Goal: Task Accomplishment & Management: Complete application form

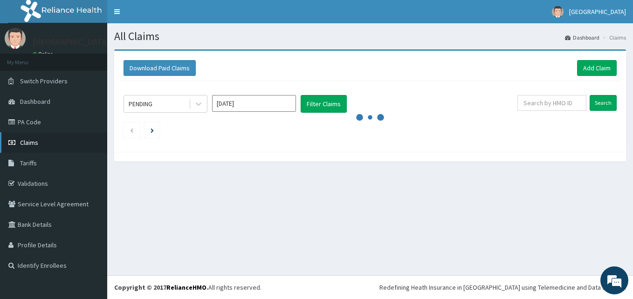
click at [25, 144] on span "Claims" at bounding box center [29, 143] width 18 height 8
click at [26, 181] on link "Validations" at bounding box center [53, 184] width 107 height 21
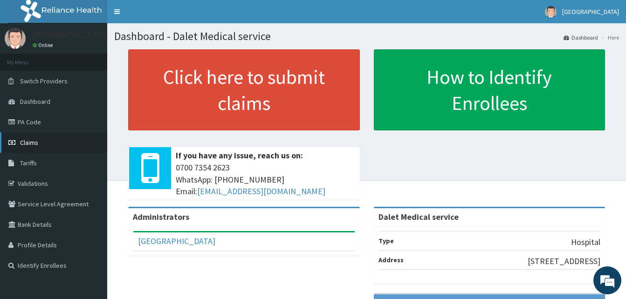
drag, startPoint x: 39, startPoint y: 145, endPoint x: 29, endPoint y: 125, distance: 22.3
click at [39, 144] on link "Claims" at bounding box center [53, 142] width 107 height 21
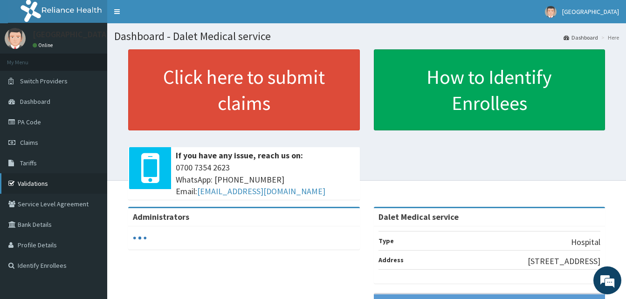
click at [34, 181] on link "Validations" at bounding box center [53, 184] width 107 height 21
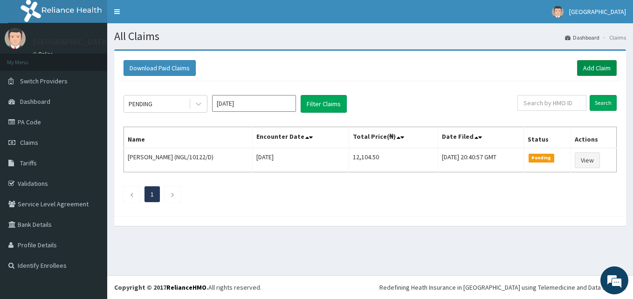
click at [605, 66] on link "Add Claim" at bounding box center [597, 68] width 40 height 16
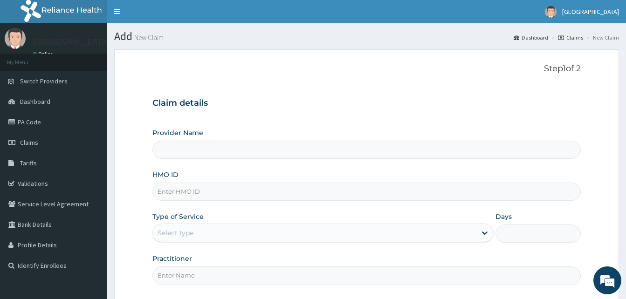
type input "Dalet Medical service"
click at [180, 190] on input "HMO ID" at bounding box center [367, 192] width 429 height 18
paste input "GSV/10879/A"
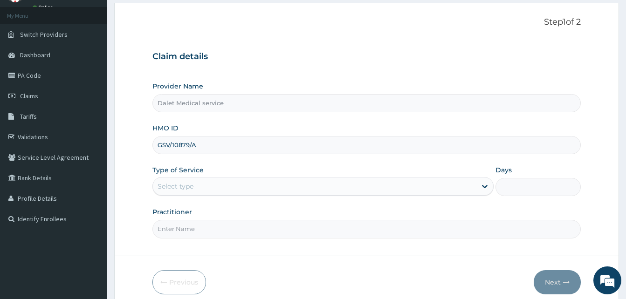
scroll to position [87, 0]
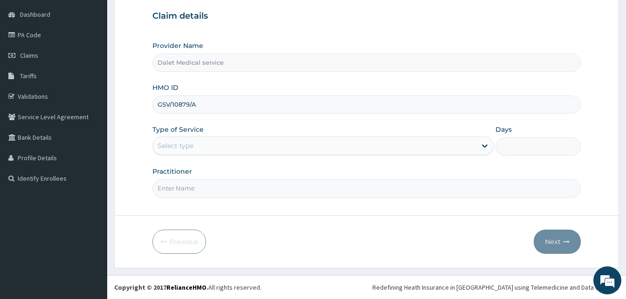
type input "GSV/10879/A"
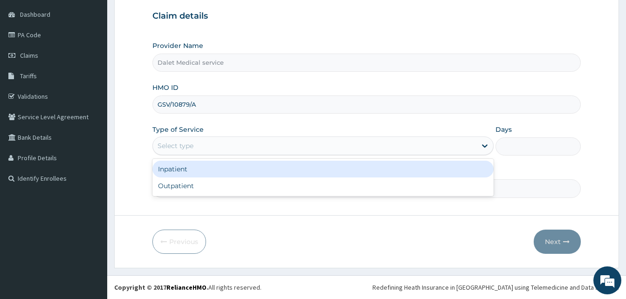
click at [244, 148] on div "Select type" at bounding box center [315, 146] width 324 height 15
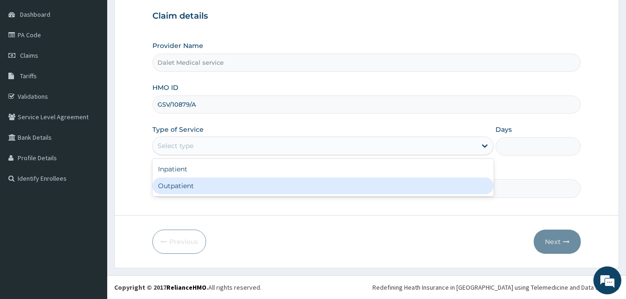
click at [173, 189] on div "Outpatient" at bounding box center [323, 186] width 341 height 17
type input "1"
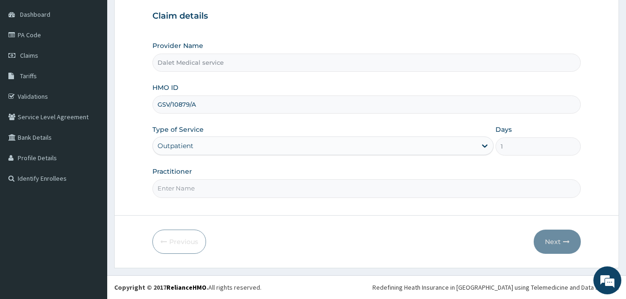
click at [182, 189] on input "Practitioner" at bounding box center [367, 189] width 429 height 18
type input "DR."
click at [552, 240] on button "Next" at bounding box center [557, 242] width 47 height 24
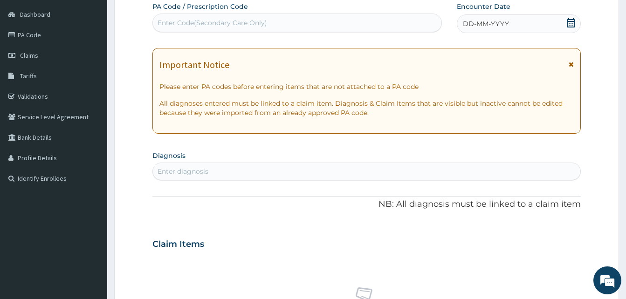
click at [573, 68] on icon at bounding box center [571, 64] width 5 height 7
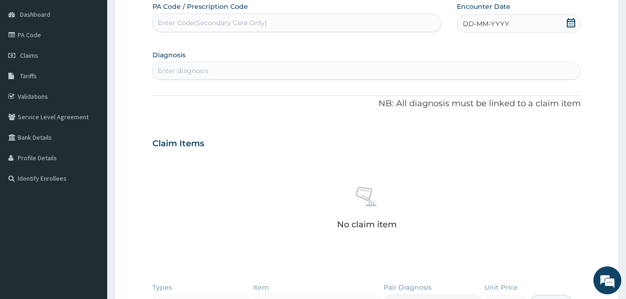
click at [573, 21] on icon at bounding box center [571, 22] width 9 height 9
click at [231, 22] on div "Enter Code(Secondary Care Only)" at bounding box center [213, 22] width 110 height 9
paste input "PA/823BEF"
type input "PA/823BEF"
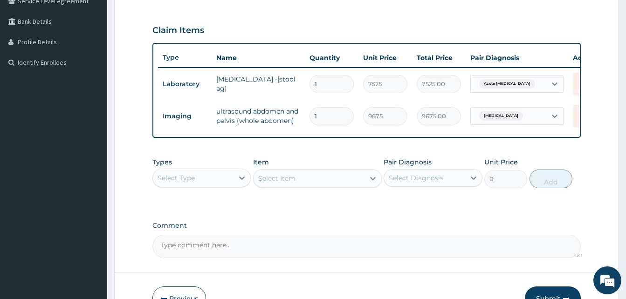
scroll to position [233, 0]
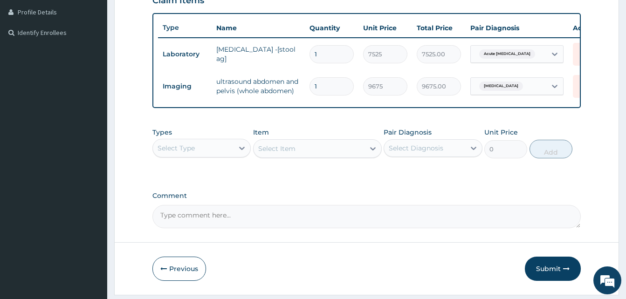
click at [228, 156] on div "Select Type" at bounding box center [193, 148] width 81 height 15
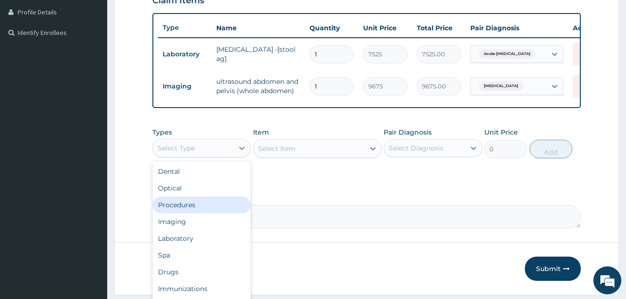
drag, startPoint x: 202, startPoint y: 214, endPoint x: 214, endPoint y: 212, distance: 12.8
click at [202, 214] on div "Procedures" at bounding box center [202, 205] width 98 height 17
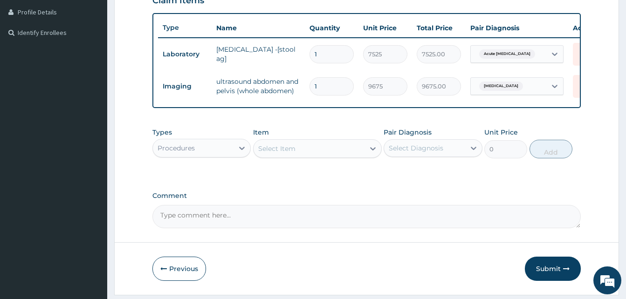
drag, startPoint x: 307, startPoint y: 157, endPoint x: 313, endPoint y: 155, distance: 5.3
click at [311, 156] on div "Select Item" at bounding box center [309, 148] width 111 height 15
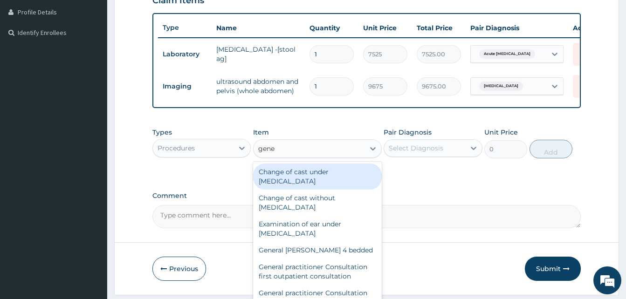
type input "gener"
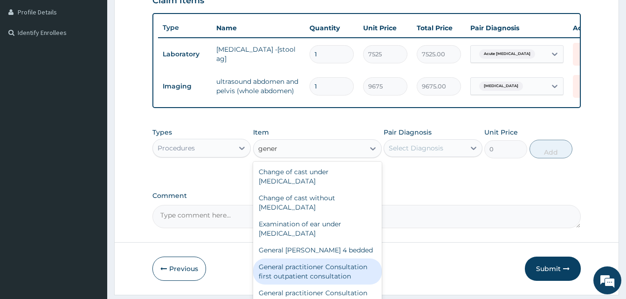
click at [302, 284] on div "General practitioner Consultation first outpatient consultation" at bounding box center [317, 272] width 129 height 26
type input "3547.5"
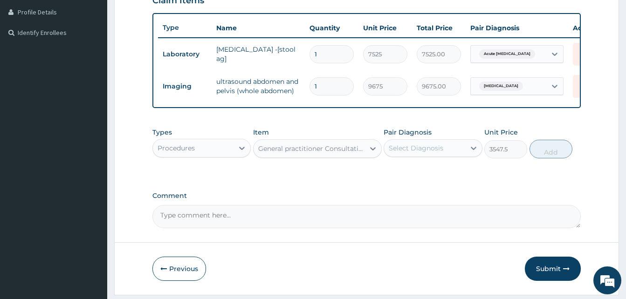
click at [445, 150] on div "Select Diagnosis" at bounding box center [424, 148] width 81 height 15
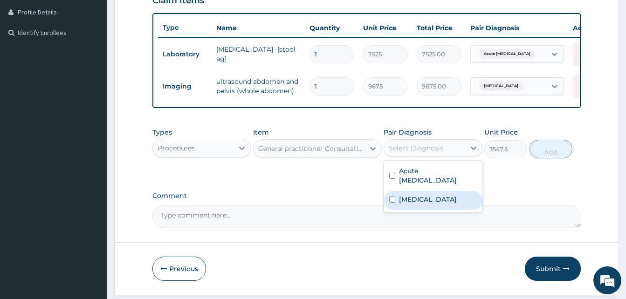
click at [449, 197] on label "Acute abdominal pain" at bounding box center [428, 199] width 58 height 9
checkbox input "true"
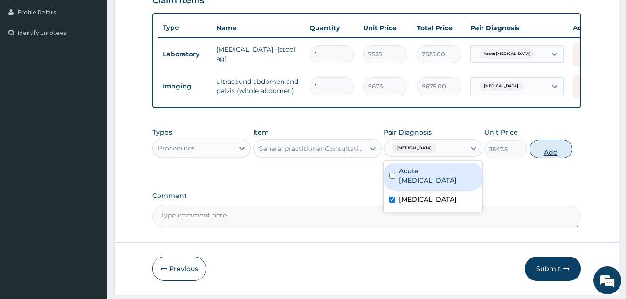
click at [552, 153] on button "Add" at bounding box center [551, 149] width 43 height 19
type input "0"
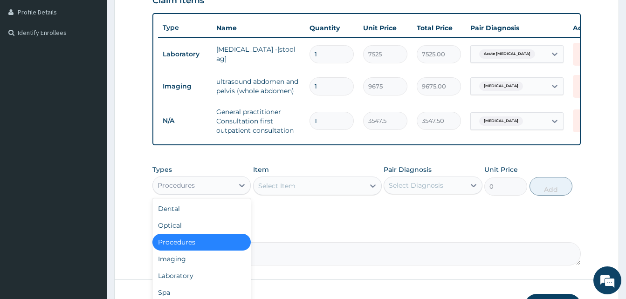
click at [233, 193] on div "Procedures" at bounding box center [193, 185] width 81 height 15
drag, startPoint x: 191, startPoint y: 285, endPoint x: 293, endPoint y: 243, distance: 110.4
click at [192, 285] on div "Laboratory" at bounding box center [202, 276] width 98 height 17
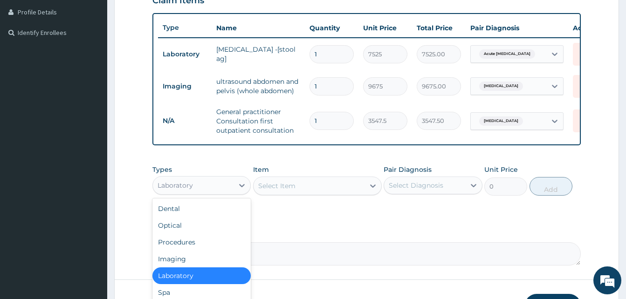
click at [202, 192] on div "Laboratory" at bounding box center [193, 185] width 81 height 15
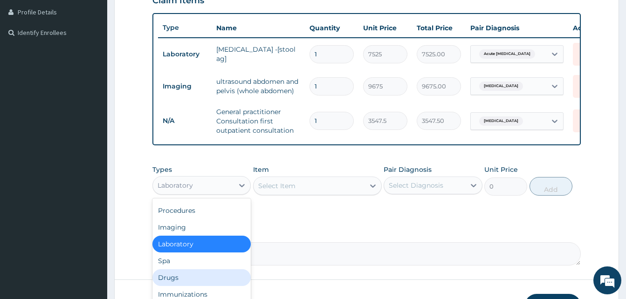
drag, startPoint x: 180, startPoint y: 287, endPoint x: 245, endPoint y: 218, distance: 95.0
click at [180, 286] on div "Drugs" at bounding box center [202, 278] width 98 height 17
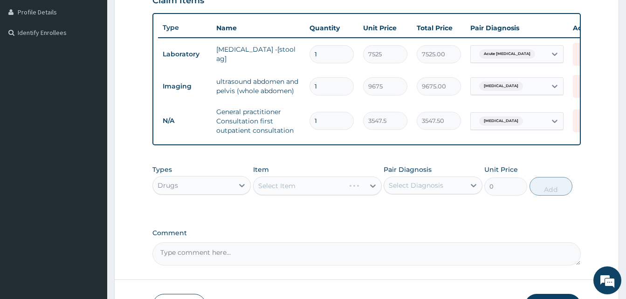
click at [306, 194] on div "Select Item" at bounding box center [299, 186] width 91 height 15
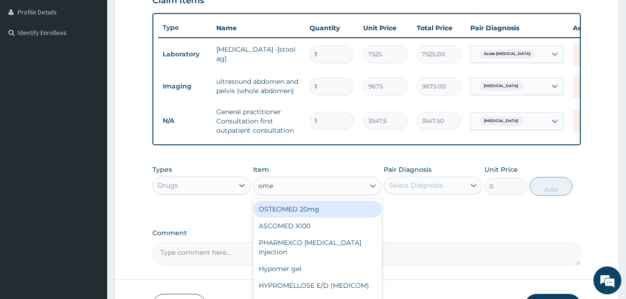
type input "omep"
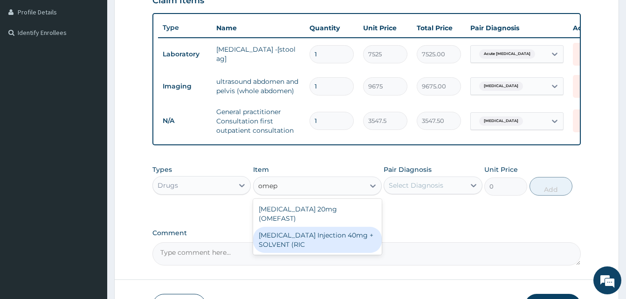
click at [337, 241] on div "OMEPRAZOLE Injection 40mg + SOLVENT (RIC" at bounding box center [317, 240] width 129 height 26
type input "1537.25"
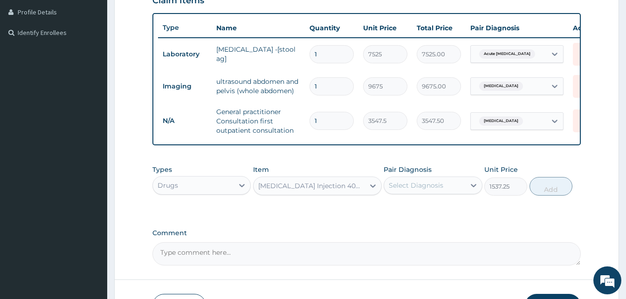
click at [437, 190] on div "Select Diagnosis" at bounding box center [416, 185] width 55 height 9
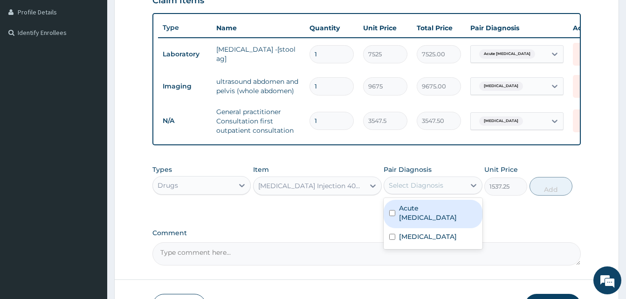
drag, startPoint x: 447, startPoint y: 218, endPoint x: 517, endPoint y: 213, distance: 70.1
click at [448, 218] on label "Acute peptic ulcer" at bounding box center [437, 213] width 77 height 19
checkbox input "true"
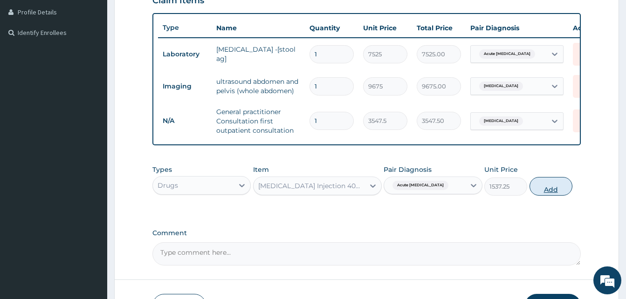
click at [555, 196] on button "Add" at bounding box center [551, 186] width 43 height 19
type input "0"
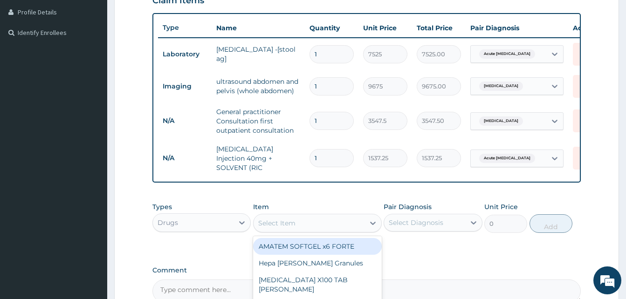
click at [339, 225] on div "Select Item" at bounding box center [309, 223] width 111 height 15
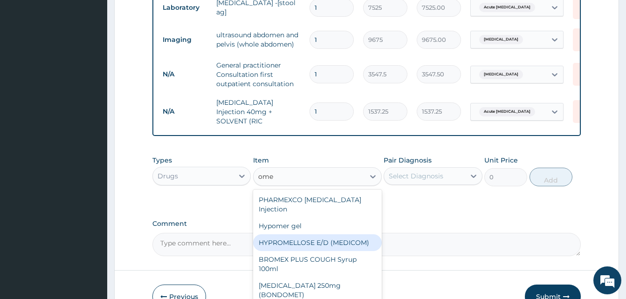
scroll to position [47, 0]
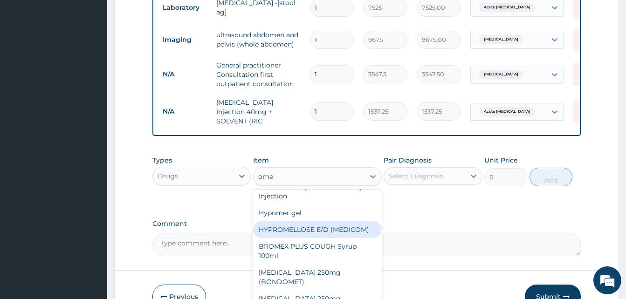
type input "omep"
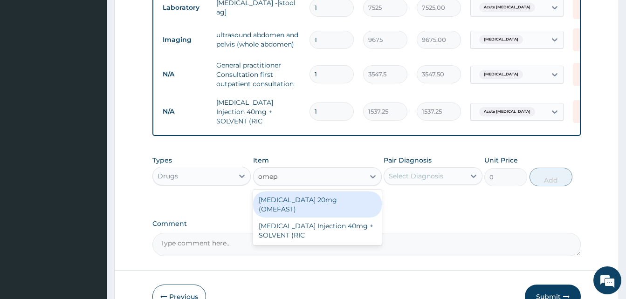
click at [328, 202] on div "OMEPRAZOLE 20mg (OMEFAST)" at bounding box center [317, 205] width 129 height 26
type input "82.775"
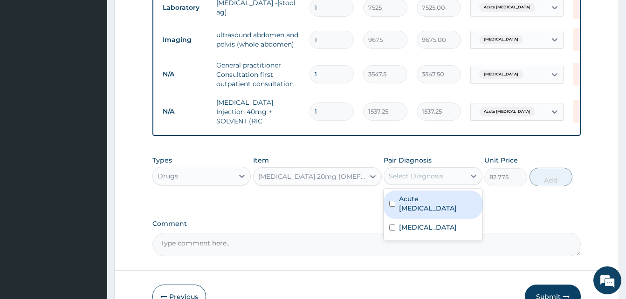
click at [436, 181] on div "Select Diagnosis" at bounding box center [416, 176] width 55 height 9
click at [448, 201] on label "Acute peptic ulcer" at bounding box center [437, 204] width 77 height 19
checkbox input "true"
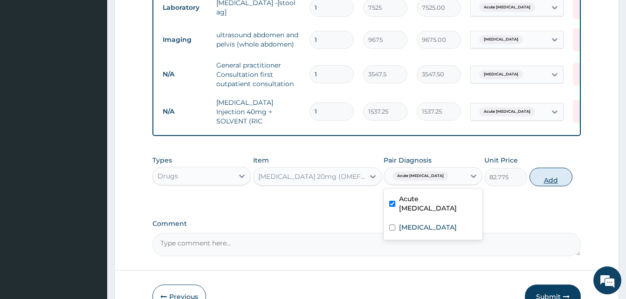
click at [552, 181] on button "Add" at bounding box center [551, 177] width 43 height 19
type input "0"
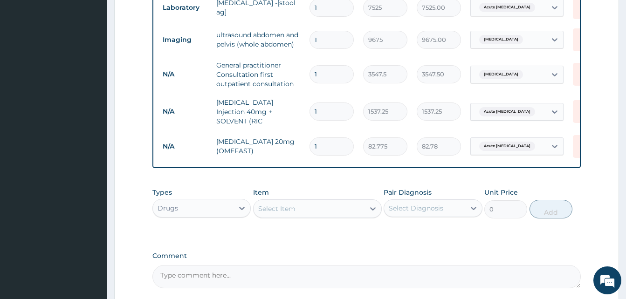
type input "14"
type input "1158.85"
type input "14"
click at [313, 215] on div "Select Item" at bounding box center [309, 209] width 111 height 15
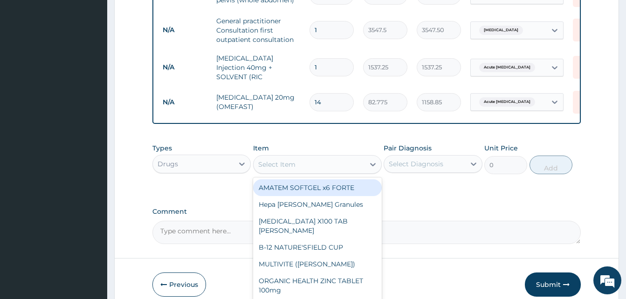
scroll to position [327, 0]
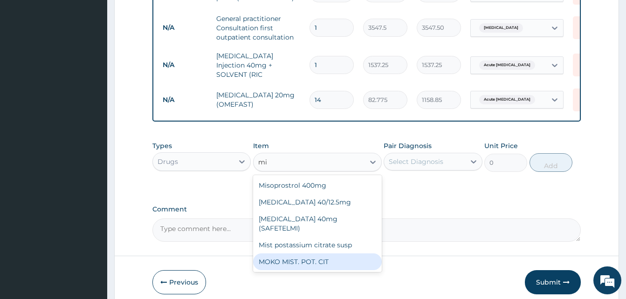
type input "m"
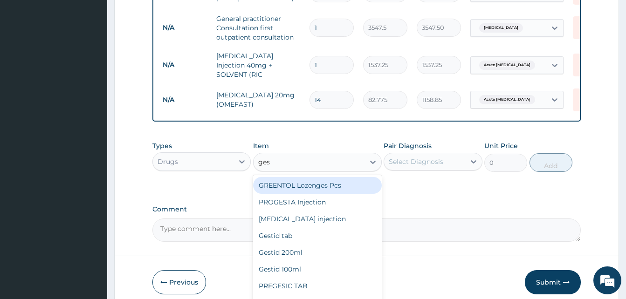
type input "gest"
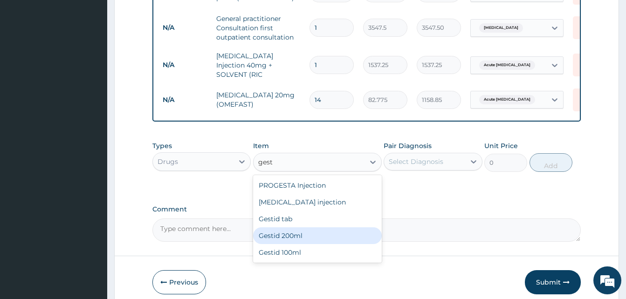
drag, startPoint x: 302, startPoint y: 236, endPoint x: 320, endPoint y: 228, distance: 19.8
click at [306, 234] on div "Gestid 200ml" at bounding box center [317, 236] width 129 height 17
type input "1064.25"
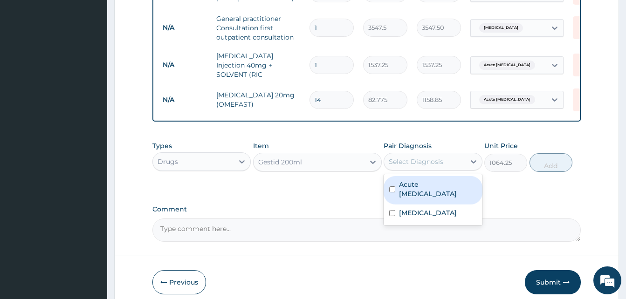
click at [423, 165] on div "Select Diagnosis" at bounding box center [416, 161] width 55 height 9
drag, startPoint x: 427, startPoint y: 188, endPoint x: 570, endPoint y: 167, distance: 145.2
click at [439, 188] on label "Acute peptic ulcer" at bounding box center [437, 189] width 77 height 19
checkbox input "true"
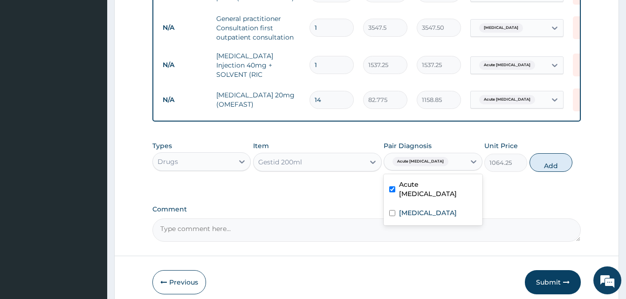
click at [570, 162] on button "Add" at bounding box center [551, 162] width 43 height 19
type input "0"
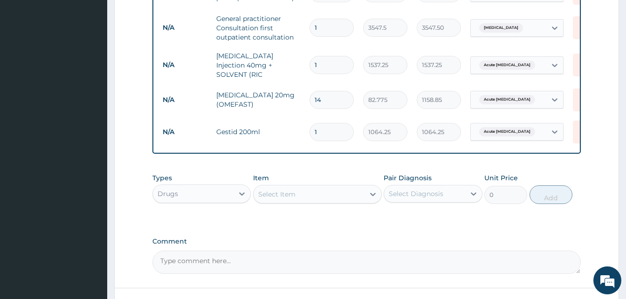
click at [335, 197] on div "Select Item" at bounding box center [309, 194] width 111 height 15
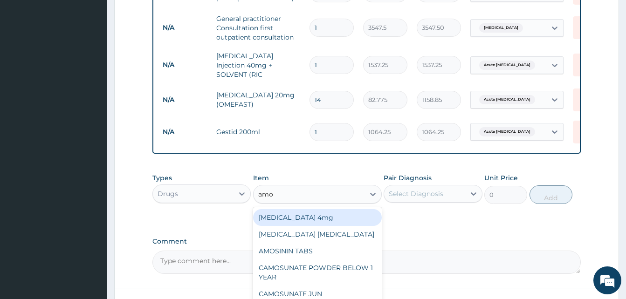
type input "amox"
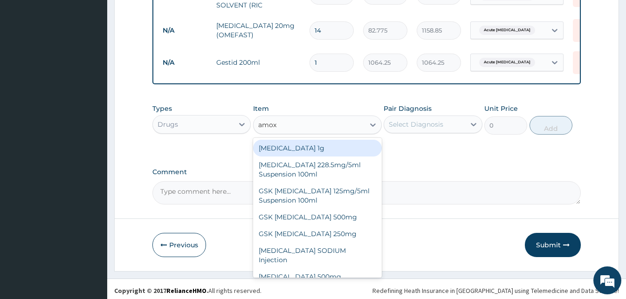
scroll to position [401, 0]
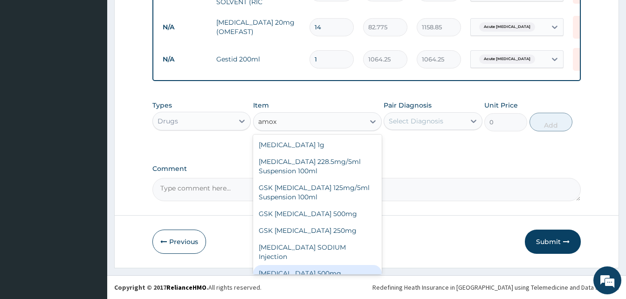
click at [309, 265] on div "AMOXICILLIN 500mg" at bounding box center [317, 273] width 129 height 17
type input "70.95"
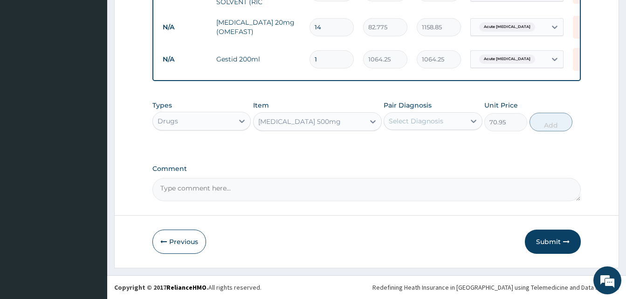
click at [419, 123] on div "Select Diagnosis" at bounding box center [416, 121] width 55 height 9
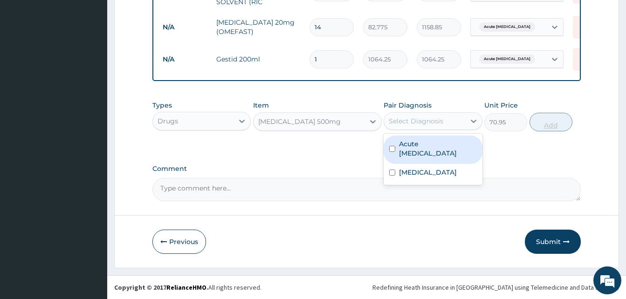
drag, startPoint x: 434, startPoint y: 144, endPoint x: 536, endPoint y: 131, distance: 103.0
click at [443, 144] on label "Acute peptic ulcer" at bounding box center [437, 148] width 77 height 19
checkbox input "true"
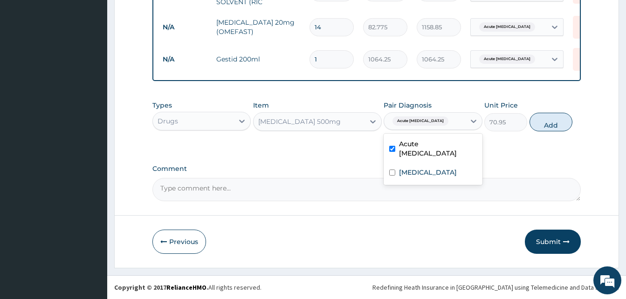
drag, startPoint x: 565, startPoint y: 122, endPoint x: 553, endPoint y: 119, distance: 12.0
click at [565, 123] on button "Add" at bounding box center [551, 122] width 43 height 19
type input "0"
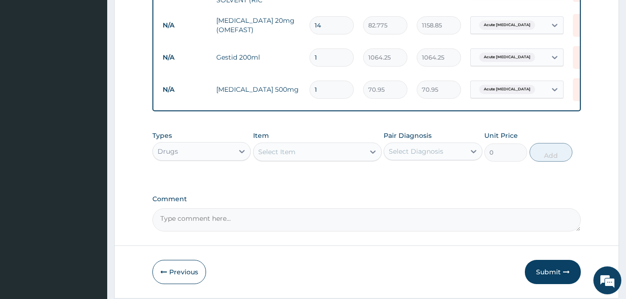
type input "0.00"
type input "2"
type input "141.90"
type input "21"
type input "1489.95"
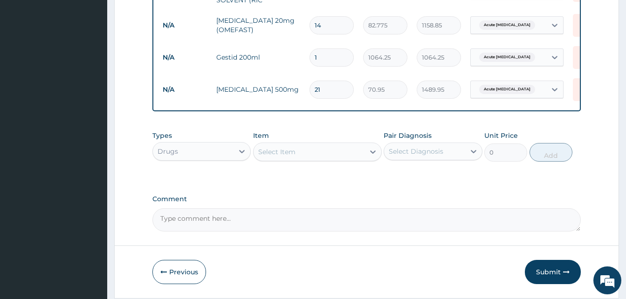
type input "21"
click at [319, 154] on div "Select Item" at bounding box center [309, 152] width 111 height 15
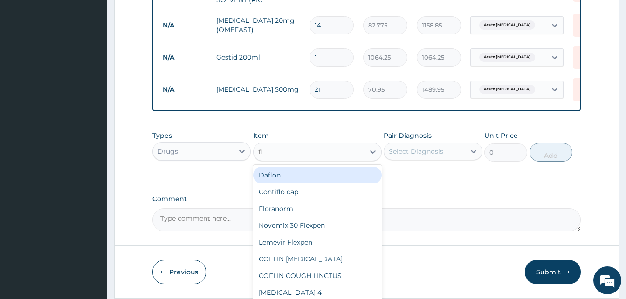
type input "fla"
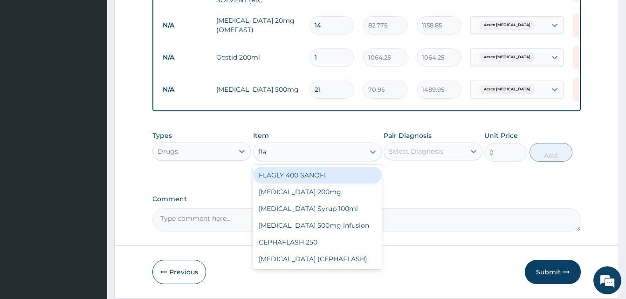
click at [324, 175] on div "FLAGLY 400 SANOFI" at bounding box center [317, 175] width 129 height 17
type input "70.95"
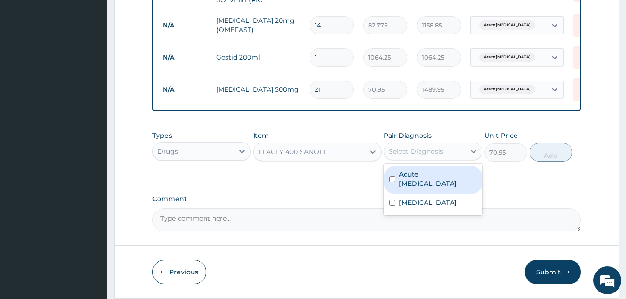
click at [439, 155] on div "Select Diagnosis" at bounding box center [416, 151] width 55 height 9
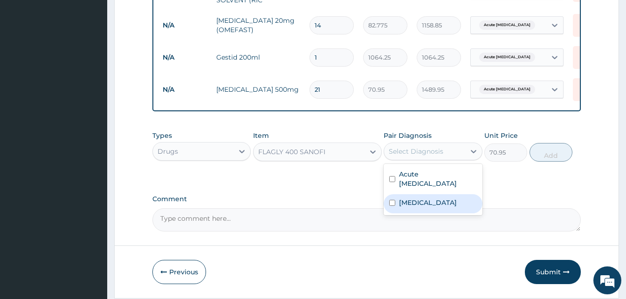
drag, startPoint x: 442, startPoint y: 195, endPoint x: 528, endPoint y: 170, distance: 89.8
click at [449, 198] on label "Acute abdominal pain" at bounding box center [428, 202] width 58 height 9
checkbox input "true"
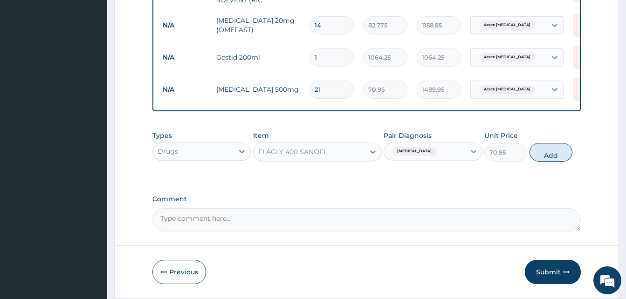
click at [559, 158] on button "Add" at bounding box center [551, 152] width 43 height 19
type input "0"
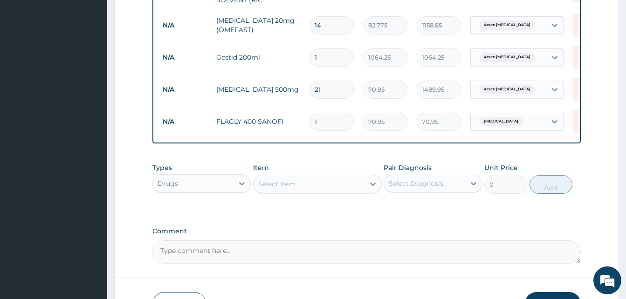
click at [317, 114] on input "1" at bounding box center [332, 122] width 44 height 18
click at [314, 118] on input "1" at bounding box center [332, 122] width 44 height 18
type input "21"
type input "1489.95"
type input "21"
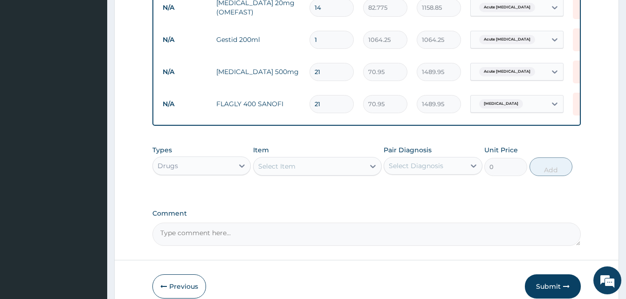
scroll to position [466, 0]
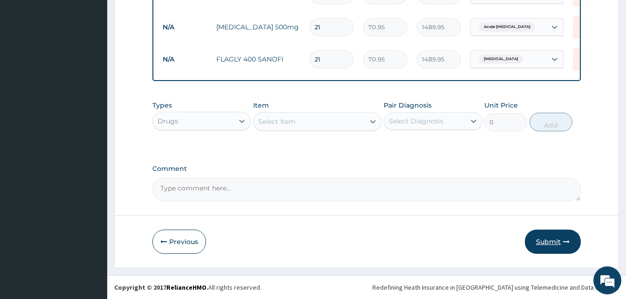
click at [554, 242] on button "Submit" at bounding box center [553, 242] width 56 height 24
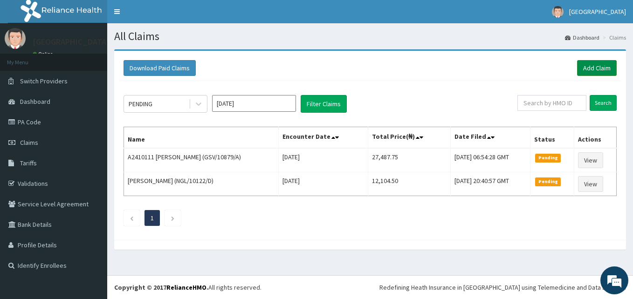
click at [595, 69] on link "Add Claim" at bounding box center [597, 68] width 40 height 16
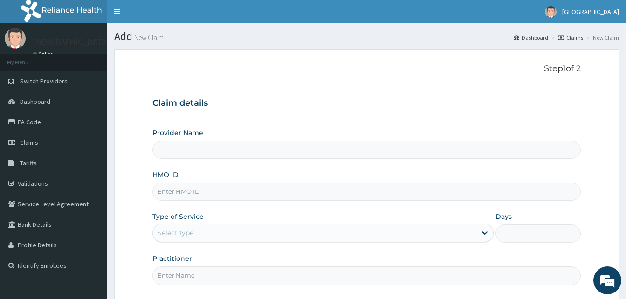
type input "Dalet Medical service"
click at [214, 196] on input "HMO ID" at bounding box center [367, 192] width 429 height 18
paste input "PA/823BEF"
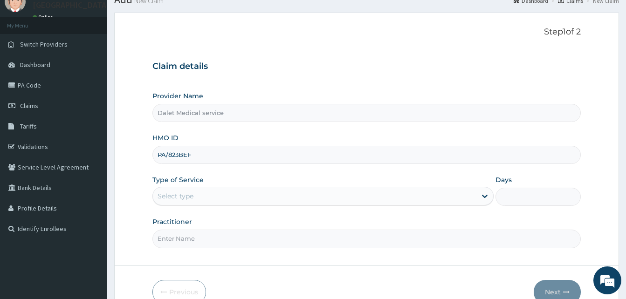
scroll to position [87, 0]
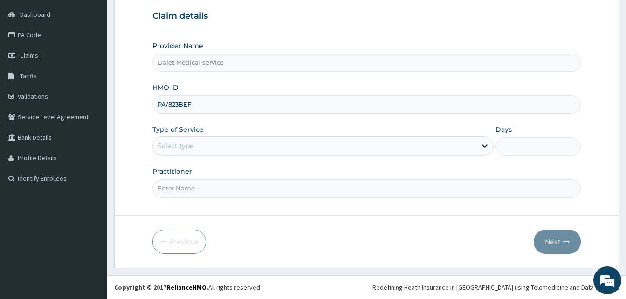
type input "PA/823BEF"
click at [223, 148] on div "Select type" at bounding box center [315, 146] width 324 height 15
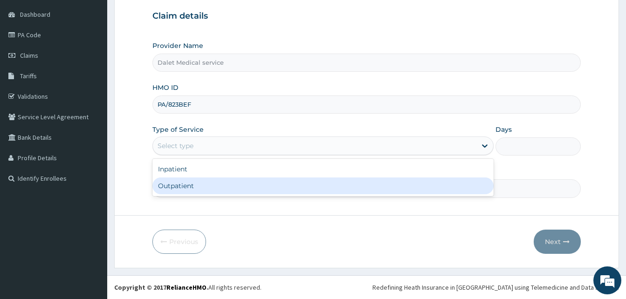
click at [206, 184] on div "Outpatient" at bounding box center [323, 186] width 341 height 17
type input "1"
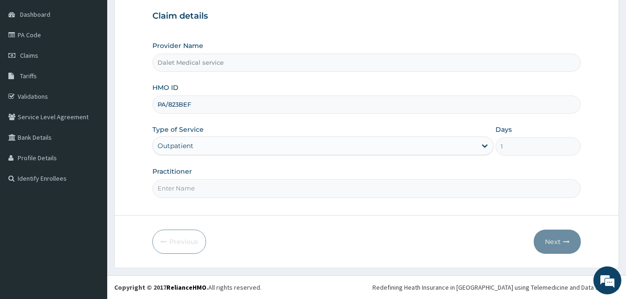
click at [225, 188] on input "Practitioner" at bounding box center [367, 189] width 429 height 18
type input "DR."
click at [559, 243] on button "Next" at bounding box center [557, 242] width 47 height 24
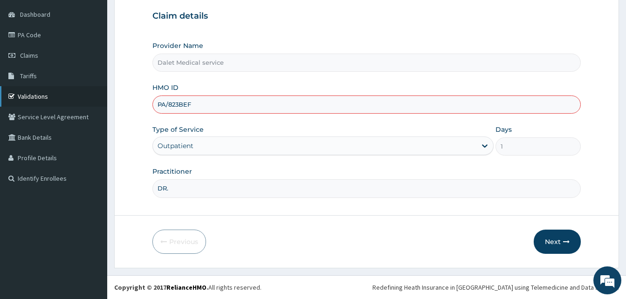
drag, startPoint x: 207, startPoint y: 107, endPoint x: 100, endPoint y: 103, distance: 106.9
click at [88, 107] on div "R EL Toggle navigation Dalet Hospital Dalet Hospital - dalethospitalhmo@gmail.c…" at bounding box center [313, 106] width 626 height 387
type input "SFA/11816/A"
click at [553, 237] on button "Next" at bounding box center [557, 242] width 47 height 24
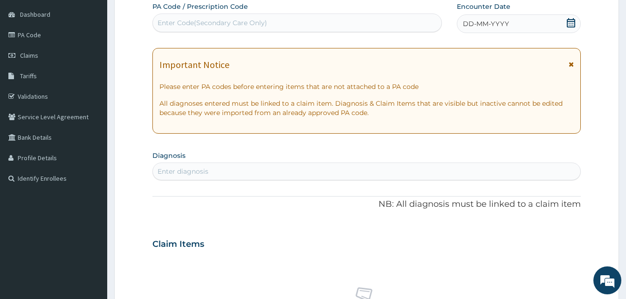
click at [573, 65] on icon at bounding box center [571, 64] width 5 height 7
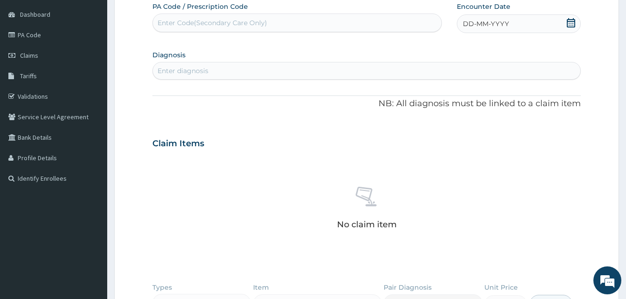
click at [474, 22] on span "DD-MM-YYYY" at bounding box center [486, 23] width 46 height 9
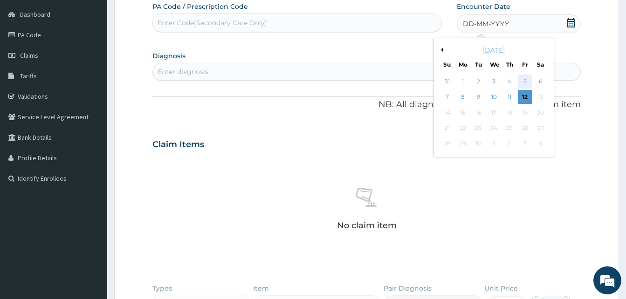
click at [521, 83] on div "5" at bounding box center [525, 82] width 14 height 14
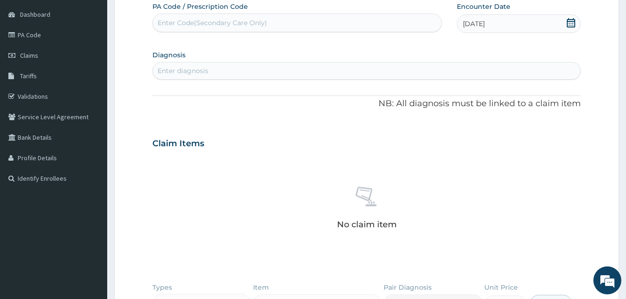
click at [257, 75] on div "Enter diagnosis" at bounding box center [367, 70] width 428 height 15
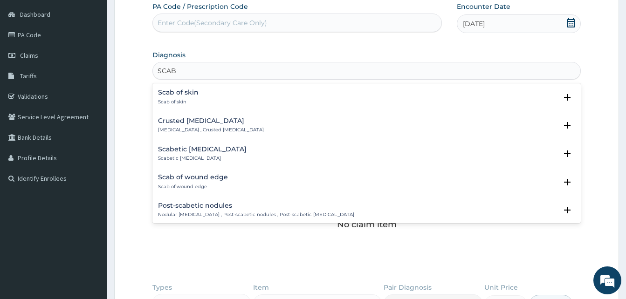
type input "SCABI"
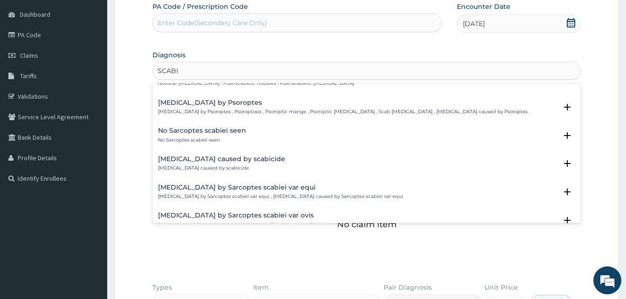
scroll to position [0, 0]
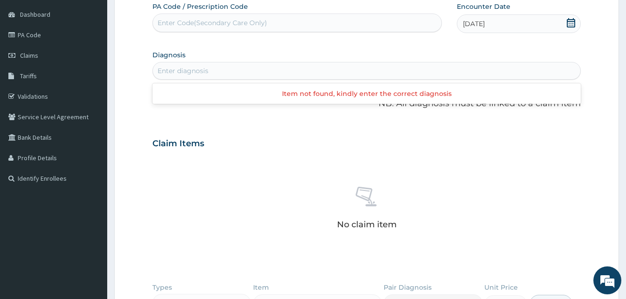
click at [189, 69] on div "Enter diagnosis" at bounding box center [367, 70] width 428 height 15
type input "F"
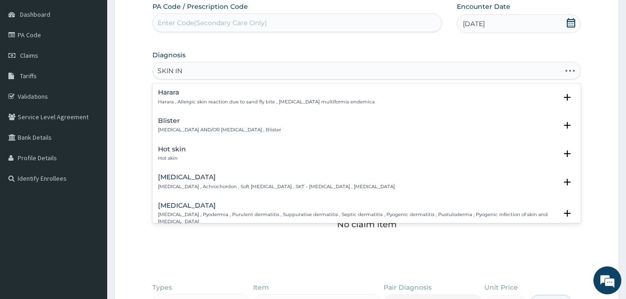
type input "SKIN INF"
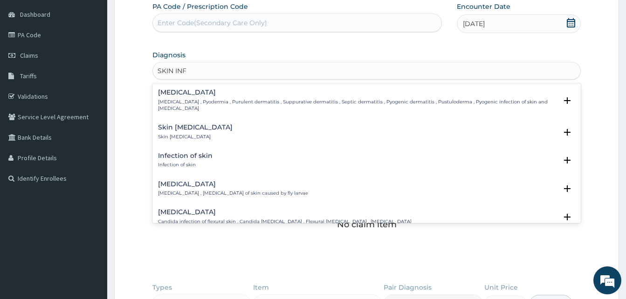
click at [174, 134] on p "Skin infestation" at bounding box center [195, 137] width 75 height 7
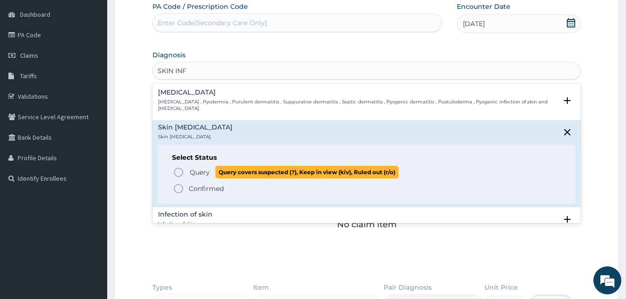
click at [181, 167] on icon "status option query" at bounding box center [178, 172] width 11 height 11
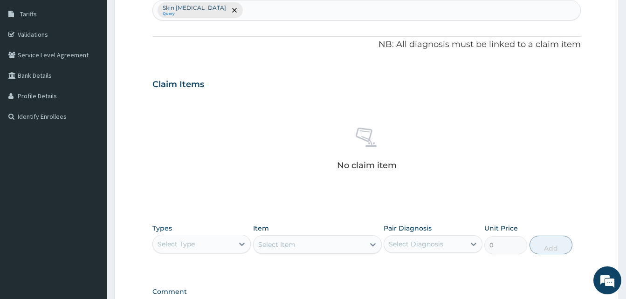
scroll to position [227, 0]
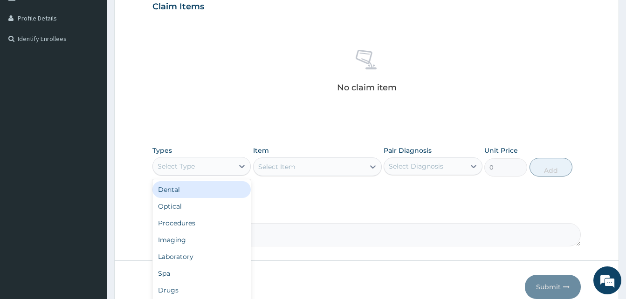
click at [220, 173] on div "Select Type" at bounding box center [193, 166] width 81 height 15
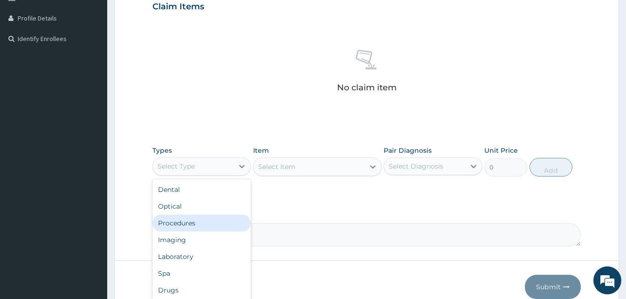
click at [205, 219] on div "Procedures" at bounding box center [202, 223] width 98 height 17
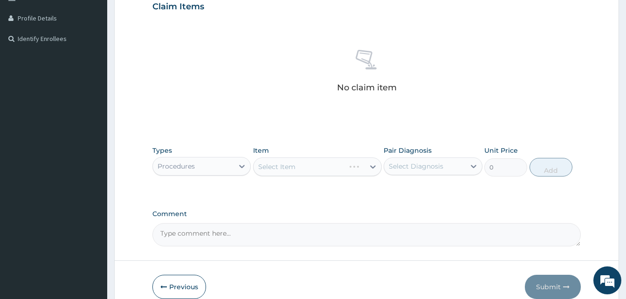
click at [300, 165] on div "Select Item" at bounding box center [317, 167] width 129 height 19
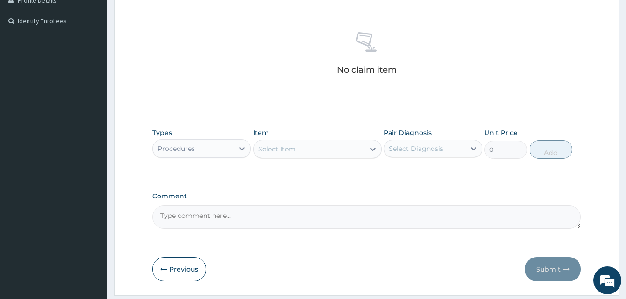
scroll to position [272, 0]
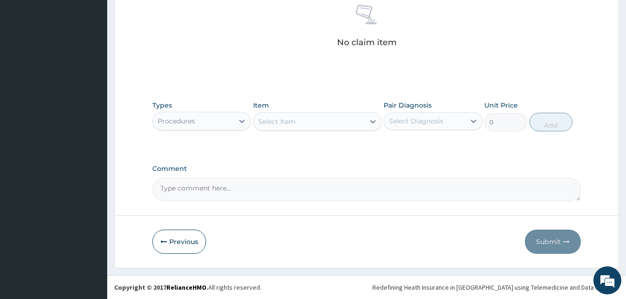
click at [355, 123] on div "Select Item" at bounding box center [309, 121] width 111 height 15
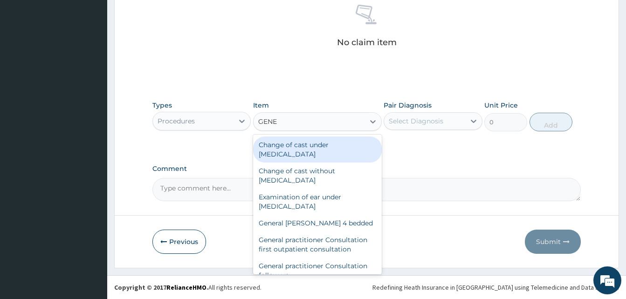
type input "GENER"
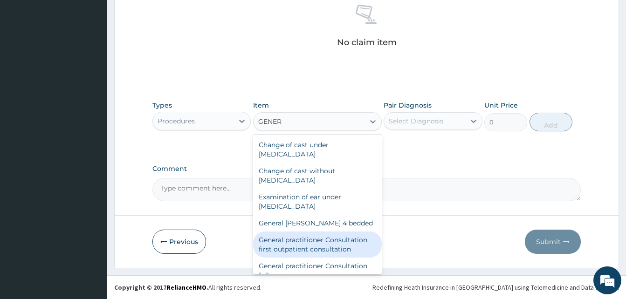
drag, startPoint x: 332, startPoint y: 246, endPoint x: 347, endPoint y: 211, distance: 37.6
click at [333, 246] on div "General practitioner Consultation first outpatient consultation" at bounding box center [317, 245] width 129 height 26
type input "3547.5"
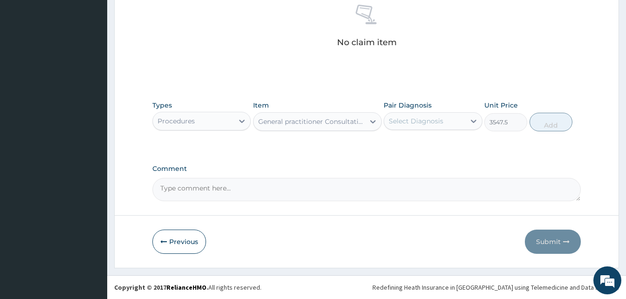
click at [445, 125] on div "Select Diagnosis" at bounding box center [424, 121] width 81 height 15
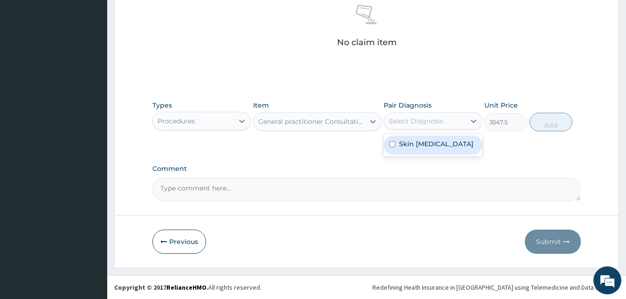
click at [439, 145] on label "Skin infestation" at bounding box center [436, 143] width 75 height 9
checkbox input "true"
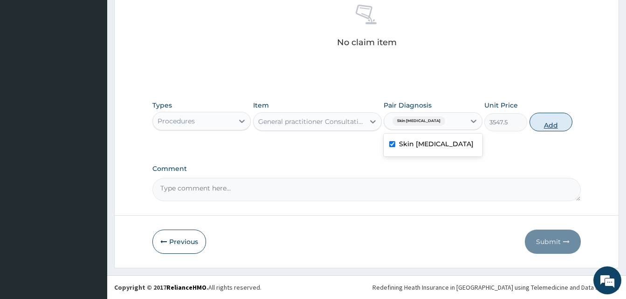
click at [560, 127] on button "Add" at bounding box center [551, 122] width 43 height 19
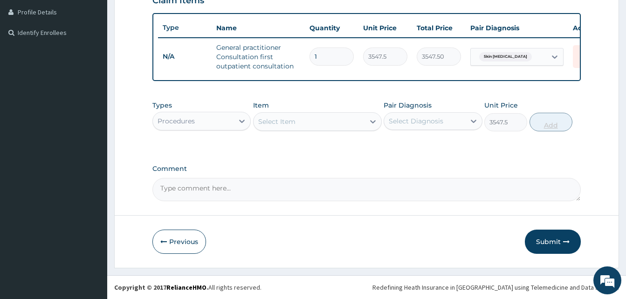
type input "0"
click at [219, 121] on div "Procedures" at bounding box center [193, 121] width 81 height 15
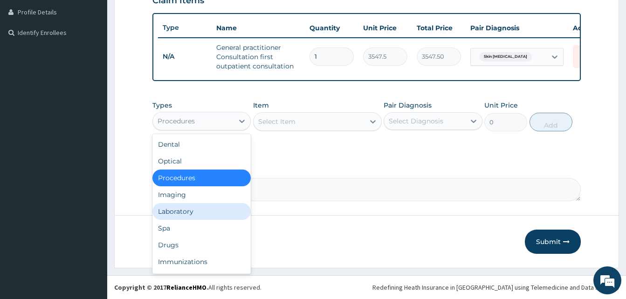
drag, startPoint x: 171, startPoint y: 212, endPoint x: 202, endPoint y: 207, distance: 31.6
click at [175, 212] on div "Laboratory" at bounding box center [202, 211] width 98 height 17
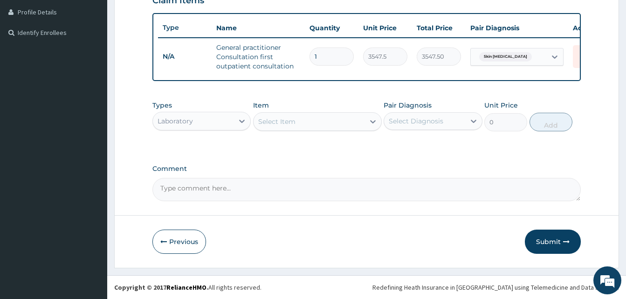
click at [329, 124] on div "Select Item" at bounding box center [309, 121] width 111 height 15
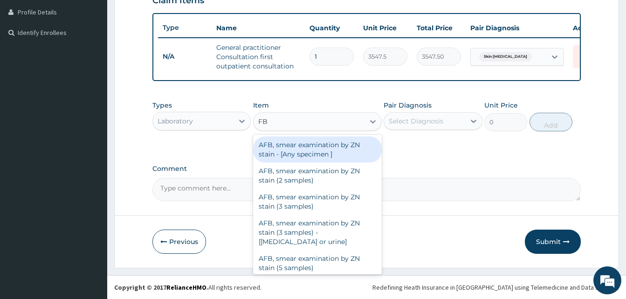
type input "FBC"
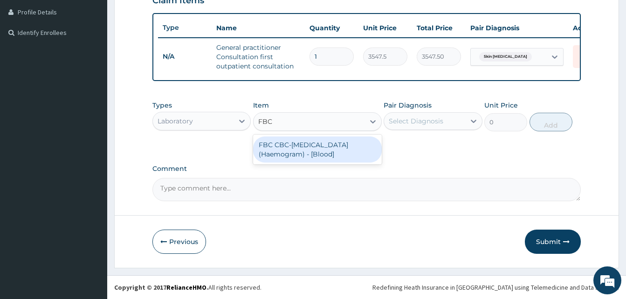
drag, startPoint x: 320, startPoint y: 149, endPoint x: 380, endPoint y: 134, distance: 61.1
click at [323, 148] on div "FBC CBC-Complete Blood Count (Haemogram) - [Blood]" at bounding box center [317, 150] width 129 height 26
type input "4300"
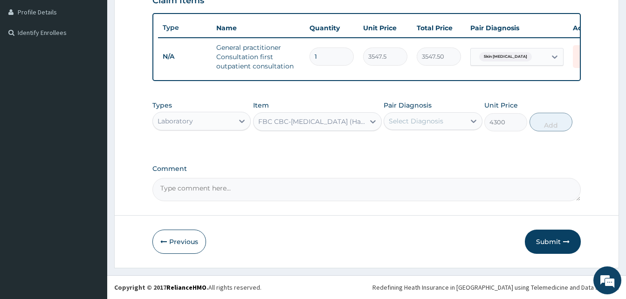
click at [429, 124] on div "Select Diagnosis" at bounding box center [416, 121] width 55 height 9
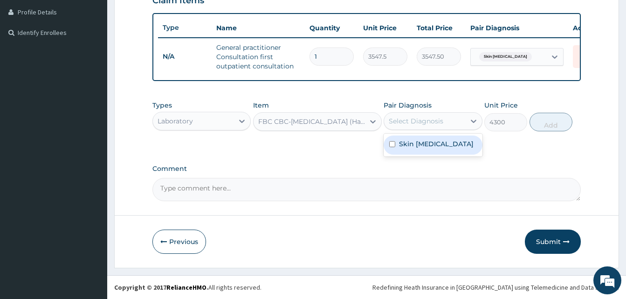
drag, startPoint x: 423, startPoint y: 148, endPoint x: 457, endPoint y: 146, distance: 33.6
click at [438, 148] on label "Skin infestation" at bounding box center [436, 143] width 75 height 9
checkbox input "true"
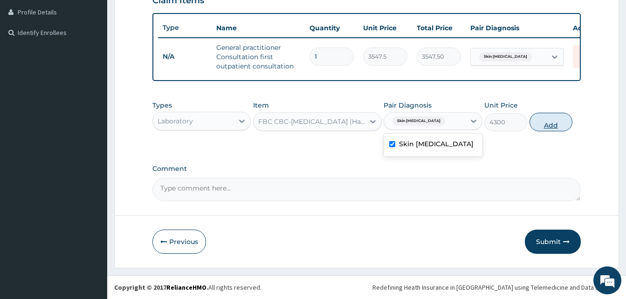
click at [544, 122] on button "Add" at bounding box center [551, 122] width 43 height 19
type input "0"
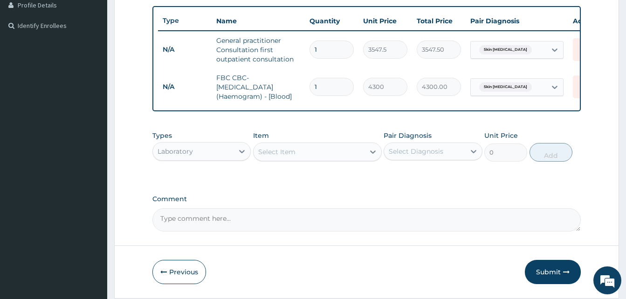
click at [300, 160] on div "Select Item" at bounding box center [309, 152] width 111 height 15
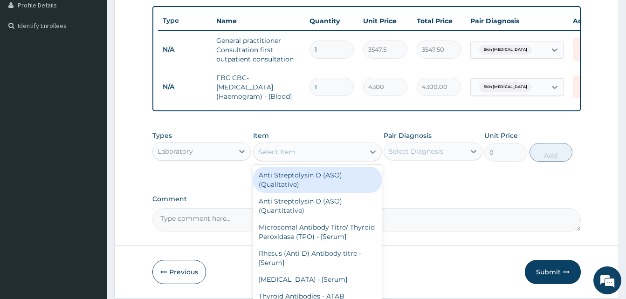
click at [193, 156] on div "Laboratory" at bounding box center [175, 151] width 35 height 9
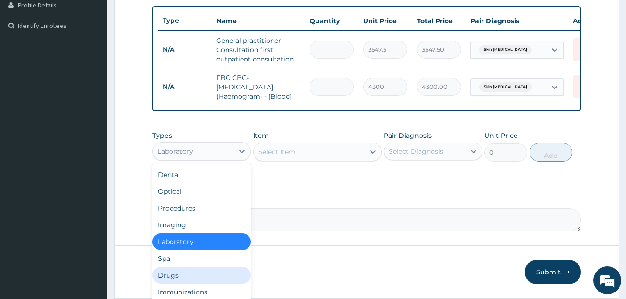
drag, startPoint x: 176, startPoint y: 283, endPoint x: 258, endPoint y: 216, distance: 105.5
click at [176, 281] on div "Drugs" at bounding box center [202, 275] width 98 height 17
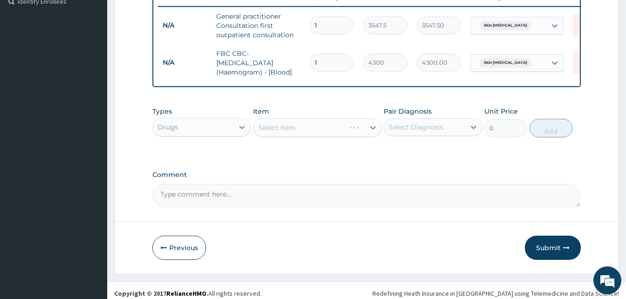
scroll to position [278, 0]
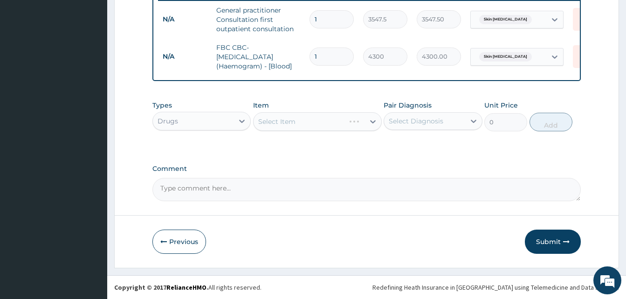
click at [325, 126] on div "Select Item" at bounding box center [317, 121] width 129 height 19
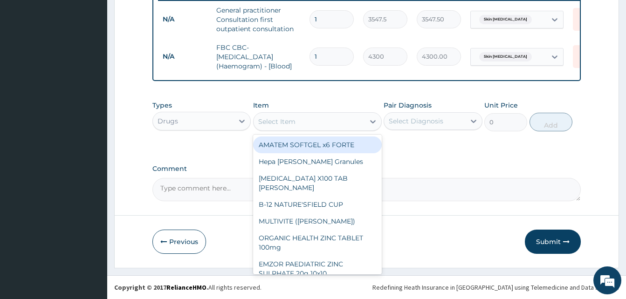
click at [326, 123] on div "Select Item" at bounding box center [309, 121] width 111 height 15
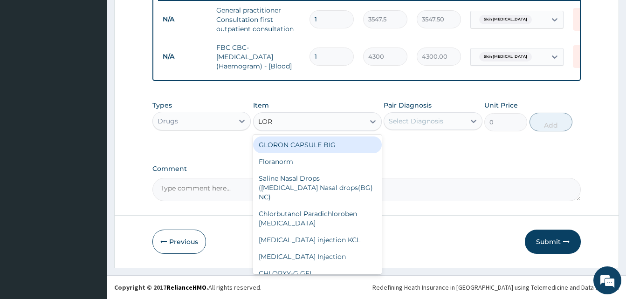
type input "LORA"
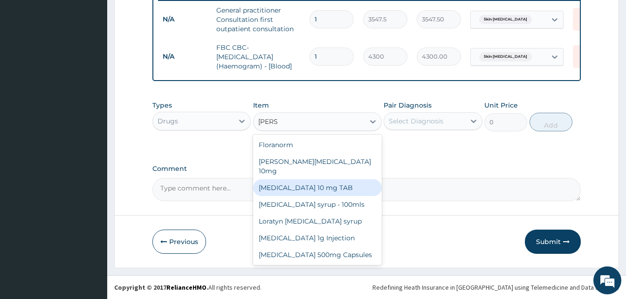
click at [326, 181] on div "LORATADINE 10 mg TAB" at bounding box center [317, 188] width 129 height 17
type input "59.125"
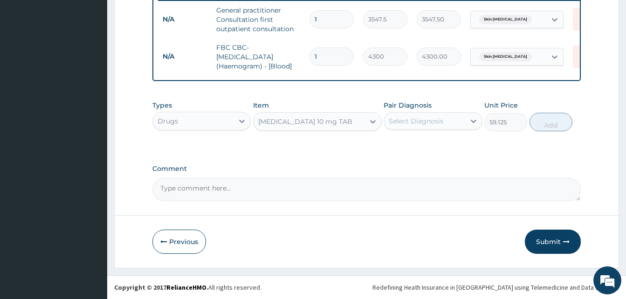
click at [423, 120] on div "Select Diagnosis" at bounding box center [416, 121] width 55 height 9
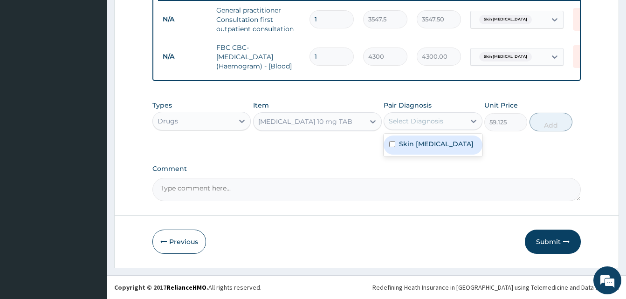
click at [434, 143] on label "Skin infestation" at bounding box center [436, 143] width 75 height 9
checkbox input "true"
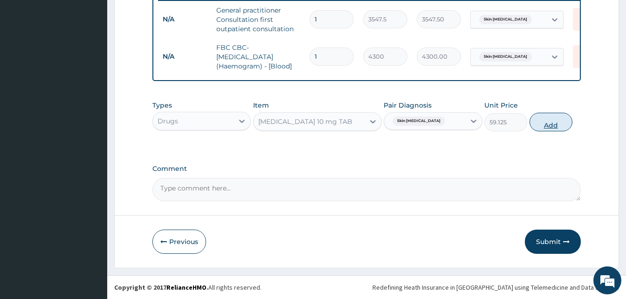
click at [562, 125] on button "Add" at bounding box center [551, 122] width 43 height 19
type input "0"
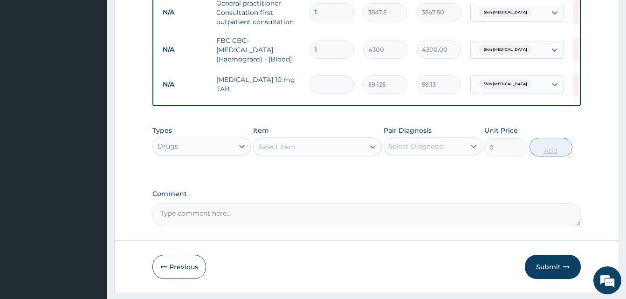
type input "0.00"
type input "5"
type input "295.63"
type input "5"
click at [306, 154] on div "Select Item" at bounding box center [309, 146] width 111 height 15
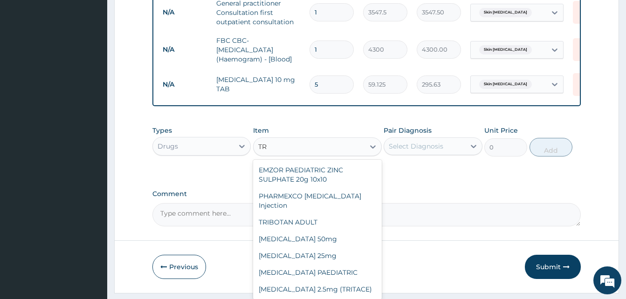
type input "T"
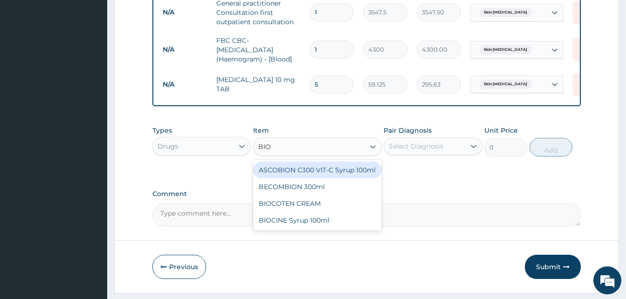
type input "BIOC"
drag, startPoint x: 316, startPoint y: 175, endPoint x: 427, endPoint y: 170, distance: 111.1
click at [315, 174] on div "BIOCOTEN CREAM" at bounding box center [317, 170] width 129 height 17
type input "1182.5"
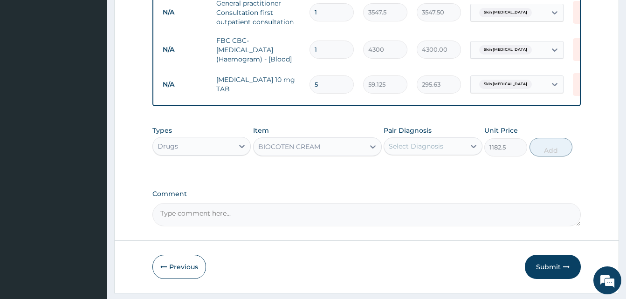
click at [448, 154] on div "Select Diagnosis" at bounding box center [424, 146] width 81 height 15
click at [442, 174] on label "Skin infestation" at bounding box center [436, 169] width 75 height 9
checkbox input "true"
drag, startPoint x: 559, startPoint y: 158, endPoint x: 555, endPoint y: 162, distance: 5.9
click at [560, 157] on button "Add" at bounding box center [551, 147] width 43 height 19
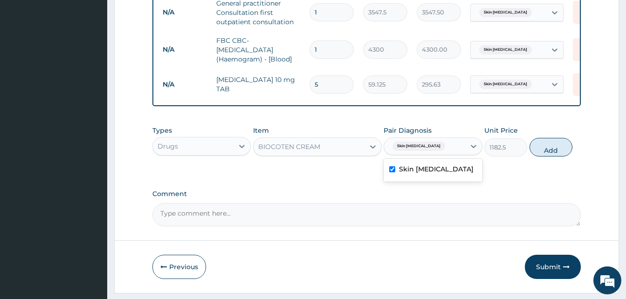
type input "0"
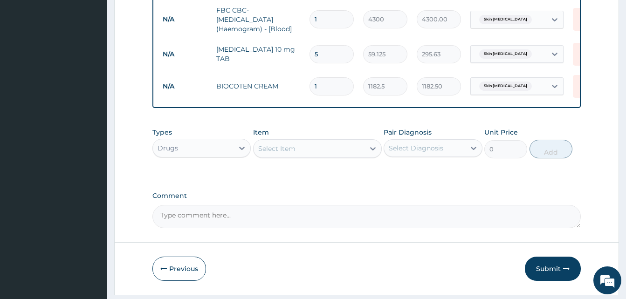
scroll to position [342, 0]
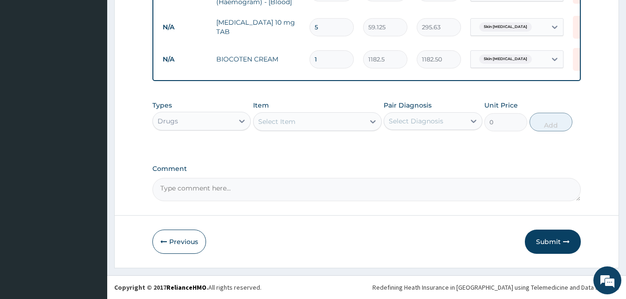
click at [546, 241] on button "Submit" at bounding box center [553, 242] width 56 height 24
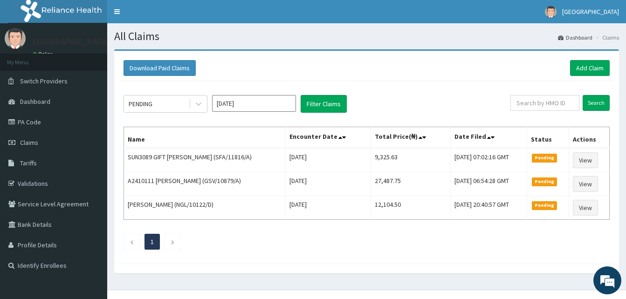
drag, startPoint x: 425, startPoint y: 70, endPoint x: 415, endPoint y: 81, distance: 14.8
click at [424, 70] on div "Download Paid Claims Add Claim" at bounding box center [367, 68] width 487 height 16
click at [33, 143] on span "Claims" at bounding box center [29, 143] width 18 height 8
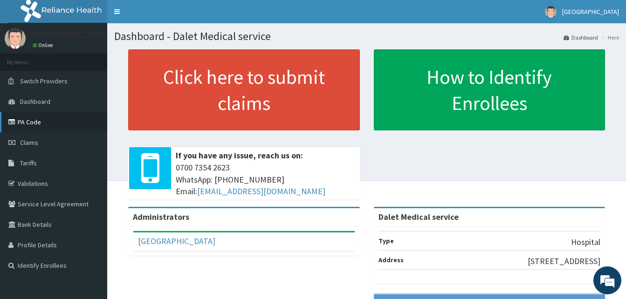
click at [27, 125] on link "PA Code" at bounding box center [53, 122] width 107 height 21
click at [36, 182] on link "Validations" at bounding box center [53, 184] width 107 height 21
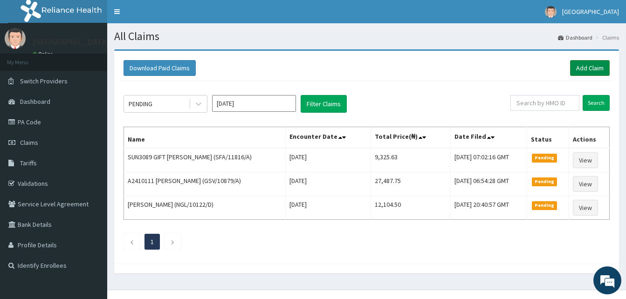
click at [601, 66] on link "Add Claim" at bounding box center [590, 68] width 40 height 16
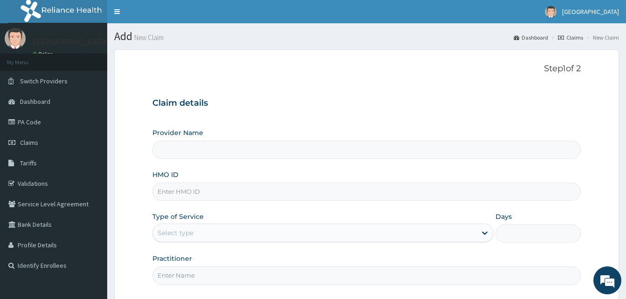
type input "Dalet Medical service"
click at [370, 81] on div "Step 1 of 2 Claim details Provider Name Dalet Medical service HMO ID Type of Se…" at bounding box center [367, 176] width 429 height 225
click at [212, 188] on input "HMO ID" at bounding box center [367, 192] width 429 height 18
paste input "AET/10125/A"
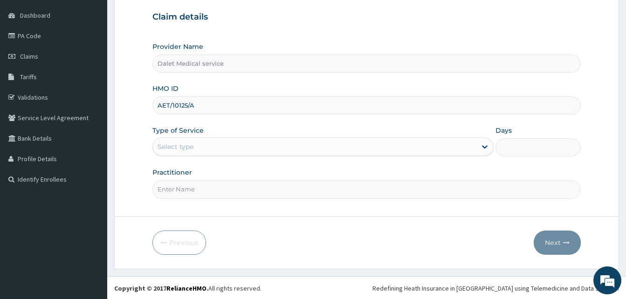
scroll to position [87, 0]
type input "AET/10125/A"
click at [230, 152] on div "Select type" at bounding box center [315, 146] width 324 height 15
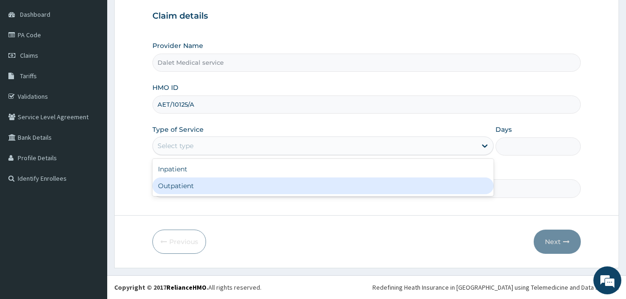
click at [205, 193] on div "Outpatient" at bounding box center [323, 186] width 341 height 17
type input "1"
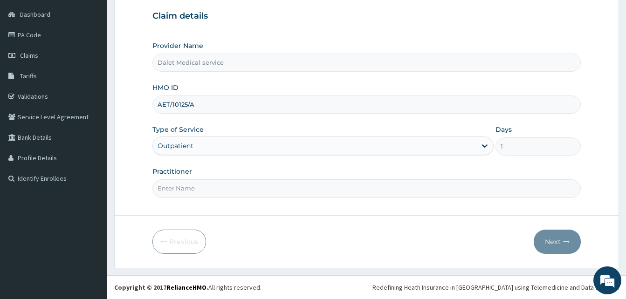
click at [196, 190] on input "Practitioner" at bounding box center [367, 189] width 429 height 18
type input "DR."
click at [569, 249] on button "Next" at bounding box center [557, 242] width 47 height 24
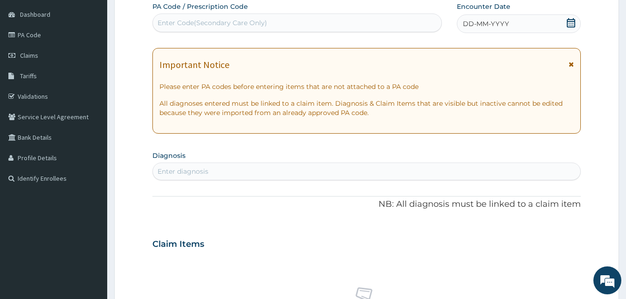
click at [571, 64] on icon at bounding box center [571, 64] width 5 height 7
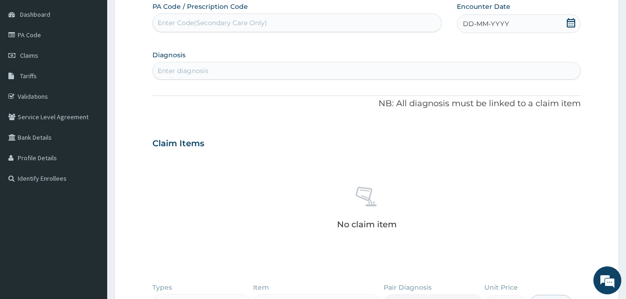
click at [485, 24] on span "DD-MM-YYYY" at bounding box center [486, 23] width 46 height 9
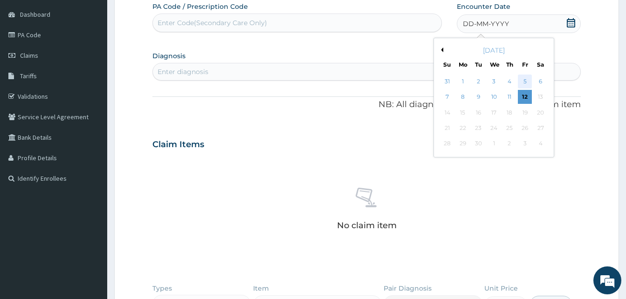
click at [524, 78] on div "5" at bounding box center [525, 82] width 14 height 14
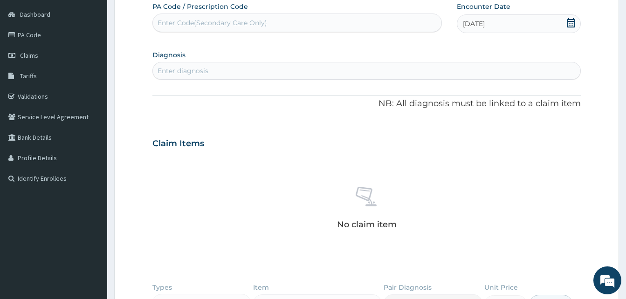
click at [272, 69] on div "Enter diagnosis" at bounding box center [367, 70] width 428 height 15
type input "SEPSI"
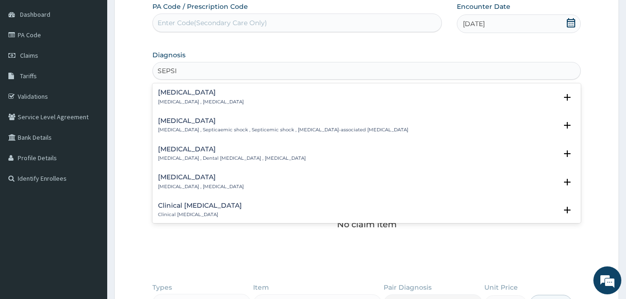
click at [195, 93] on h4 "[MEDICAL_DATA]" at bounding box center [201, 92] width 86 height 7
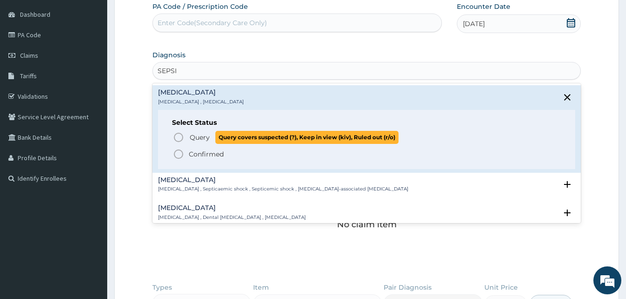
drag, startPoint x: 178, startPoint y: 136, endPoint x: 184, endPoint y: 132, distance: 7.7
click at [178, 136] on icon "status option query" at bounding box center [178, 137] width 11 height 11
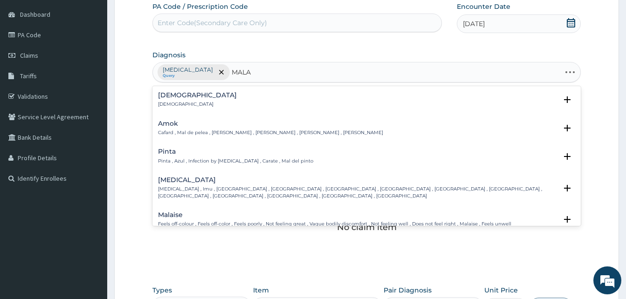
type input "MALAR"
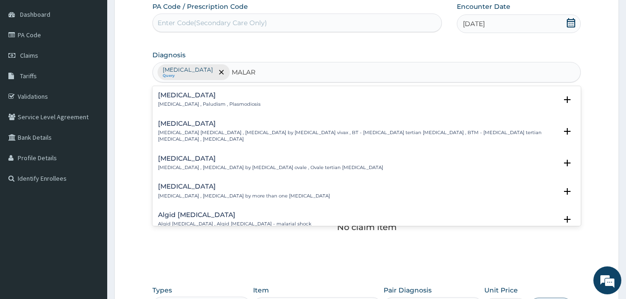
click at [189, 101] on div "Malaria Malaria , Paludism , Plasmodiosis" at bounding box center [209, 100] width 103 height 16
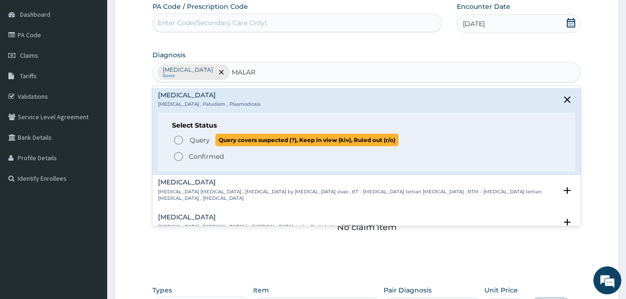
drag, startPoint x: 183, startPoint y: 139, endPoint x: 238, endPoint y: 144, distance: 55.7
click at [182, 139] on icon "status option query" at bounding box center [178, 140] width 11 height 11
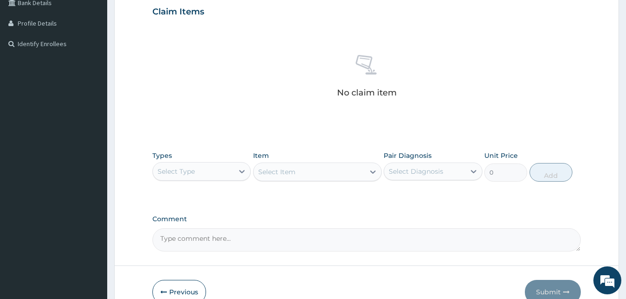
scroll to position [227, 0]
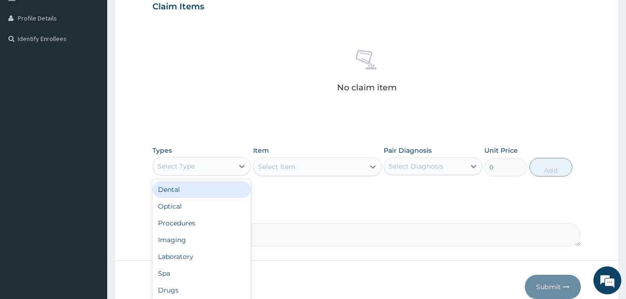
click at [189, 167] on div "Select Type" at bounding box center [176, 166] width 37 height 9
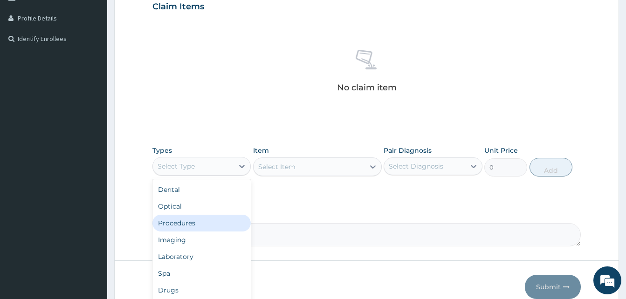
click at [182, 223] on div "Procedures" at bounding box center [202, 223] width 98 height 17
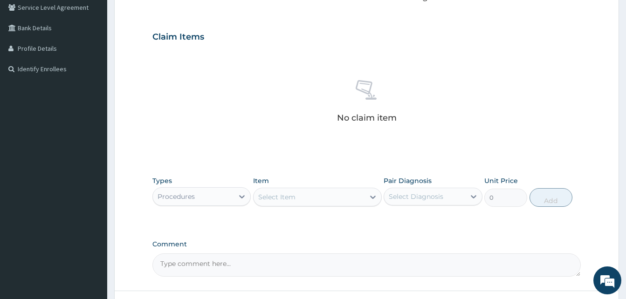
scroll to position [181, 0]
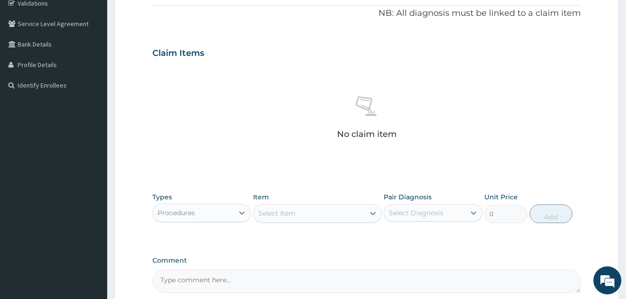
click at [309, 207] on div "Select Item" at bounding box center [309, 213] width 111 height 15
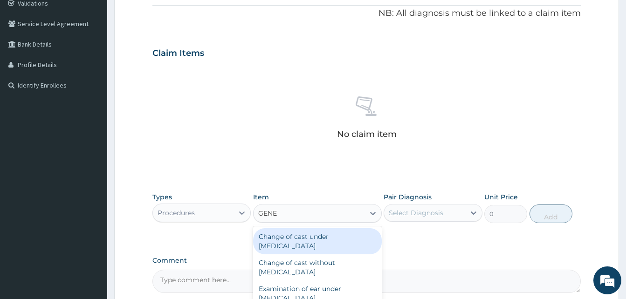
type input "GENER"
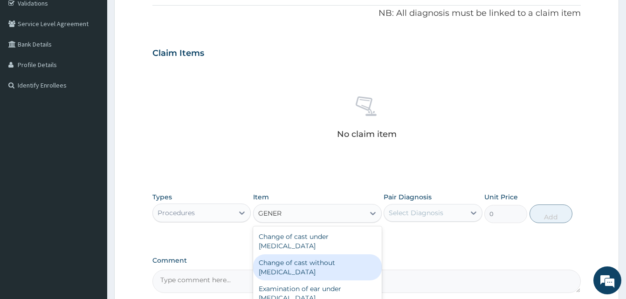
scroll to position [47, 0]
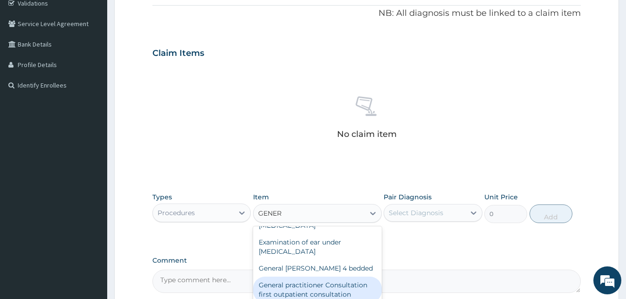
click at [322, 285] on div "General practitioner Consultation first outpatient consultation" at bounding box center [317, 290] width 129 height 26
type input "3547.5"
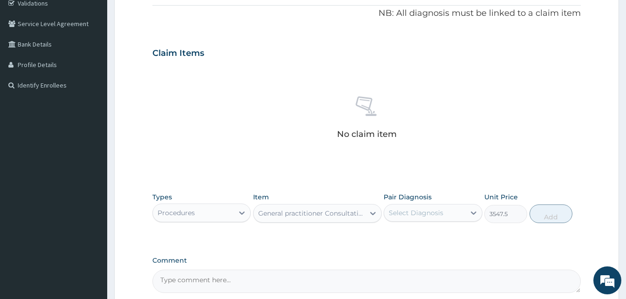
click at [402, 216] on div "Select Diagnosis" at bounding box center [416, 213] width 55 height 9
drag, startPoint x: 400, startPoint y: 240, endPoint x: 513, endPoint y: 231, distance: 113.2
click at [399, 240] on label "[MEDICAL_DATA]" at bounding box center [428, 235] width 58 height 9
checkbox input "true"
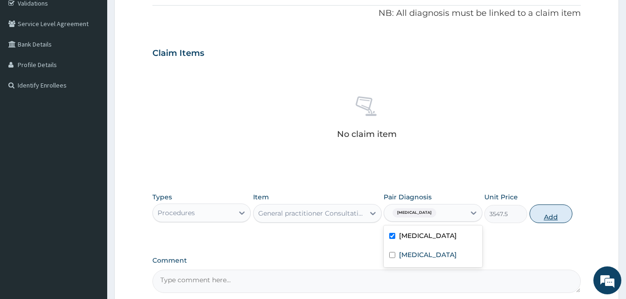
click at [555, 214] on button "Add" at bounding box center [551, 214] width 43 height 19
type input "0"
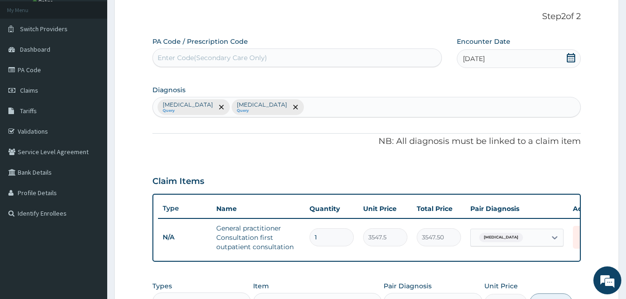
scroll to position [0, 0]
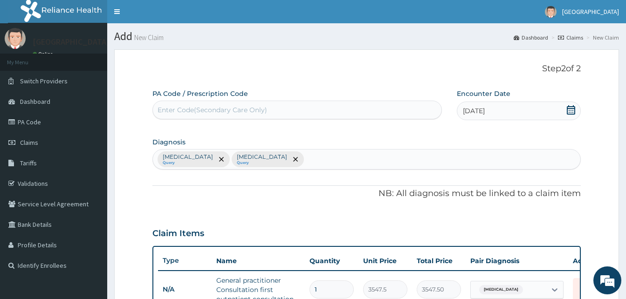
drag, startPoint x: 272, startPoint y: 108, endPoint x: 267, endPoint y: 97, distance: 12.5
click at [269, 106] on div "Enter Code(Secondary Care Only)" at bounding box center [297, 110] width 289 height 15
paste input "PA/CEC86F"
type input "PA/CEC86F"
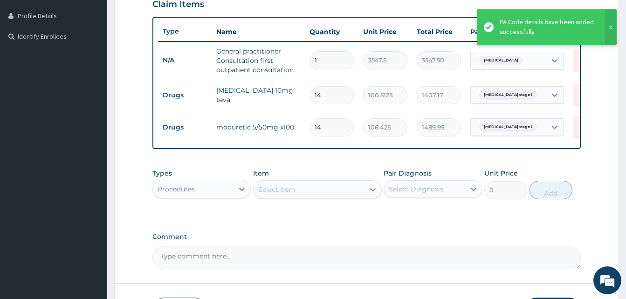
scroll to position [276, 0]
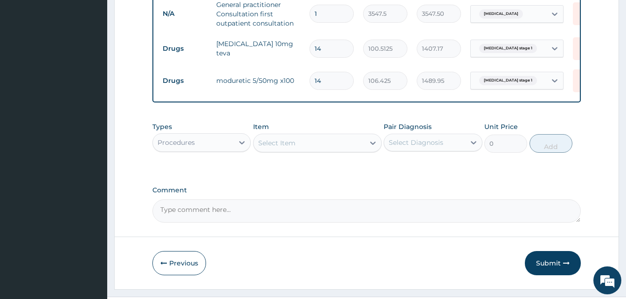
click at [194, 146] on div "Procedures" at bounding box center [176, 142] width 37 height 9
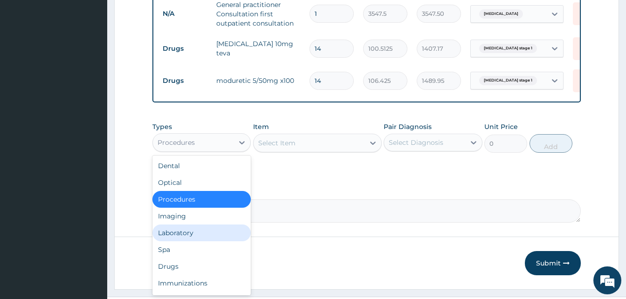
drag, startPoint x: 194, startPoint y: 240, endPoint x: 200, endPoint y: 236, distance: 7.7
click at [194, 240] on div "Laboratory" at bounding box center [202, 233] width 98 height 17
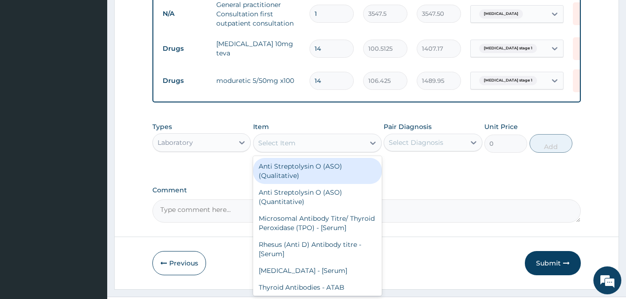
click at [329, 150] on div "Select Item" at bounding box center [309, 143] width 111 height 15
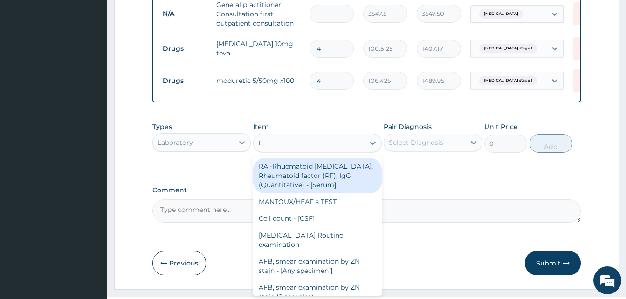
type input "FBC"
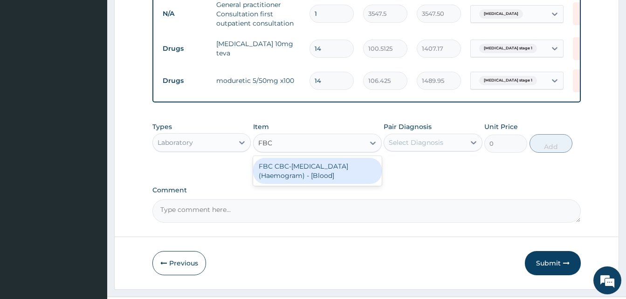
click at [345, 183] on div "FBC CBC-Complete Blood Count (Haemogram) - [Blood]" at bounding box center [317, 171] width 129 height 26
type input "4300"
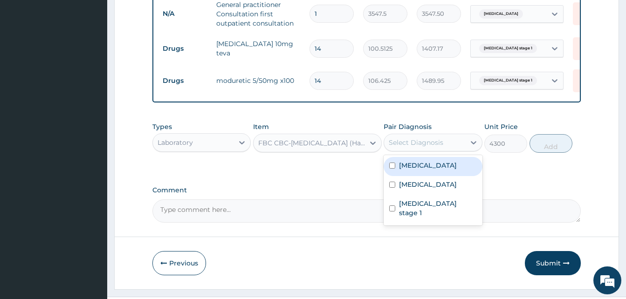
click at [452, 150] on div "Select Diagnosis" at bounding box center [424, 142] width 81 height 15
drag, startPoint x: 420, startPoint y: 171, endPoint x: 537, endPoint y: 154, distance: 118.3
click at [421, 168] on div "Sepsis" at bounding box center [433, 166] width 98 height 19
checkbox input "true"
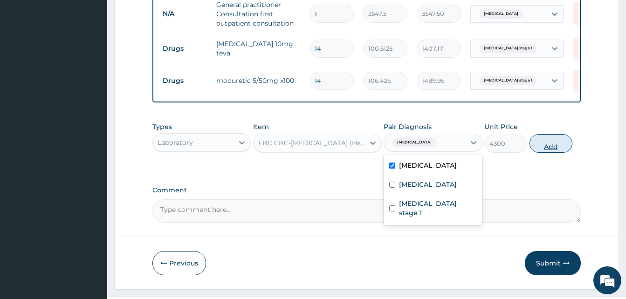
click at [563, 152] on button "Add" at bounding box center [551, 143] width 43 height 19
type input "0"
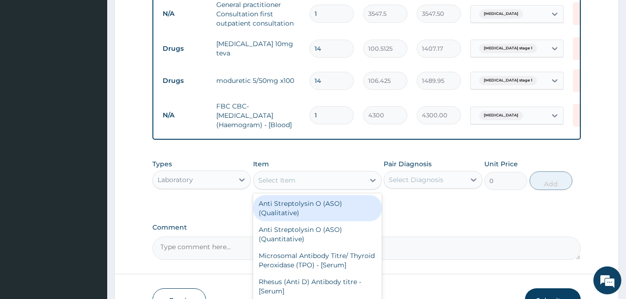
click at [337, 188] on div "Select Item" at bounding box center [309, 180] width 111 height 15
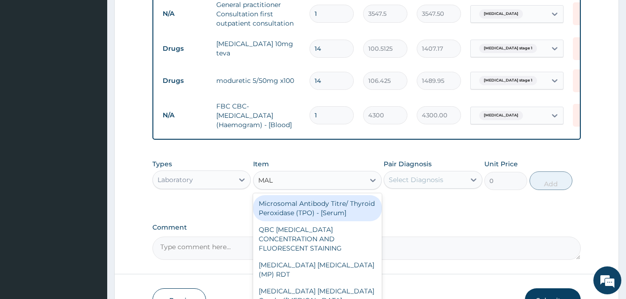
type input "MALA"
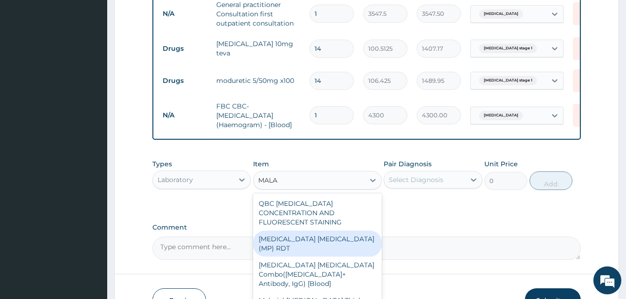
drag, startPoint x: 336, startPoint y: 236, endPoint x: 472, endPoint y: 196, distance: 141.4
click at [338, 235] on div "MALARIA PARASITE (MP) RDT" at bounding box center [317, 244] width 129 height 26
type input "1612.5"
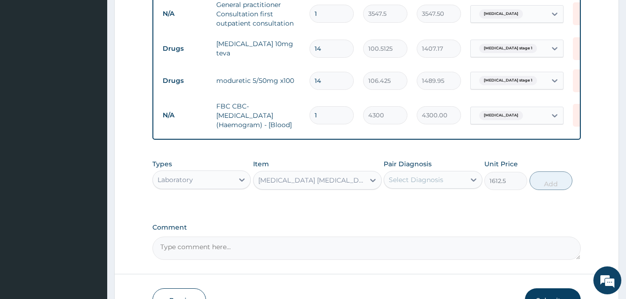
click at [444, 184] on div "Select Diagnosis" at bounding box center [424, 180] width 81 height 15
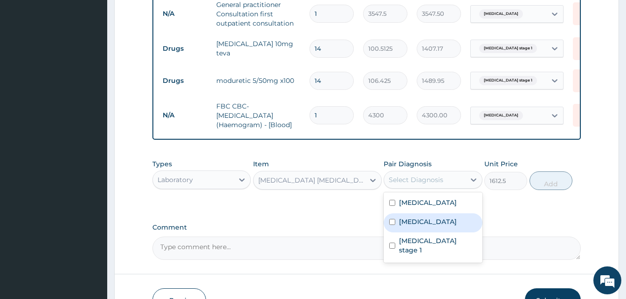
click at [410, 227] on label "Malaria" at bounding box center [428, 221] width 58 height 9
checkbox input "true"
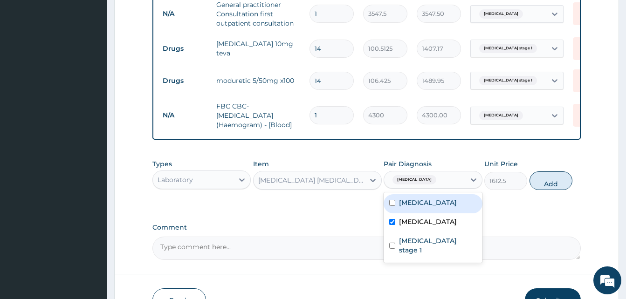
click at [548, 186] on button "Add" at bounding box center [551, 181] width 43 height 19
type input "0"
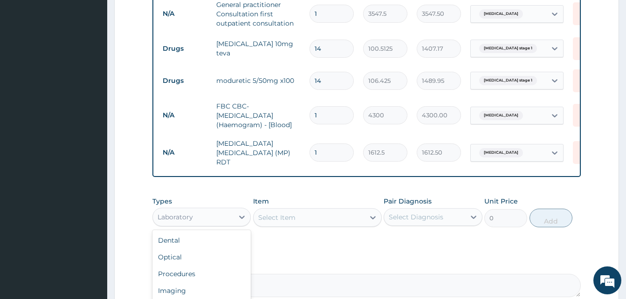
drag, startPoint x: 164, startPoint y: 216, endPoint x: 200, endPoint y: 220, distance: 36.2
click at [166, 216] on div "Laboratory" at bounding box center [175, 217] width 35 height 9
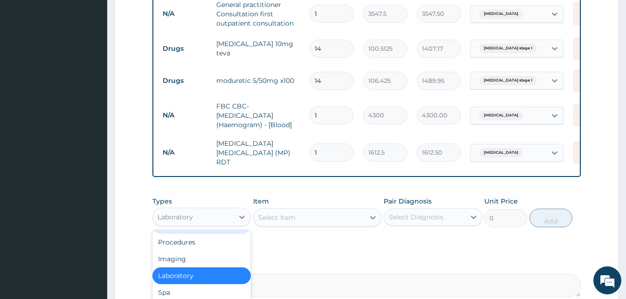
scroll to position [369, 0]
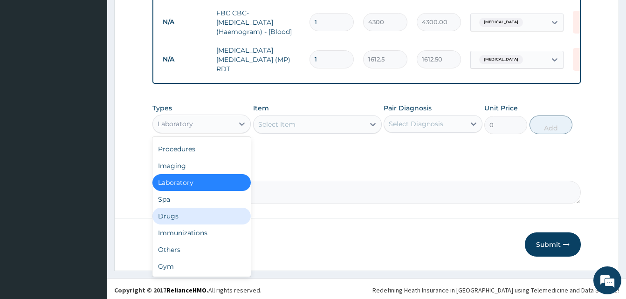
click at [177, 221] on div "Drugs" at bounding box center [202, 216] width 98 height 17
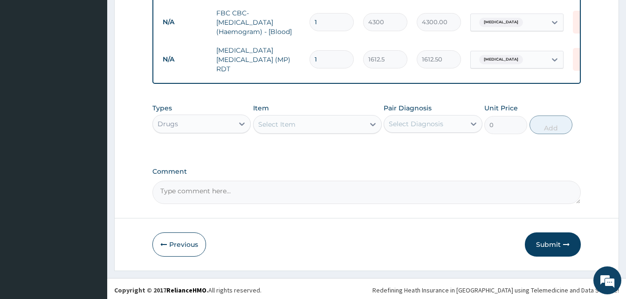
click at [303, 127] on div "Select Item" at bounding box center [309, 124] width 111 height 15
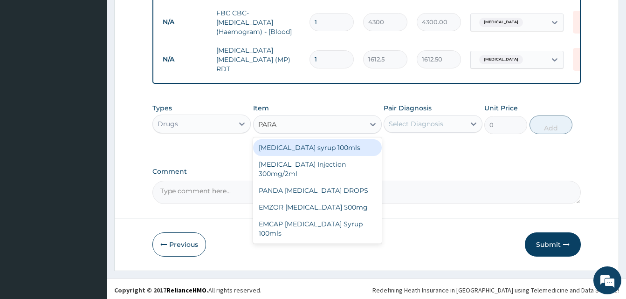
type input "PARAC"
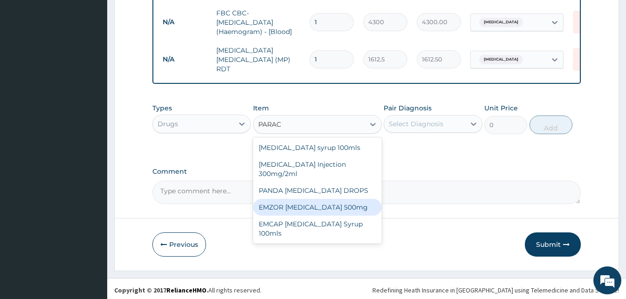
click at [332, 209] on div "EMZOR PARACETAMOL 500mg" at bounding box center [317, 207] width 129 height 17
type input "23.65"
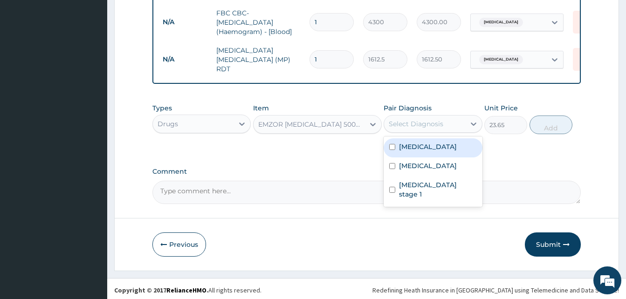
click at [446, 125] on div "Select Diagnosis" at bounding box center [424, 124] width 81 height 15
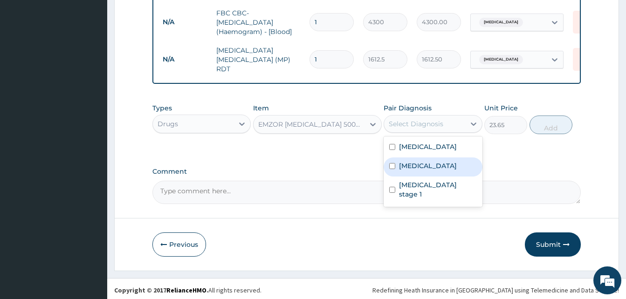
drag, startPoint x: 407, startPoint y: 164, endPoint x: 496, endPoint y: 147, distance: 91.0
click at [412, 164] on label "Malaria" at bounding box center [428, 165] width 58 height 9
checkbox input "true"
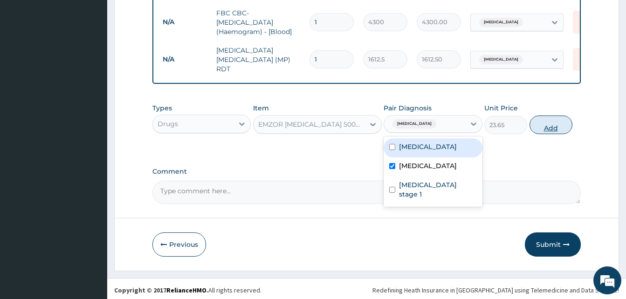
click at [558, 126] on button "Add" at bounding box center [551, 125] width 43 height 19
type input "0"
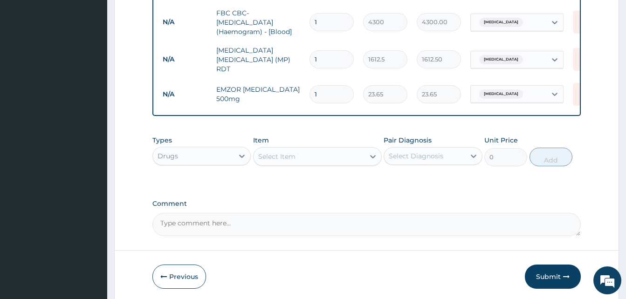
type input "18"
type input "425.70"
type input "18"
click at [326, 160] on div "Select Item" at bounding box center [309, 156] width 111 height 15
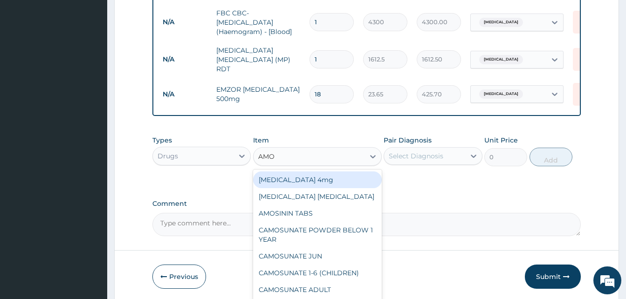
type input "AMOX"
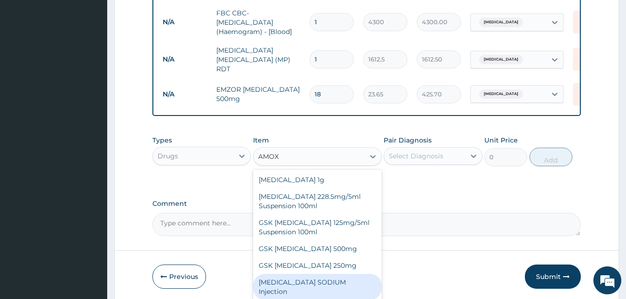
scroll to position [17, 0]
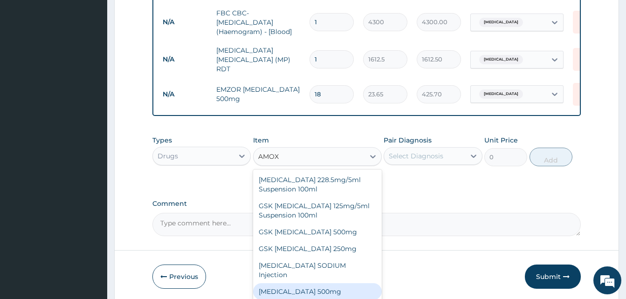
drag, startPoint x: 312, startPoint y: 284, endPoint x: 347, endPoint y: 243, distance: 53.3
click at [313, 284] on div "AMOXICILLIN 500mg" at bounding box center [317, 292] width 129 height 17
type input "70.95"
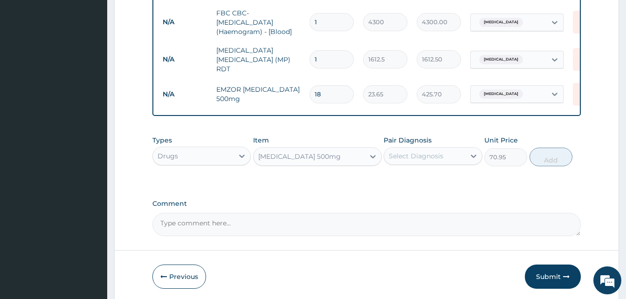
click at [408, 150] on div "Pair Diagnosis Select Diagnosis" at bounding box center [433, 151] width 98 height 31
click at [410, 159] on div "Select Diagnosis" at bounding box center [416, 156] width 55 height 9
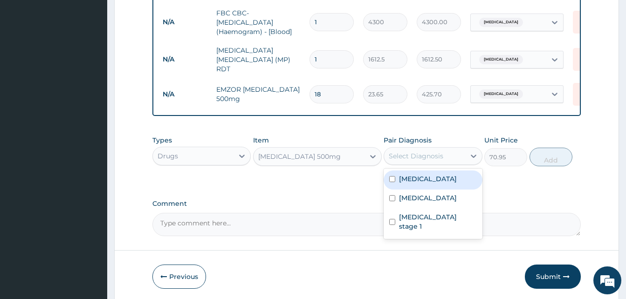
drag, startPoint x: 412, startPoint y: 183, endPoint x: 474, endPoint y: 172, distance: 63.0
click at [417, 183] on label "Sepsis" at bounding box center [428, 178] width 58 height 9
checkbox input "true"
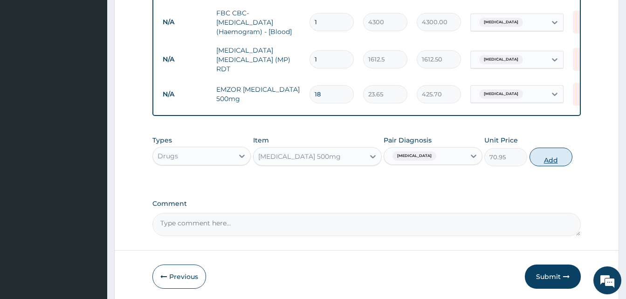
click at [548, 163] on button "Add" at bounding box center [551, 157] width 43 height 19
type input "0"
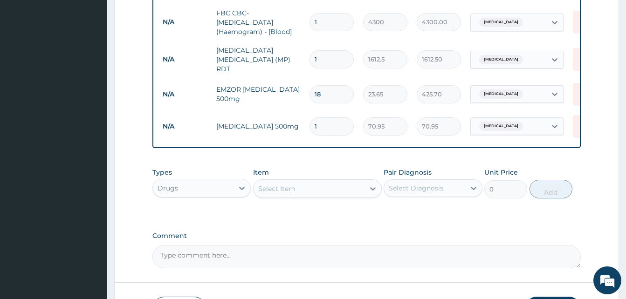
type input "15"
type input "1064.25"
type input "15"
click at [315, 190] on div "Select Item" at bounding box center [309, 188] width 111 height 15
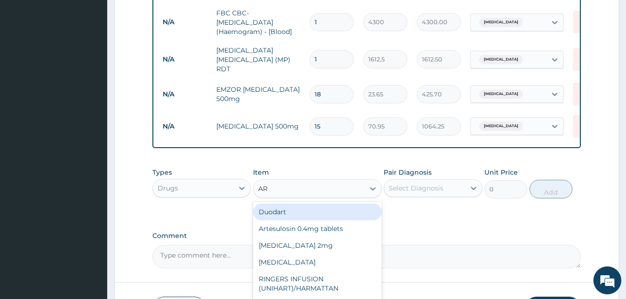
type input "A"
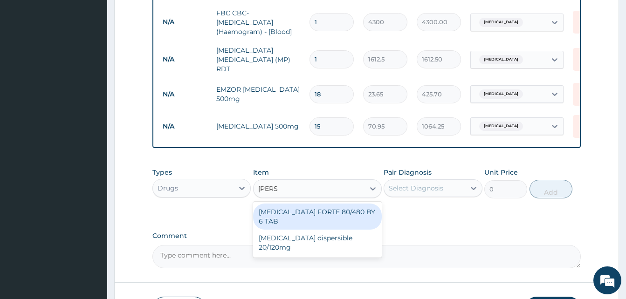
type input "COART"
click at [321, 208] on div "COARTEM FORTE 80/480 BY 6 TAB" at bounding box center [317, 217] width 129 height 26
type input "449.35"
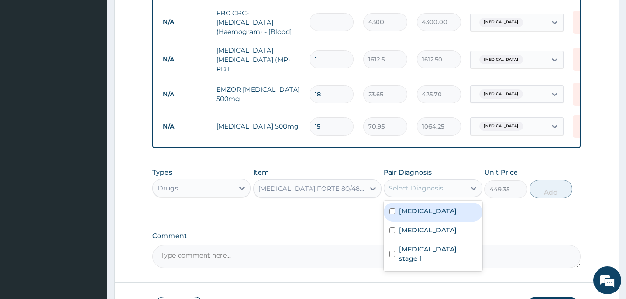
click at [433, 193] on div "Select Diagnosis" at bounding box center [416, 188] width 55 height 9
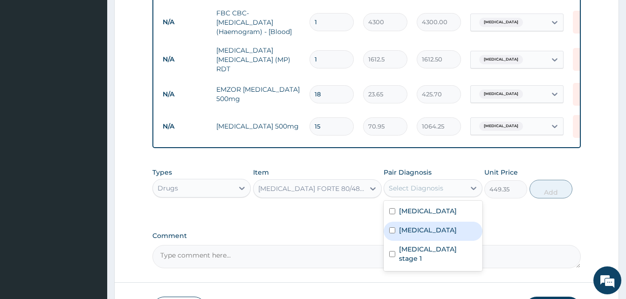
drag, startPoint x: 426, startPoint y: 232, endPoint x: 439, endPoint y: 224, distance: 15.3
click at [429, 229] on div "Malaria" at bounding box center [433, 231] width 98 height 19
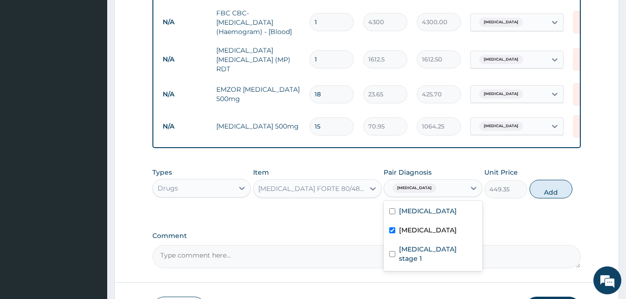
checkbox input "true"
click at [561, 192] on button "Add" at bounding box center [551, 189] width 43 height 19
type input "0"
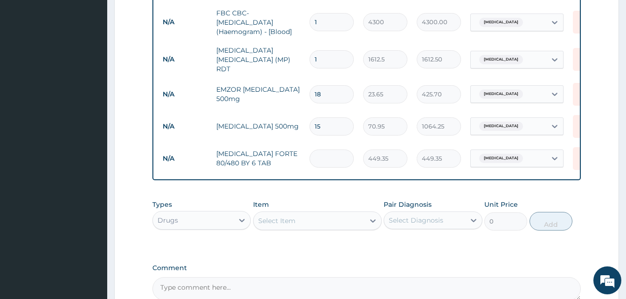
type input "0.00"
type input "6"
type input "2696.10"
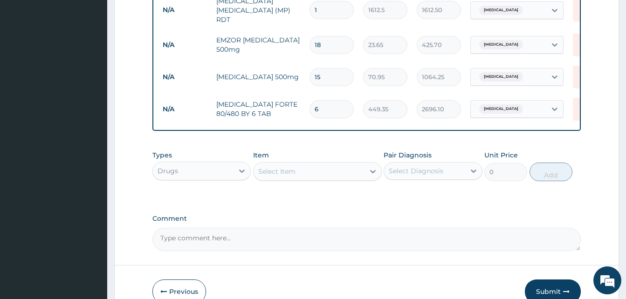
scroll to position [463, 0]
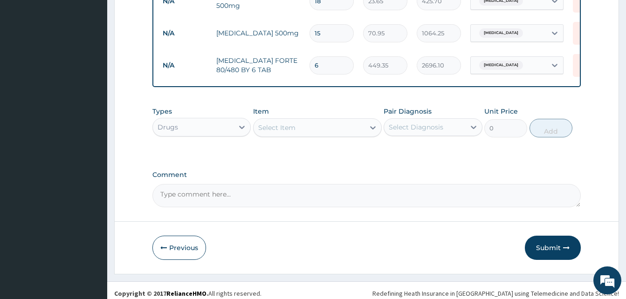
type input "6"
click at [311, 126] on div "Select Item" at bounding box center [309, 127] width 111 height 15
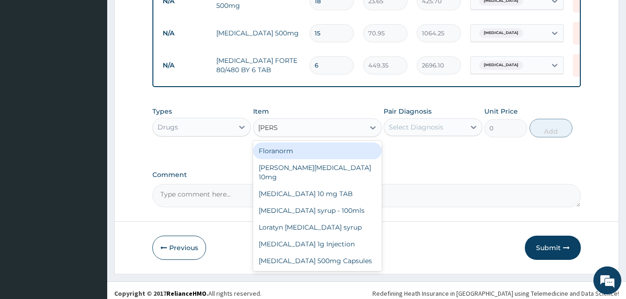
type input "LORAT"
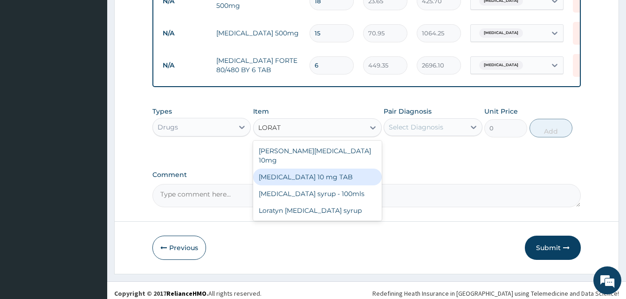
drag, startPoint x: 332, startPoint y: 170, endPoint x: 366, endPoint y: 157, distance: 36.9
click at [331, 169] on div "LORATADINE 10 mg TAB" at bounding box center [317, 177] width 129 height 17
type input "59.125"
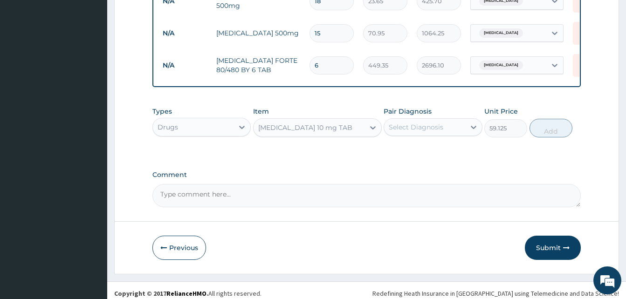
click at [444, 136] on div "Select Diagnosis" at bounding box center [433, 127] width 98 height 18
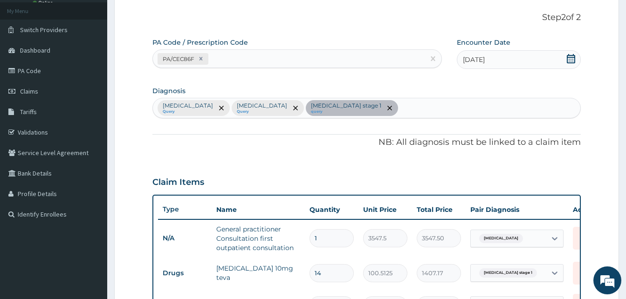
scroll to position [43, 0]
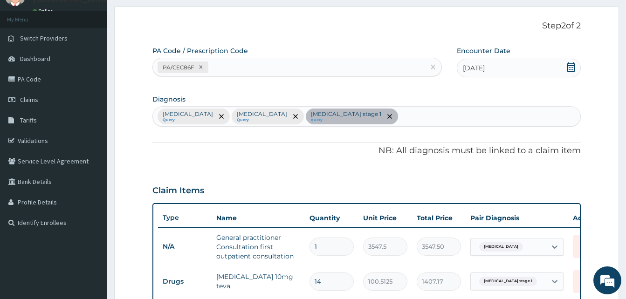
click at [342, 106] on section "Diagnosis Sepsis Query Malaria Query Hypertension stage 1 query" at bounding box center [367, 109] width 429 height 35
click at [346, 111] on div "Sepsis Query Malaria Query Hypertension stage 1 query" at bounding box center [367, 117] width 428 height 20
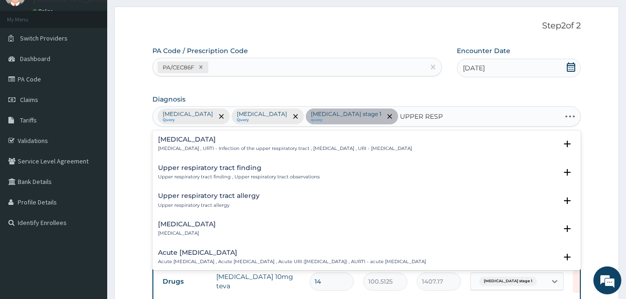
type input "UPPER RESPI"
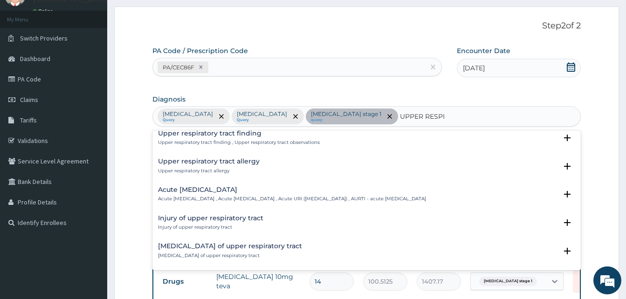
scroll to position [47, 0]
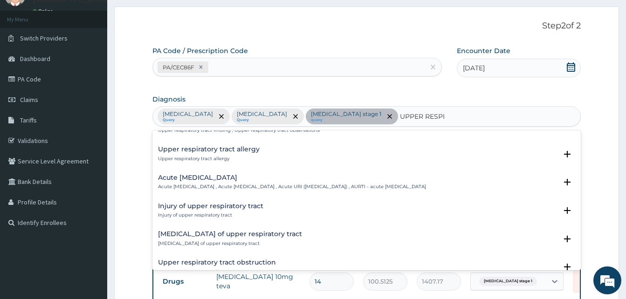
click at [236, 186] on p "Acute upper respiratory infection , Acute upper respiratory tract infection , A…" at bounding box center [292, 187] width 268 height 7
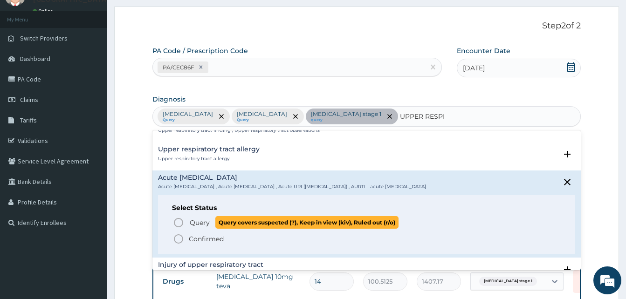
click at [176, 221] on icon "status option query" at bounding box center [178, 222] width 11 height 11
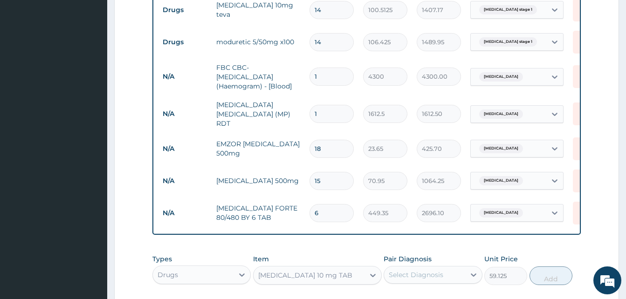
scroll to position [416, 0]
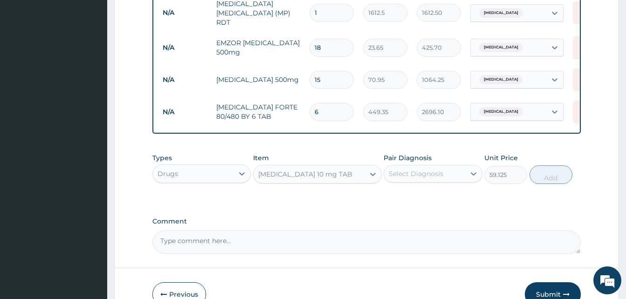
click at [422, 177] on div "Select Diagnosis" at bounding box center [416, 173] width 55 height 9
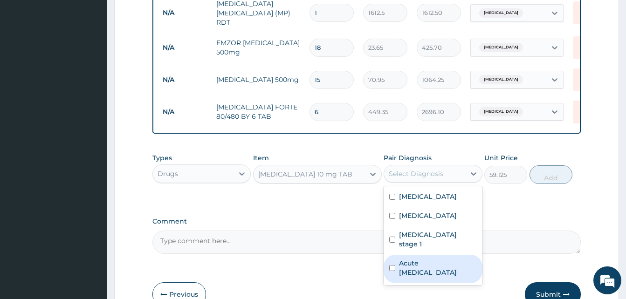
click at [420, 259] on label "Acute upper respiratory infection" at bounding box center [437, 268] width 77 height 19
checkbox input "true"
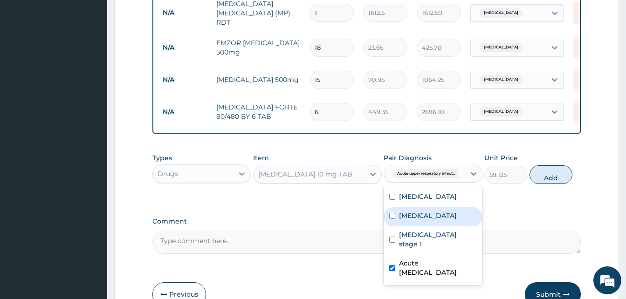
click at [560, 179] on button "Add" at bounding box center [551, 175] width 43 height 19
type input "0"
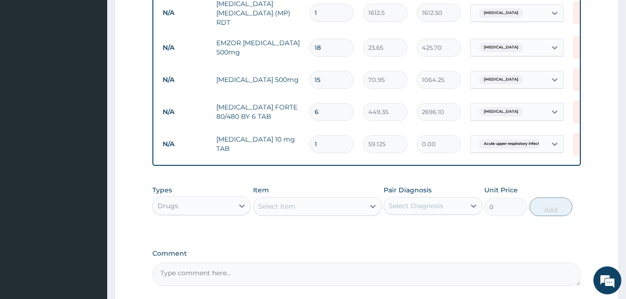
type input "0.00"
type input "5"
type input "295.63"
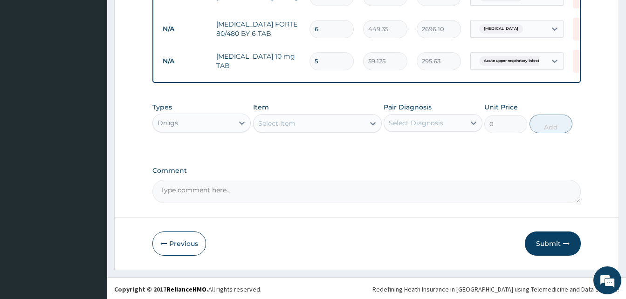
scroll to position [503, 0]
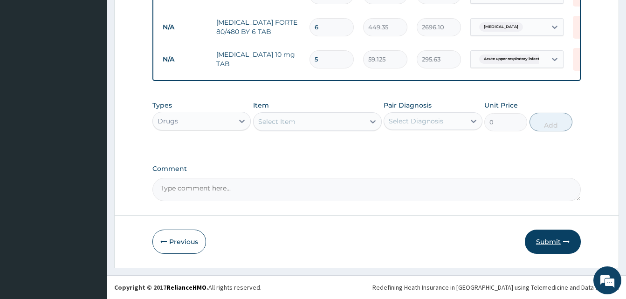
type input "5"
click at [564, 243] on icon "button" at bounding box center [566, 242] width 7 height 7
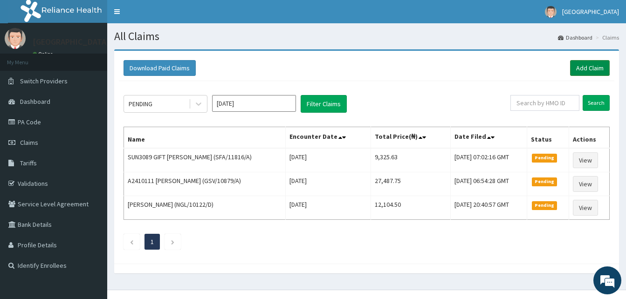
click at [594, 66] on link "Add Claim" at bounding box center [590, 68] width 40 height 16
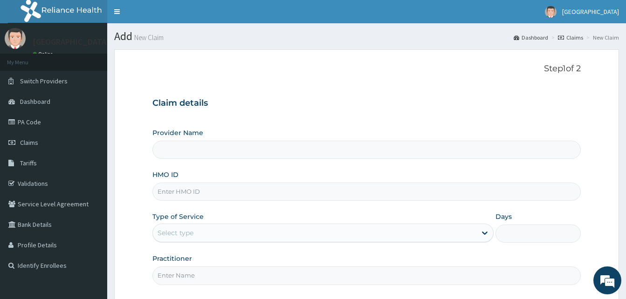
type input "Dalet Medical service"
click at [219, 192] on input "HMO ID" at bounding box center [367, 192] width 429 height 18
paste input "MAD/10045/C"
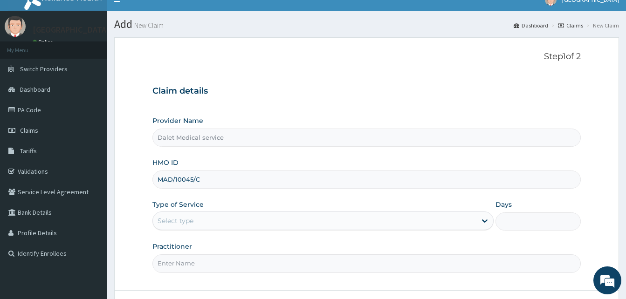
scroll to position [87, 0]
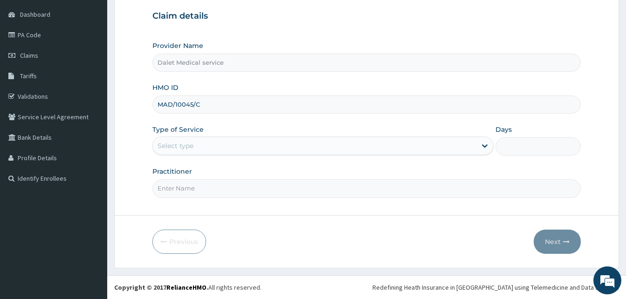
type input "MAD/10045/C"
click at [223, 142] on div "Select type" at bounding box center [315, 146] width 324 height 15
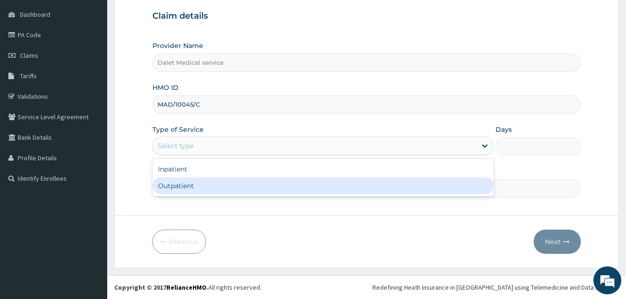
click at [194, 190] on div "Outpatient" at bounding box center [323, 186] width 341 height 17
type input "1"
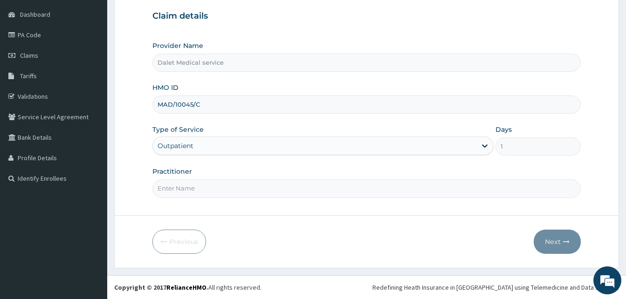
click at [217, 187] on input "Practitioner" at bounding box center [367, 189] width 429 height 18
type input "DR."
click at [575, 237] on button "Next" at bounding box center [557, 242] width 47 height 24
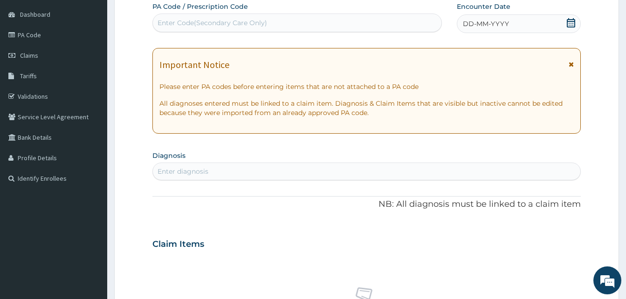
drag, startPoint x: 573, startPoint y: 67, endPoint x: 527, endPoint y: 41, distance: 52.8
click at [572, 67] on icon at bounding box center [571, 64] width 5 height 7
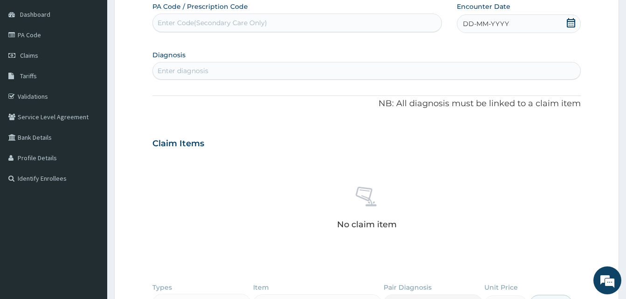
scroll to position [0, 0]
click at [481, 24] on span "DD-MM-YYYY" at bounding box center [486, 23] width 46 height 9
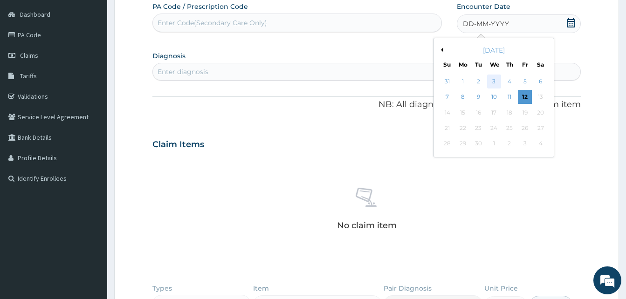
click at [496, 81] on div "3" at bounding box center [494, 82] width 14 height 14
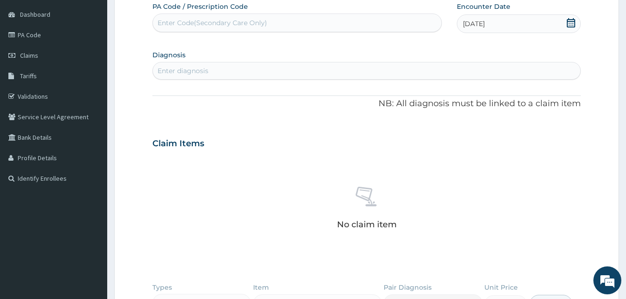
click at [195, 73] on div "Enter diagnosis" at bounding box center [183, 70] width 51 height 9
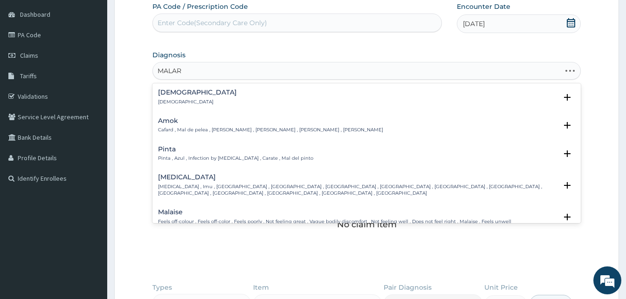
type input "MALARI"
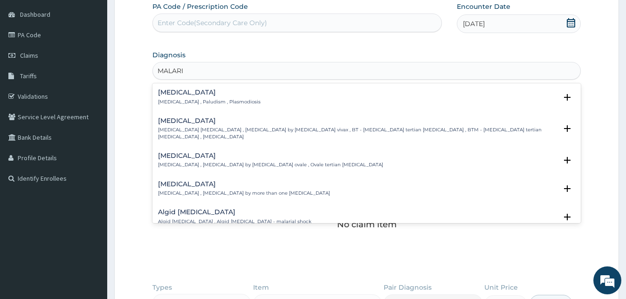
click at [187, 108] on div "Malaria Malaria , Paludism , Plasmodiosis Select Status Query Query covers susp…" at bounding box center [366, 99] width 417 height 21
click at [183, 100] on p "[MEDICAL_DATA] , Paludism , Plasmodiosis" at bounding box center [209, 102] width 103 height 7
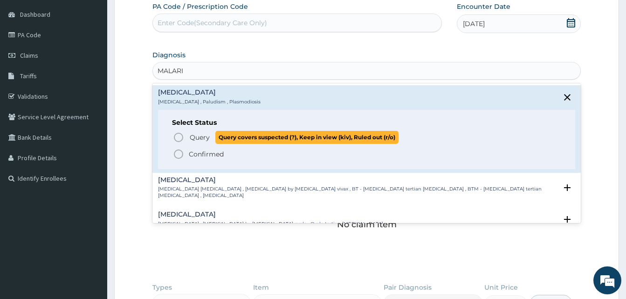
click at [178, 136] on icon "status option query" at bounding box center [178, 137] width 11 height 11
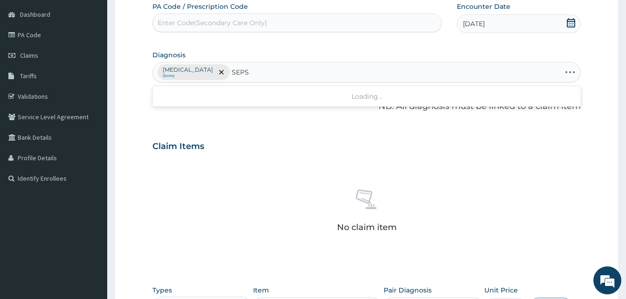
type input "SEPSI"
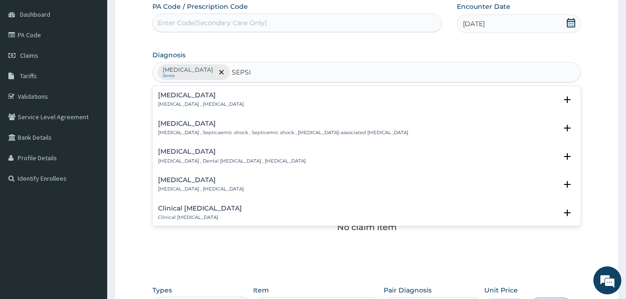
click at [198, 100] on div "Sepsis Systemic infection , Sepsis" at bounding box center [201, 100] width 86 height 16
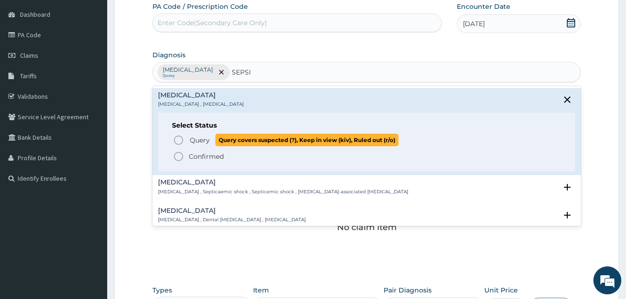
click at [179, 141] on icon "status option query" at bounding box center [178, 140] width 11 height 11
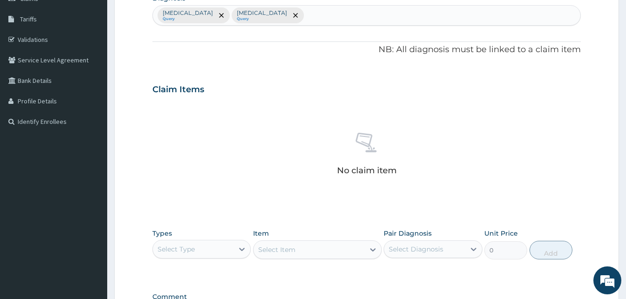
scroll to position [272, 0]
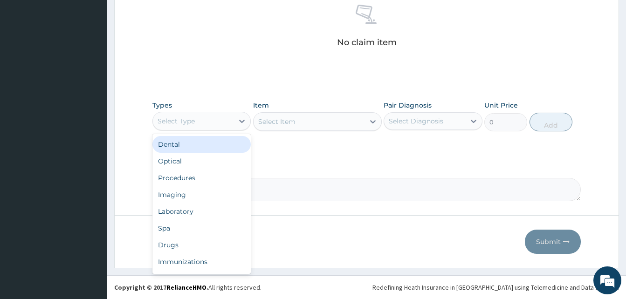
click at [224, 126] on div "Select Type" at bounding box center [193, 121] width 81 height 15
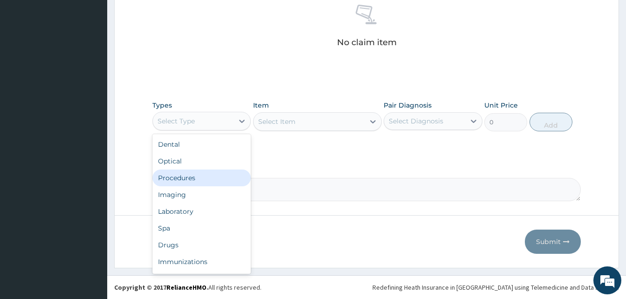
click at [180, 177] on div "Procedures" at bounding box center [202, 178] width 98 height 17
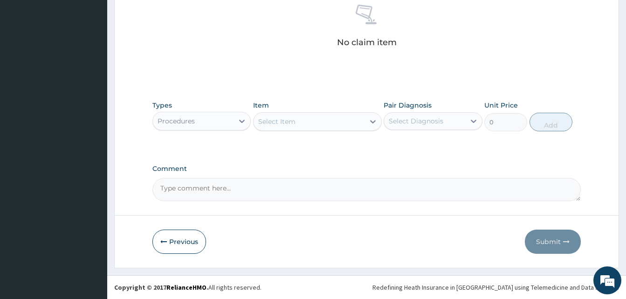
click at [327, 124] on div "Select Item" at bounding box center [309, 121] width 111 height 15
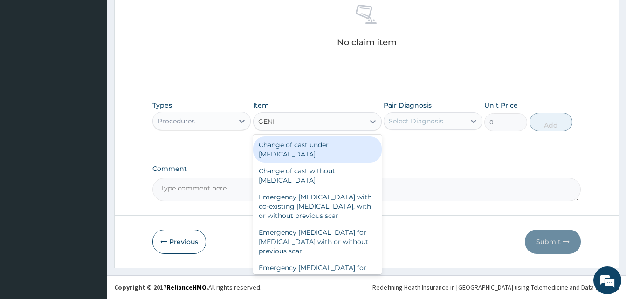
type input "GENER"
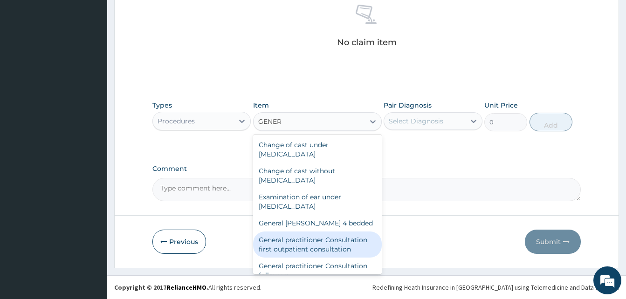
click at [322, 245] on div "General practitioner Consultation first outpatient consultation" at bounding box center [317, 245] width 129 height 26
type input "3547.5"
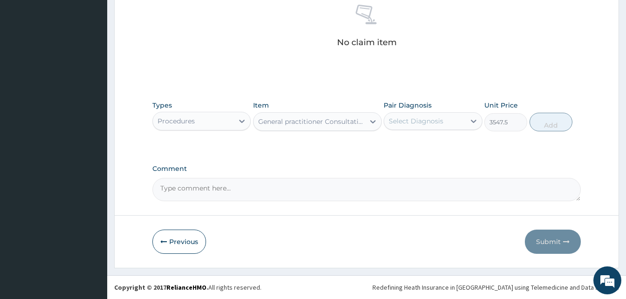
click at [438, 119] on div "Select Diagnosis" at bounding box center [416, 121] width 55 height 9
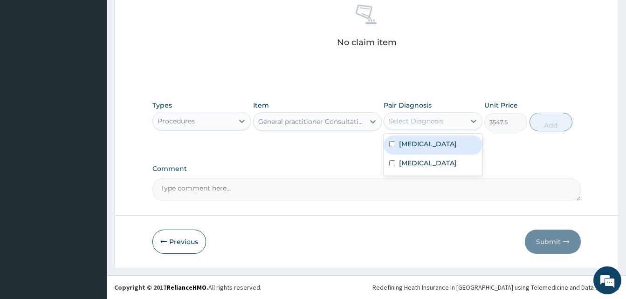
drag, startPoint x: 421, startPoint y: 148, endPoint x: 504, endPoint y: 144, distance: 82.7
click at [425, 147] on div "Malaria" at bounding box center [433, 145] width 98 height 19
checkbox input "true"
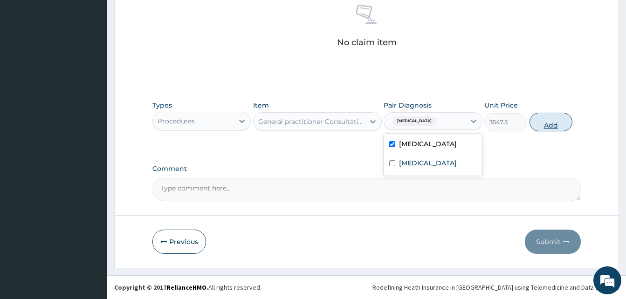
click at [557, 125] on button "Add" at bounding box center [551, 122] width 43 height 19
type input "0"
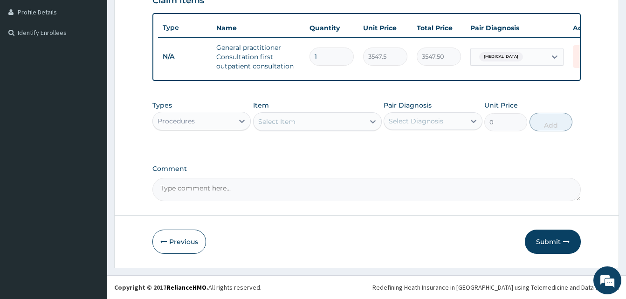
scroll to position [240, 0]
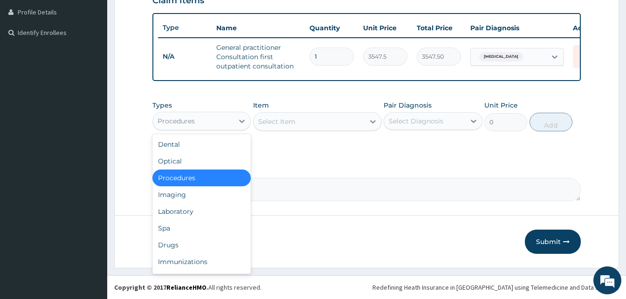
click at [219, 121] on div "Procedures" at bounding box center [193, 121] width 81 height 15
click at [189, 210] on div "Laboratory" at bounding box center [202, 211] width 98 height 17
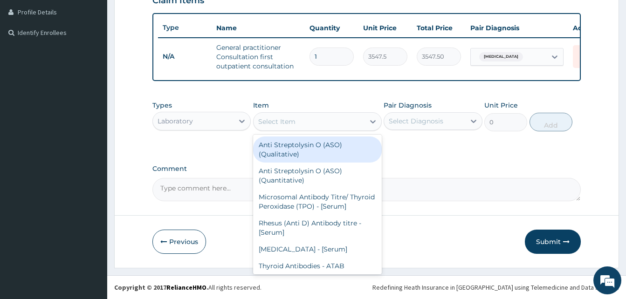
click at [321, 121] on div "Select Item" at bounding box center [309, 121] width 111 height 15
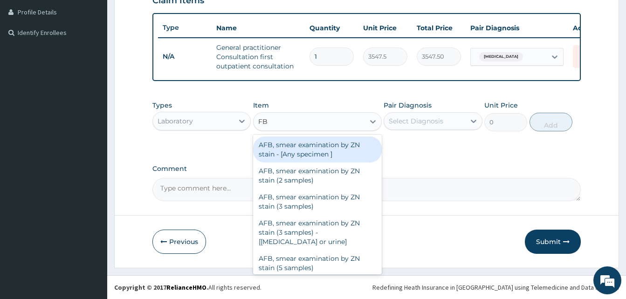
type input "FBC"
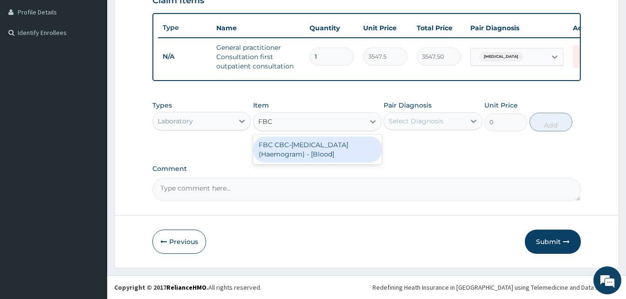
click at [310, 154] on div "FBC CBC-Complete Blood Count (Haemogram) - [Blood]" at bounding box center [317, 150] width 129 height 26
type input "4300"
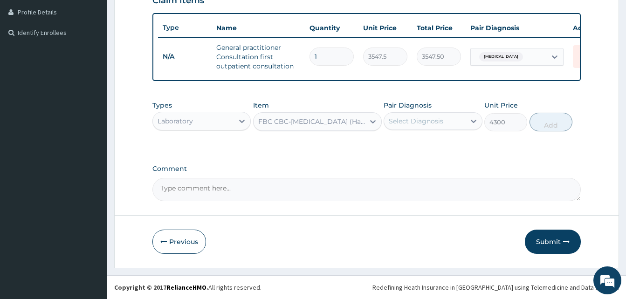
click at [429, 121] on div "Select Diagnosis" at bounding box center [416, 121] width 55 height 9
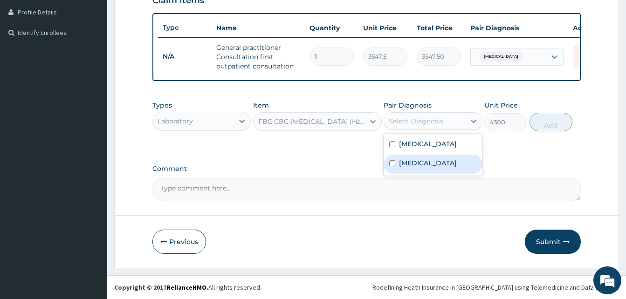
click at [412, 161] on label "Sepsis" at bounding box center [428, 163] width 58 height 9
checkbox input "true"
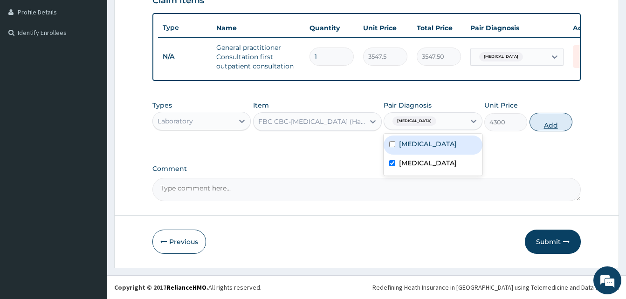
click at [557, 123] on button "Add" at bounding box center [551, 122] width 43 height 19
type input "0"
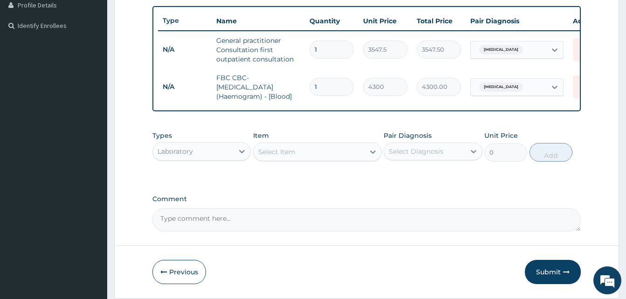
click at [310, 157] on div "Select Item" at bounding box center [309, 152] width 111 height 15
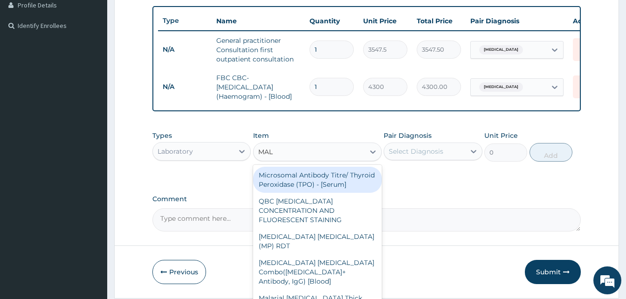
type input "MALA"
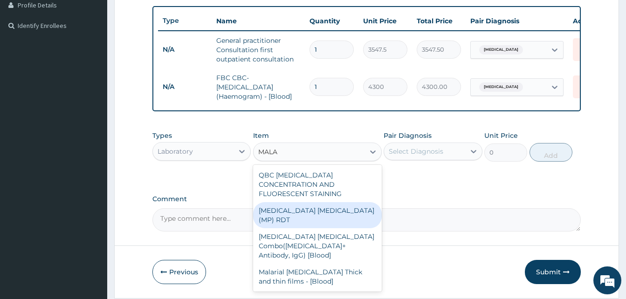
drag, startPoint x: 341, startPoint y: 208, endPoint x: 351, endPoint y: 207, distance: 9.8
click at [342, 208] on div "MALARIA PARASITE (MP) RDT" at bounding box center [317, 215] width 129 height 26
type input "1612.5"
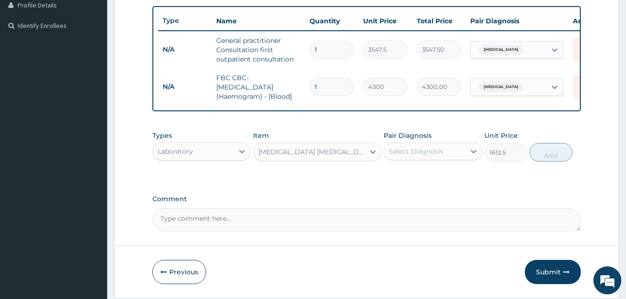
click at [426, 156] on div "Select Diagnosis" at bounding box center [416, 151] width 55 height 9
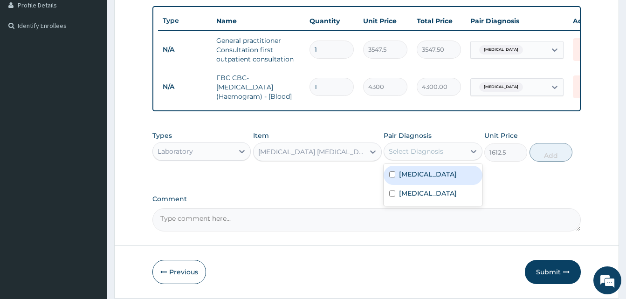
click at [427, 185] on div "Malaria" at bounding box center [433, 175] width 98 height 19
checkbox input "true"
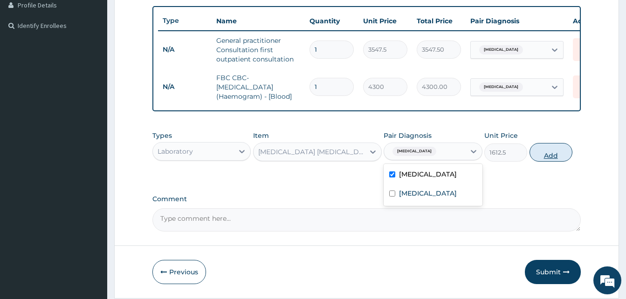
click at [543, 161] on button "Add" at bounding box center [551, 152] width 43 height 19
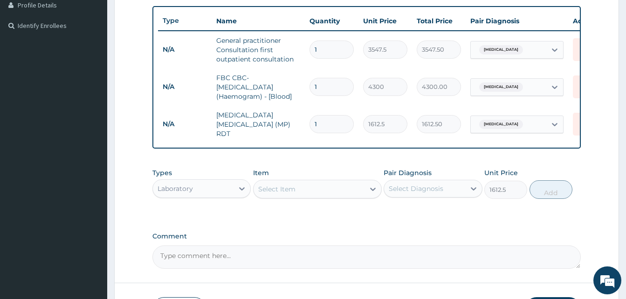
type input "0"
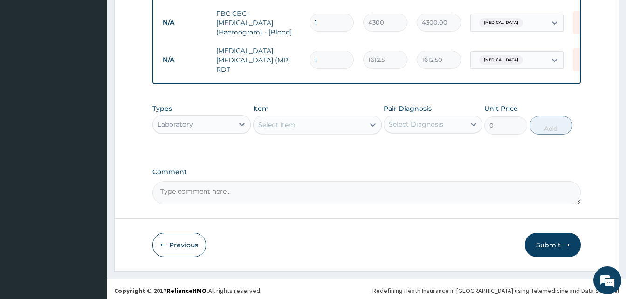
scroll to position [310, 0]
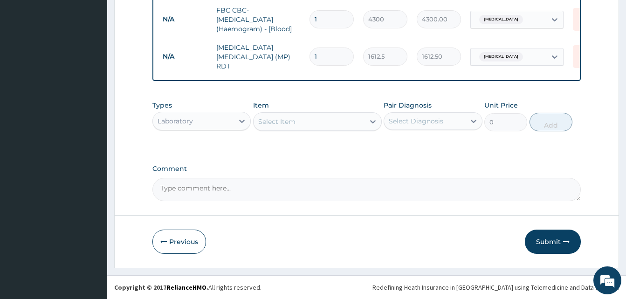
click at [208, 124] on div "Laboratory" at bounding box center [193, 121] width 81 height 15
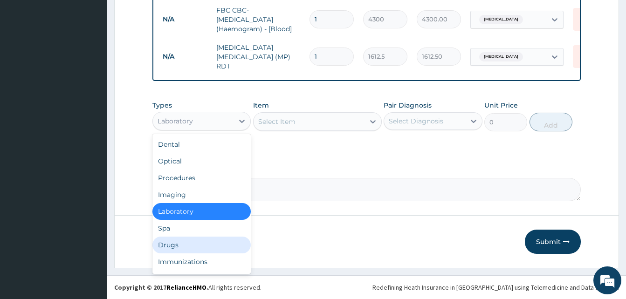
click at [194, 248] on div "Drugs" at bounding box center [202, 245] width 98 height 17
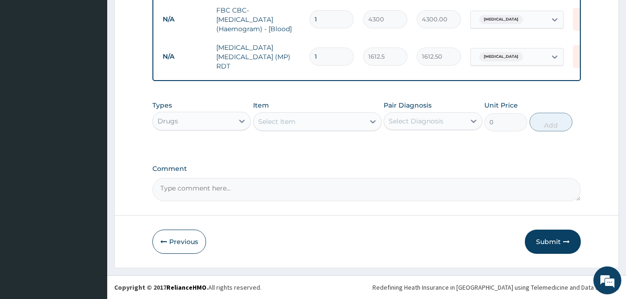
click at [304, 121] on div "Select Item" at bounding box center [309, 121] width 111 height 15
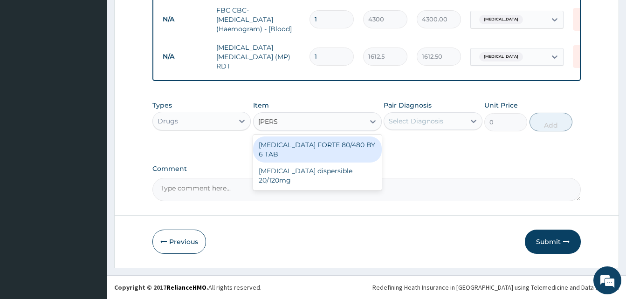
type input "COART"
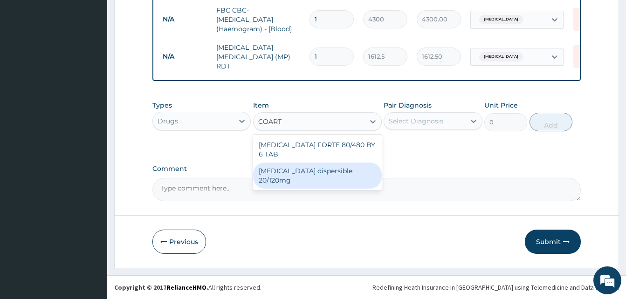
click at [322, 163] on div "Coartem dispersible 20/120mg" at bounding box center [317, 176] width 129 height 26
type input "112.3375"
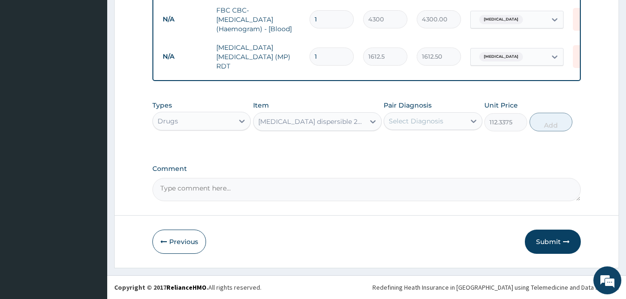
click at [449, 118] on div "Select Diagnosis" at bounding box center [424, 121] width 81 height 15
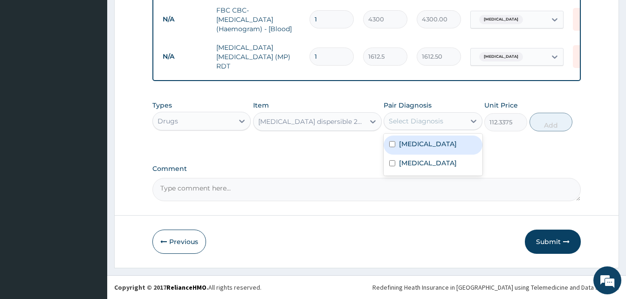
drag, startPoint x: 428, startPoint y: 147, endPoint x: 449, endPoint y: 137, distance: 23.6
click at [429, 146] on div "Malaria" at bounding box center [433, 145] width 98 height 19
checkbox input "true"
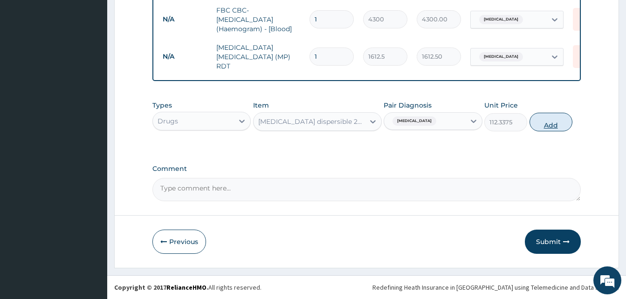
click at [563, 124] on button "Add" at bounding box center [551, 122] width 43 height 19
type input "0"
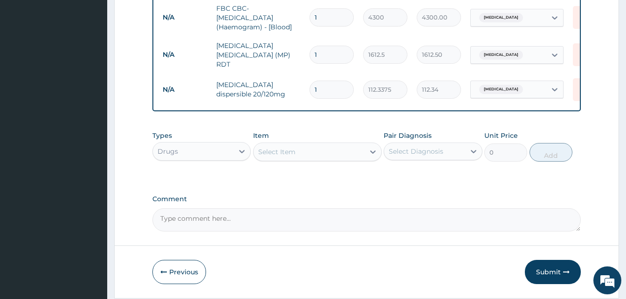
type input "12"
type input "1348.05"
type input "12"
click at [295, 155] on div "Select Item" at bounding box center [276, 151] width 37 height 9
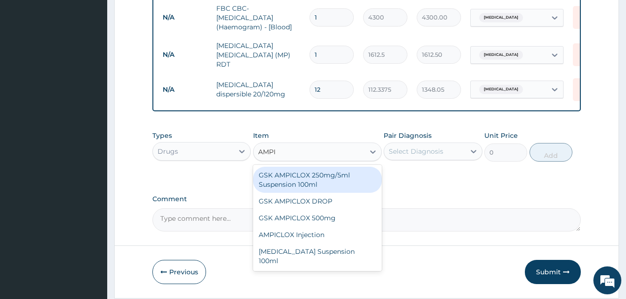
type input "AMPIC"
click at [318, 182] on div "GSK AMPICLOX 250mg/5ml Suspension 100ml" at bounding box center [317, 180] width 129 height 26
type input "1714.625"
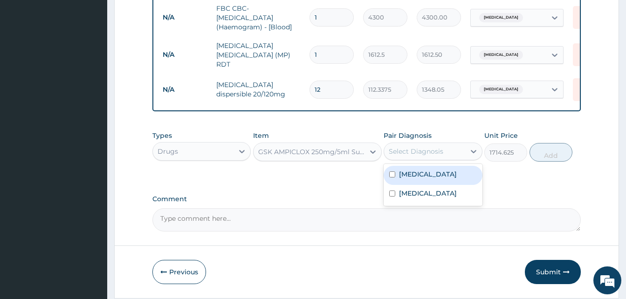
click at [442, 155] on div "Select Diagnosis" at bounding box center [416, 151] width 55 height 9
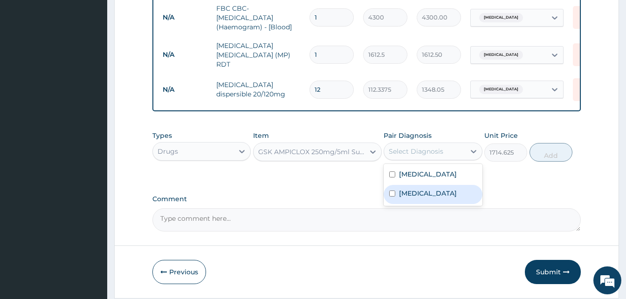
click at [414, 194] on label "Sepsis" at bounding box center [428, 193] width 58 height 9
checkbox input "true"
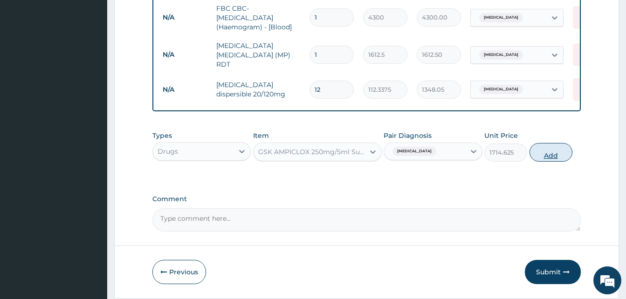
click at [552, 155] on button "Add" at bounding box center [551, 152] width 43 height 19
type input "0"
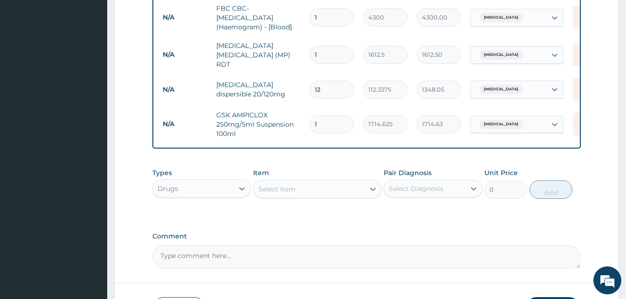
click at [324, 193] on div "Select Item" at bounding box center [309, 189] width 111 height 15
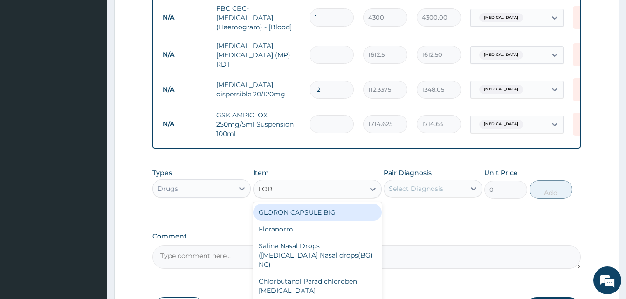
type input "LORA"
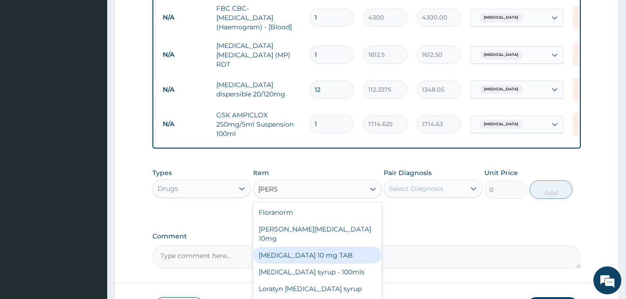
drag, startPoint x: 311, startPoint y: 249, endPoint x: 329, endPoint y: 240, distance: 20.0
click at [312, 249] on div "LORATADINE 10 mg TAB" at bounding box center [317, 255] width 129 height 17
type input "59.125"
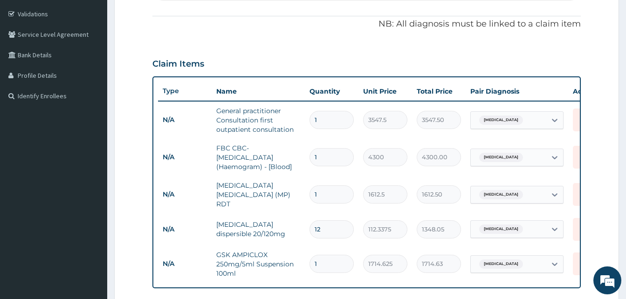
scroll to position [0, 0]
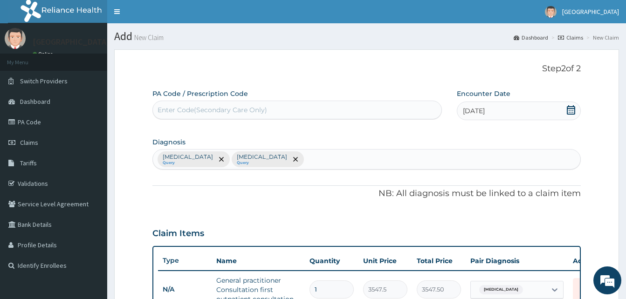
click at [264, 155] on div "Malaria Query Sepsis Query" at bounding box center [367, 160] width 428 height 20
type input "Y"
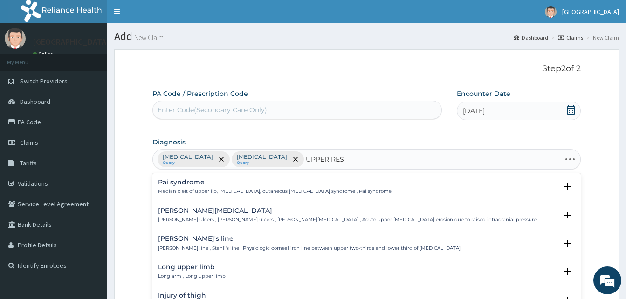
type input "UPPER RESP"
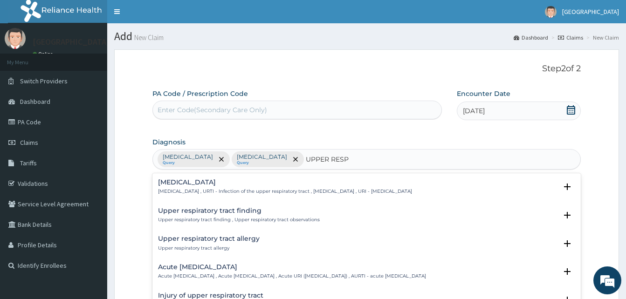
scroll to position [47, 0]
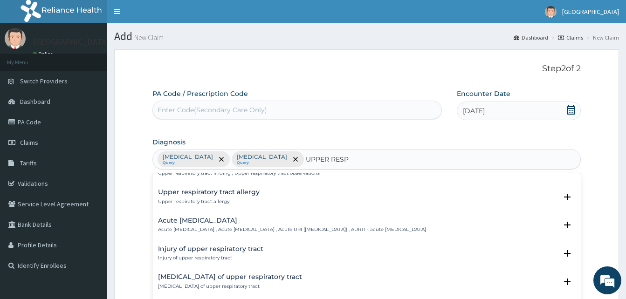
click at [226, 227] on p "Acute upper respiratory infection , Acute upper respiratory tract infection , A…" at bounding box center [292, 230] width 268 height 7
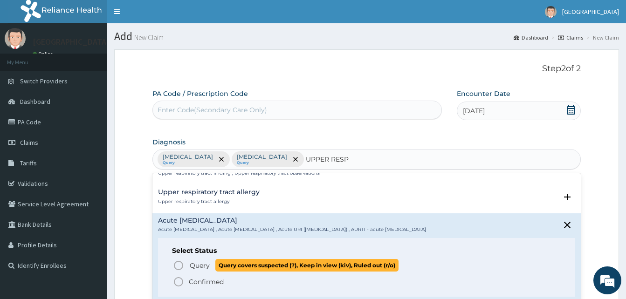
click at [181, 266] on icon "status option query" at bounding box center [178, 265] width 11 height 11
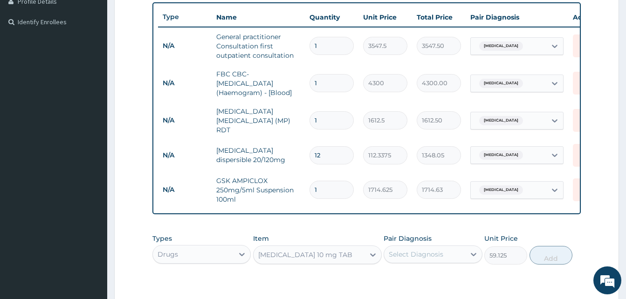
scroll to position [327, 0]
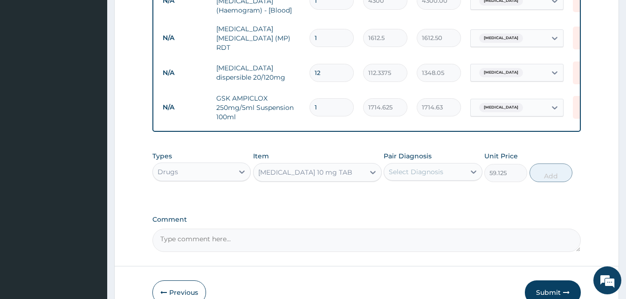
click at [431, 173] on div "Select Diagnosis" at bounding box center [416, 171] width 55 height 9
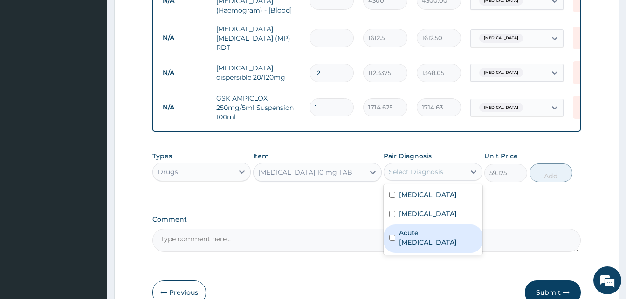
drag, startPoint x: 421, startPoint y: 252, endPoint x: 428, endPoint y: 241, distance: 13.6
click at [422, 251] on div "Acute upper respiratory infection" at bounding box center [433, 239] width 98 height 28
checkbox input "true"
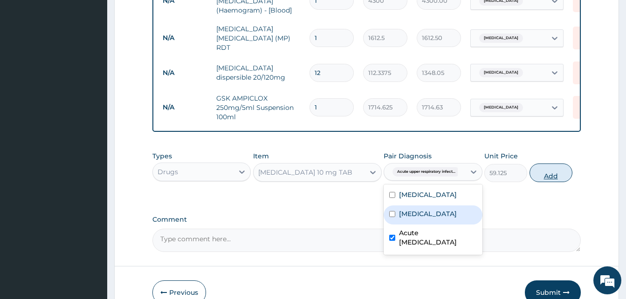
click at [561, 178] on button "Add" at bounding box center [551, 173] width 43 height 19
type input "0"
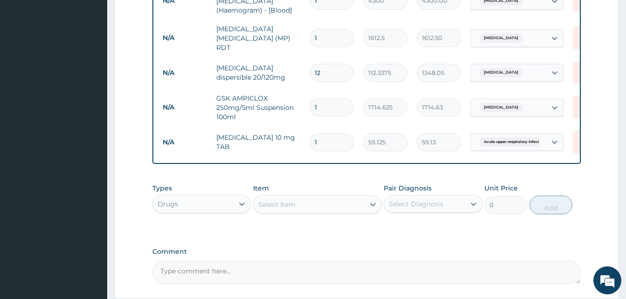
type input "0.00"
type input "5"
type input "295.63"
type input "5"
click at [297, 204] on div "Select Item" at bounding box center [309, 204] width 111 height 15
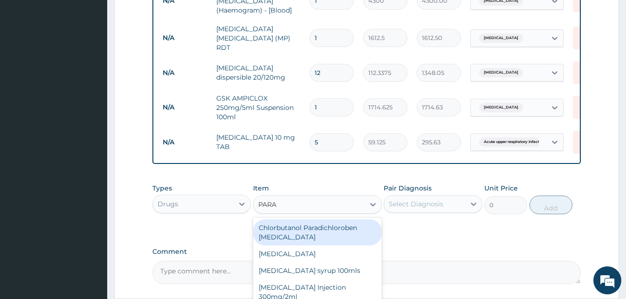
type input "PARAC"
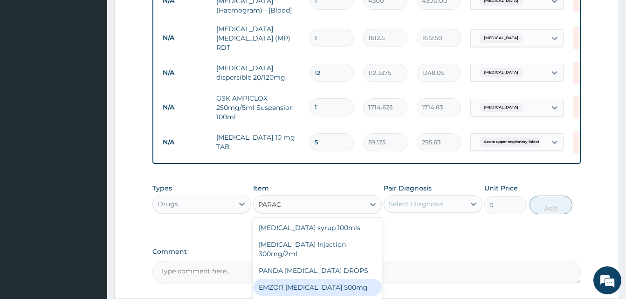
click at [316, 289] on div "EMZOR PARACETAMOL 500mg" at bounding box center [317, 287] width 129 height 17
type input "23.65"
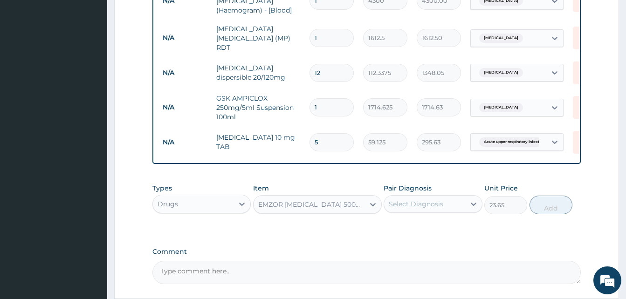
click at [424, 206] on div "Select Diagnosis" at bounding box center [416, 204] width 55 height 9
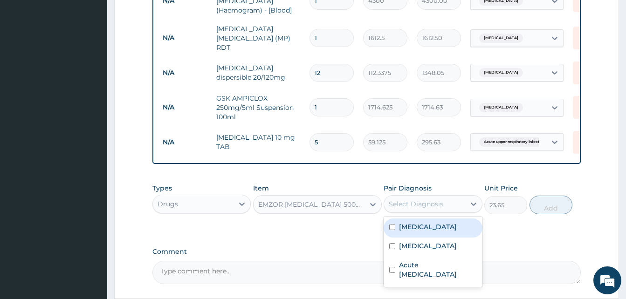
click at [417, 228] on label "Malaria" at bounding box center [428, 227] width 58 height 9
checkbox input "true"
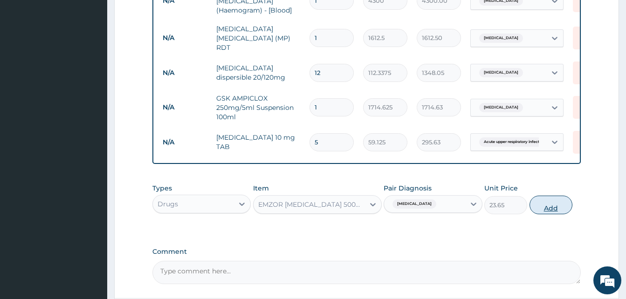
click at [546, 208] on button "Add" at bounding box center [551, 205] width 43 height 19
type input "0"
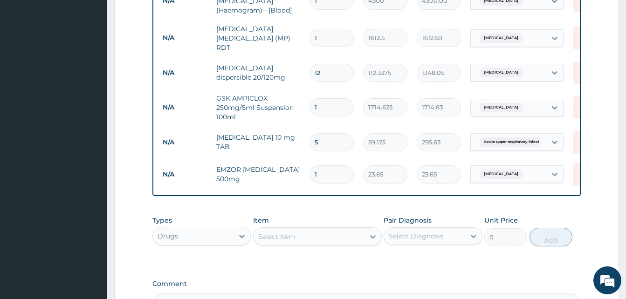
type input "0.00"
type input "9"
type input "212.85"
type input "9"
click at [303, 242] on div "Select Item" at bounding box center [309, 236] width 111 height 15
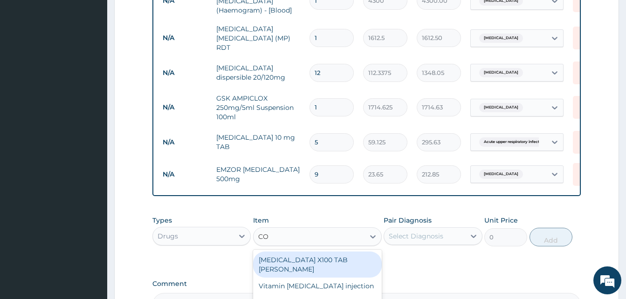
type input "COU"
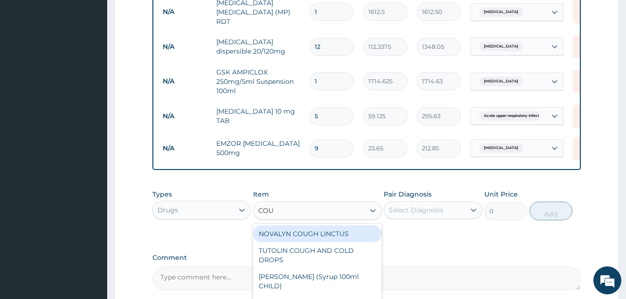
scroll to position [373, 0]
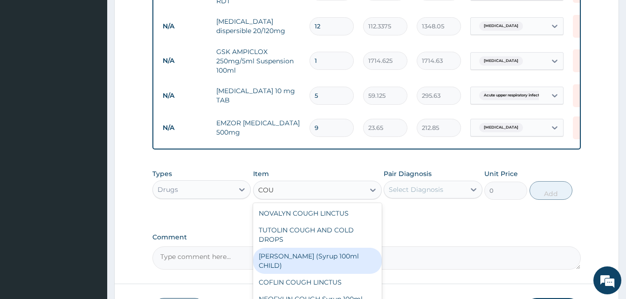
click at [321, 260] on div "EMZOLYN COUGH (Syrup 100ml CHILD)" at bounding box center [317, 261] width 129 height 26
type input "1478.125"
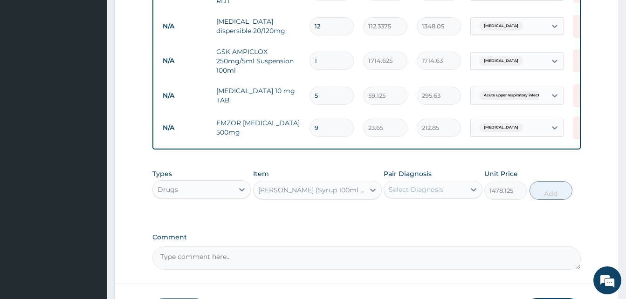
click at [454, 189] on div "Select Diagnosis" at bounding box center [424, 189] width 81 height 15
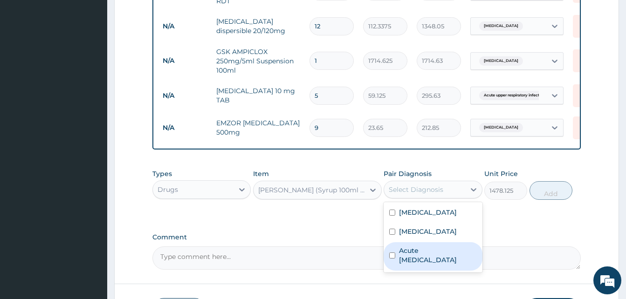
drag, startPoint x: 428, startPoint y: 260, endPoint x: 558, endPoint y: 224, distance: 135.5
click at [432, 258] on label "Acute upper respiratory infection" at bounding box center [437, 255] width 77 height 19
checkbox input "true"
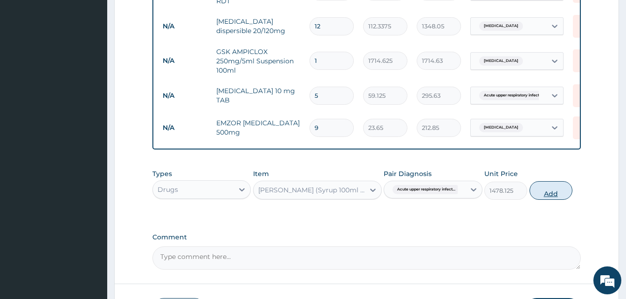
click at [549, 195] on button "Add" at bounding box center [551, 190] width 43 height 19
type input "0"
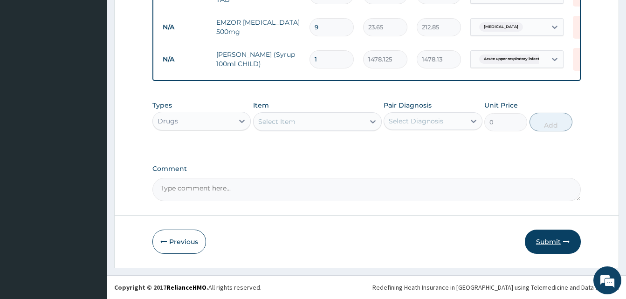
click at [553, 240] on button "Submit" at bounding box center [553, 242] width 56 height 24
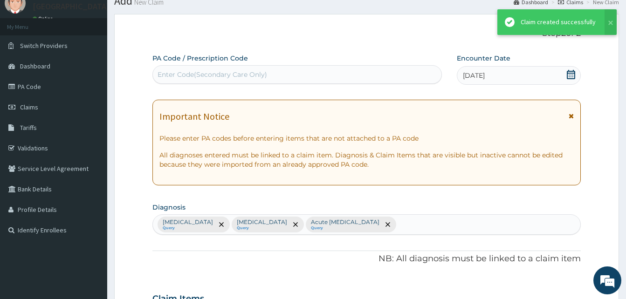
scroll to position [476, 0]
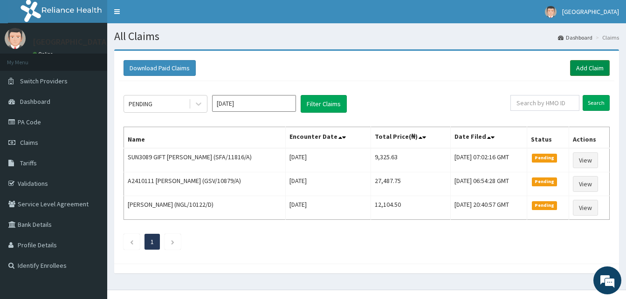
click at [591, 66] on link "Add Claim" at bounding box center [590, 68] width 40 height 16
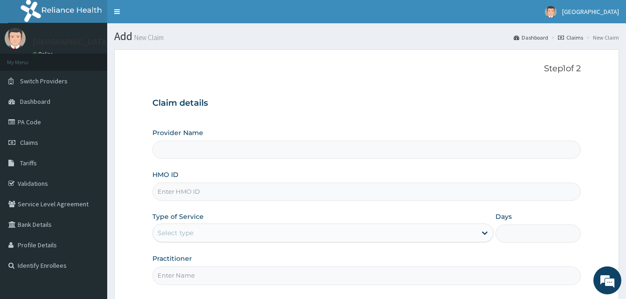
type input "Dalet Medical service"
click at [218, 189] on input "HMO ID" at bounding box center [367, 192] width 429 height 18
paste input "AKU/10071/B"
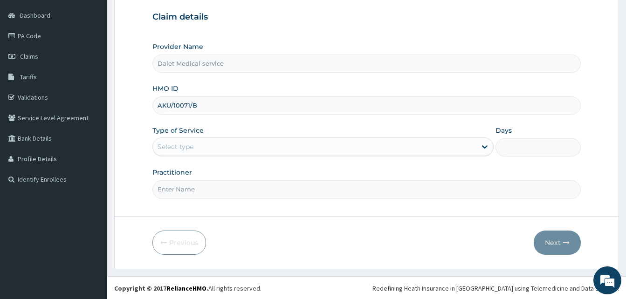
scroll to position [87, 0]
type input "AKU/10071/B"
click at [218, 146] on div "Select type" at bounding box center [315, 146] width 324 height 15
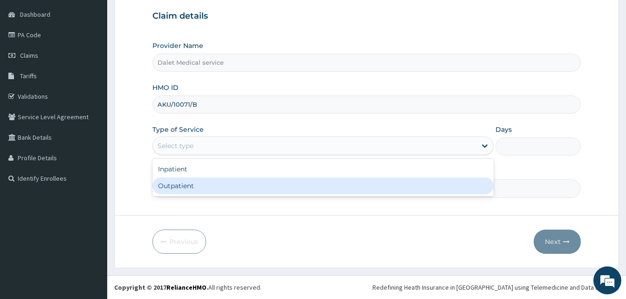
click at [187, 190] on div "Outpatient" at bounding box center [323, 186] width 341 height 17
type input "1"
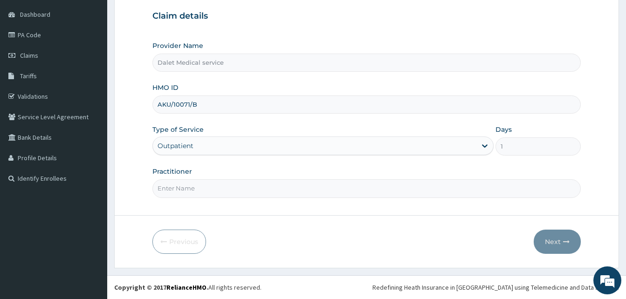
click at [188, 190] on input "Practitioner" at bounding box center [367, 189] width 429 height 18
type input "DR."
click at [560, 241] on button "Next" at bounding box center [557, 242] width 47 height 24
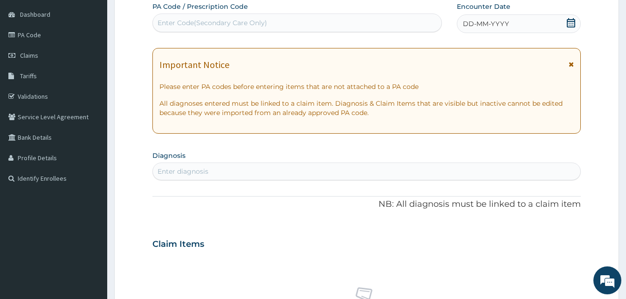
drag, startPoint x: 573, startPoint y: 64, endPoint x: 556, endPoint y: 56, distance: 18.4
click at [573, 64] on icon at bounding box center [571, 64] width 5 height 7
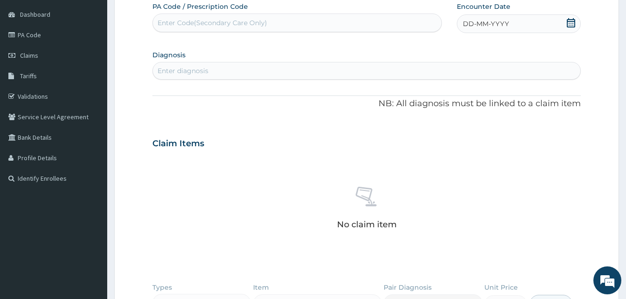
click at [473, 24] on span "DD-MM-YYYY" at bounding box center [486, 23] width 46 height 9
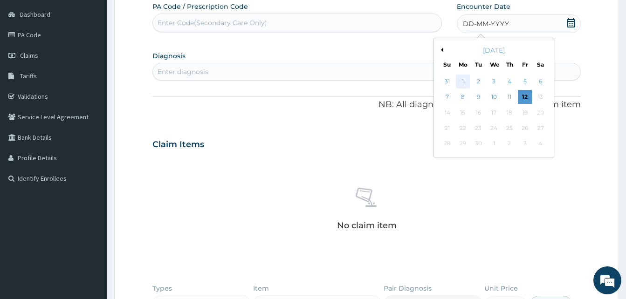
click at [464, 79] on div "1" at bounding box center [463, 82] width 14 height 14
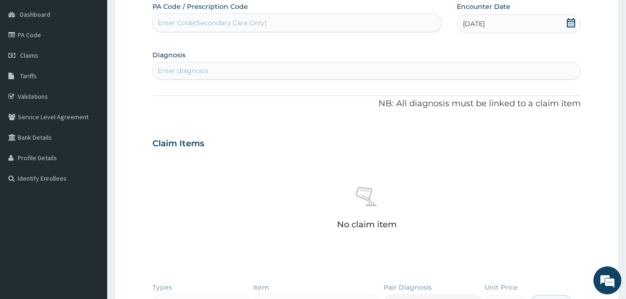
click at [242, 67] on div "Enter diagnosis" at bounding box center [367, 70] width 428 height 15
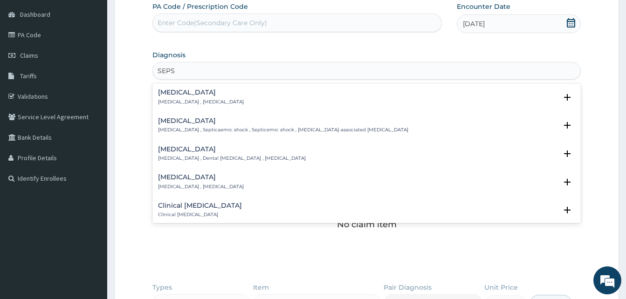
type input "SEPSI"
click at [181, 100] on p "Systemic infection , Sepsis" at bounding box center [201, 102] width 86 height 7
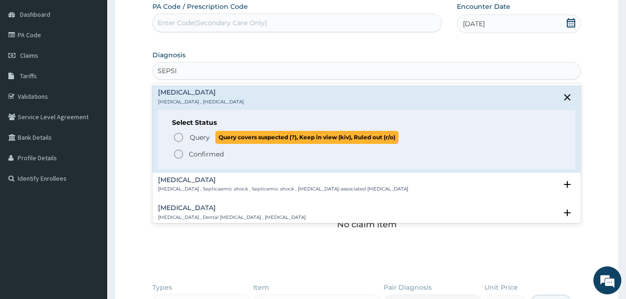
click at [182, 136] on icon "status option query" at bounding box center [178, 137] width 11 height 11
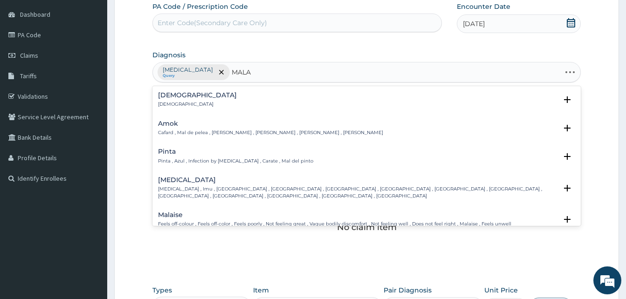
type input "MALAR"
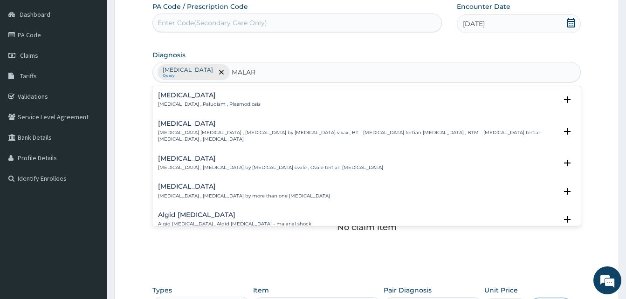
click at [180, 98] on h4 "Malaria" at bounding box center [209, 95] width 103 height 7
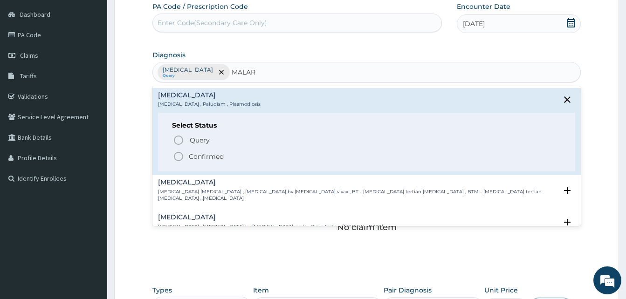
click at [180, 139] on icon "status option query" at bounding box center [178, 140] width 11 height 11
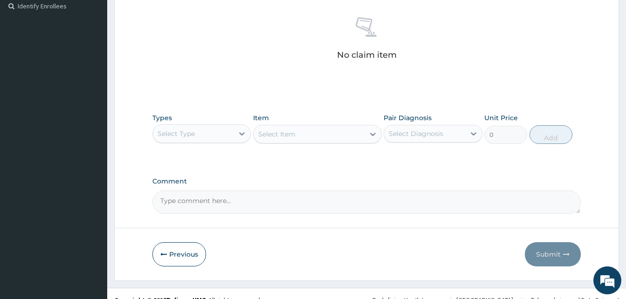
scroll to position [272, 0]
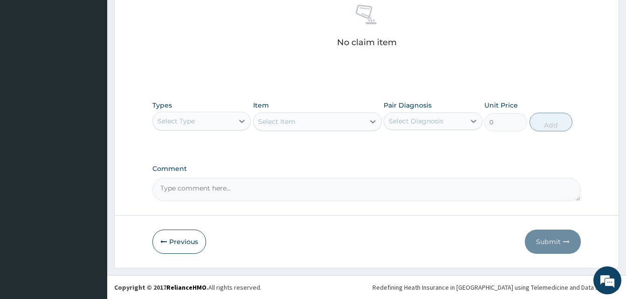
click at [207, 120] on div "Select Type" at bounding box center [193, 121] width 81 height 15
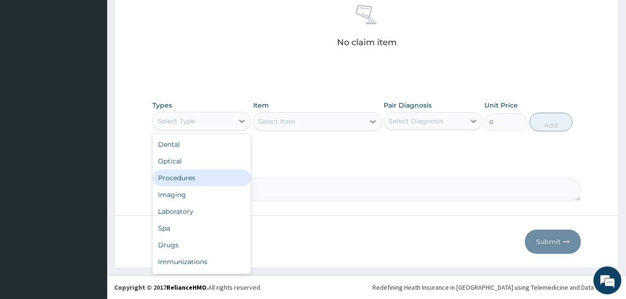
click at [183, 181] on div "Procedures" at bounding box center [202, 178] width 98 height 17
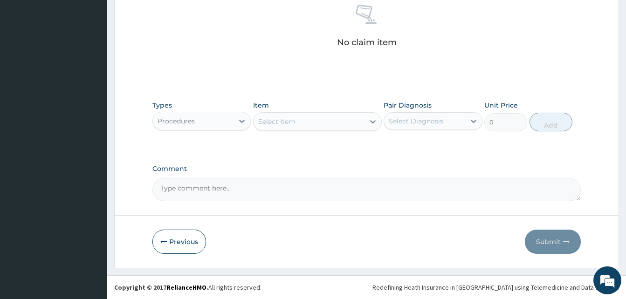
click at [309, 125] on div "Select Item" at bounding box center [309, 121] width 111 height 15
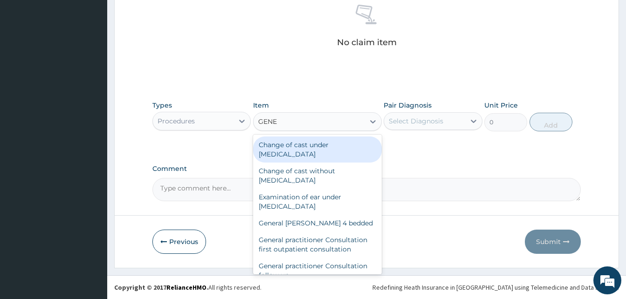
type input "GENER"
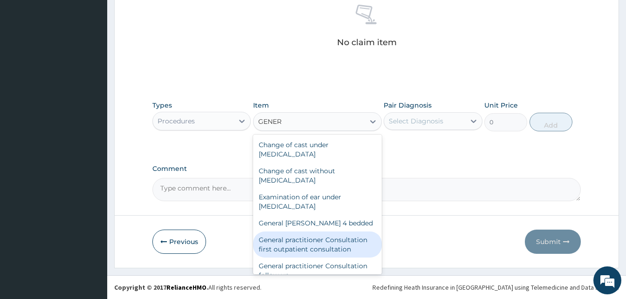
click at [306, 245] on div "General practitioner Consultation first outpatient consultation" at bounding box center [317, 245] width 129 height 26
type input "3547.5"
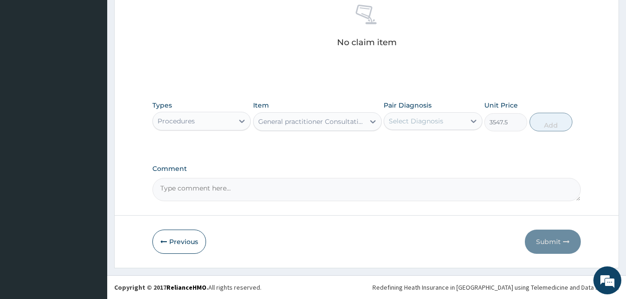
click at [417, 115] on div "Select Diagnosis" at bounding box center [424, 121] width 81 height 15
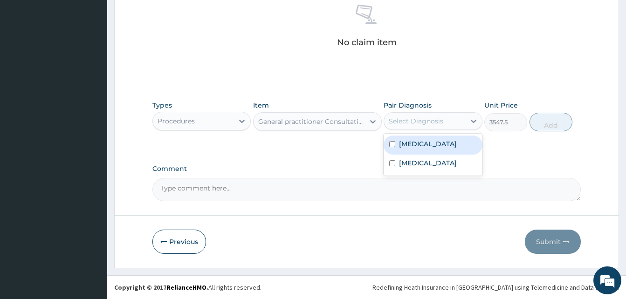
click at [420, 141] on div "Sepsis" at bounding box center [433, 145] width 98 height 19
checkbox input "true"
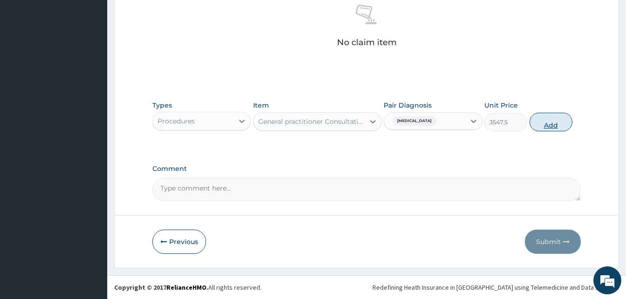
click at [557, 123] on button "Add" at bounding box center [551, 122] width 43 height 19
type input "0"
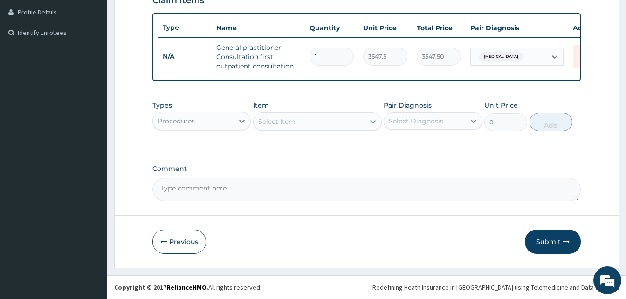
click at [182, 118] on div "Procedures" at bounding box center [176, 121] width 37 height 9
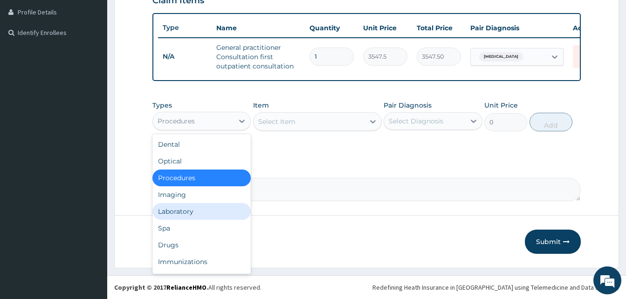
click at [181, 214] on div "Laboratory" at bounding box center [202, 211] width 98 height 17
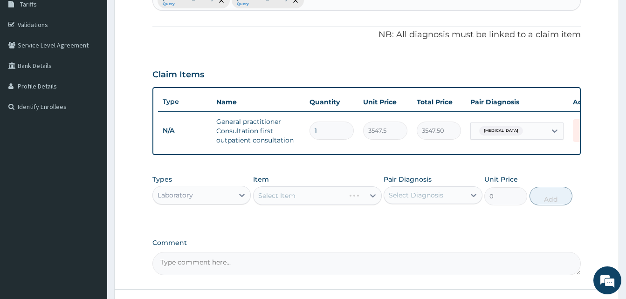
scroll to position [100, 0]
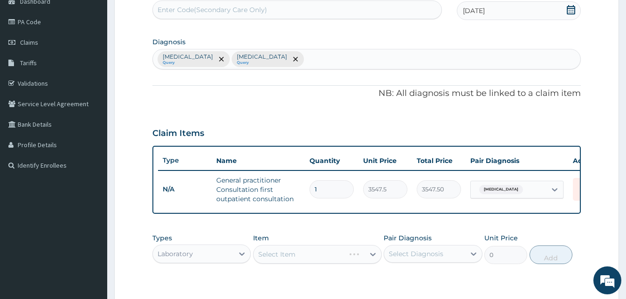
click at [268, 66] on div "Sepsis Query Malaria Query" at bounding box center [367, 59] width 428 height 20
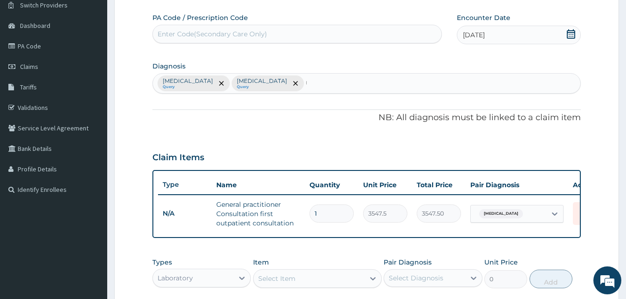
scroll to position [54, 0]
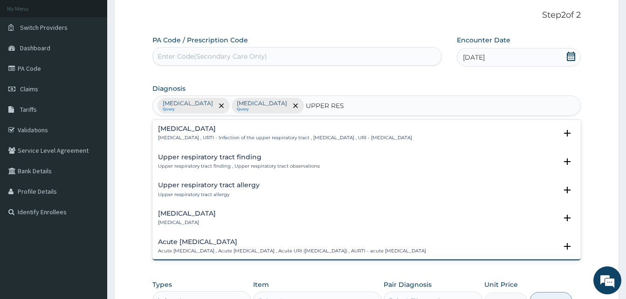
type input "UPPER RESP"
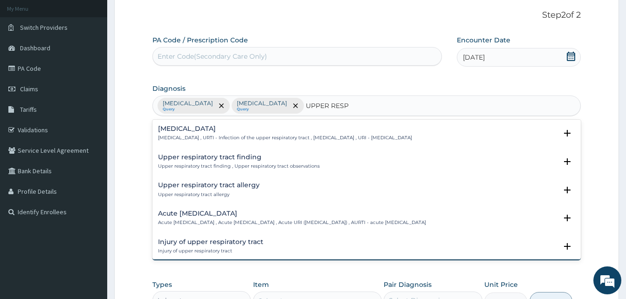
click at [239, 212] on h4 "Acute upper respiratory infection" at bounding box center [292, 213] width 268 height 7
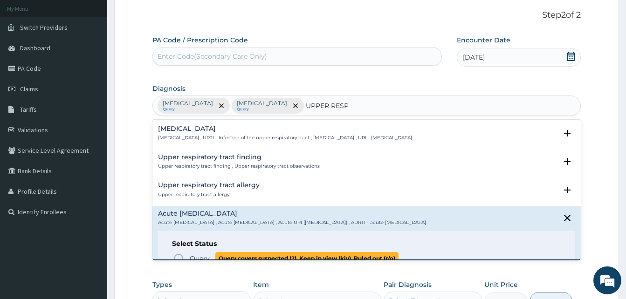
click at [178, 258] on icon "status option query" at bounding box center [178, 258] width 11 height 11
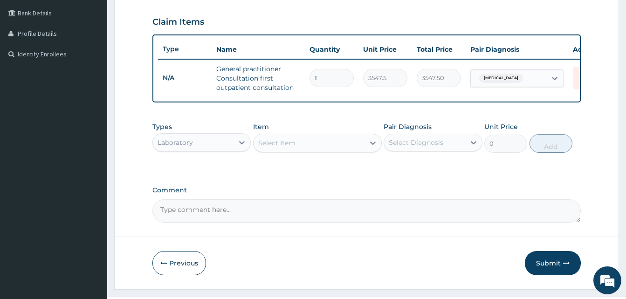
scroll to position [240, 0]
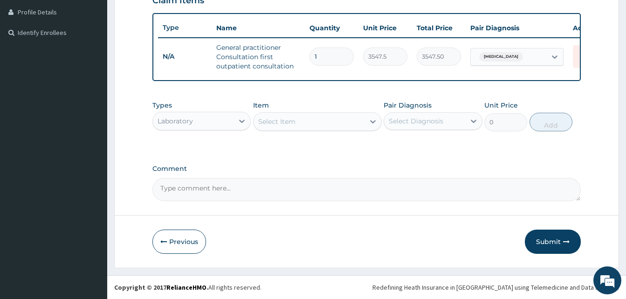
click at [293, 120] on div "Select Item" at bounding box center [276, 121] width 37 height 9
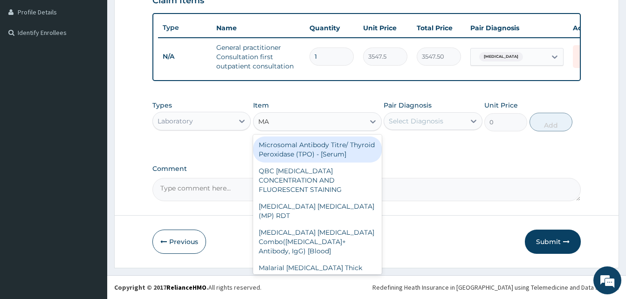
type input "MAL"
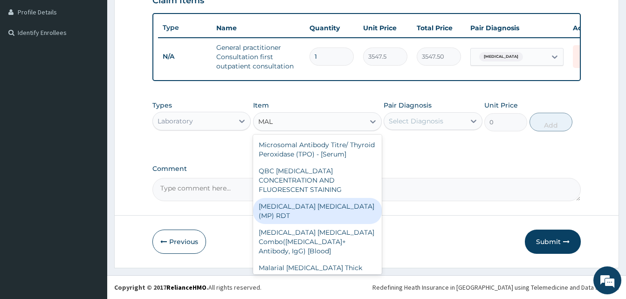
click at [325, 208] on div "MALARIA PARASITE (MP) RDT" at bounding box center [317, 211] width 129 height 26
type input "1612.5"
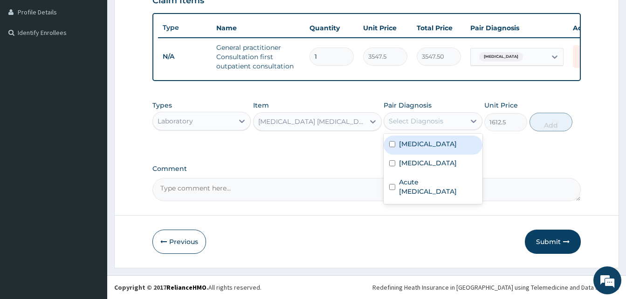
click at [434, 125] on div "Select Diagnosis" at bounding box center [416, 121] width 55 height 9
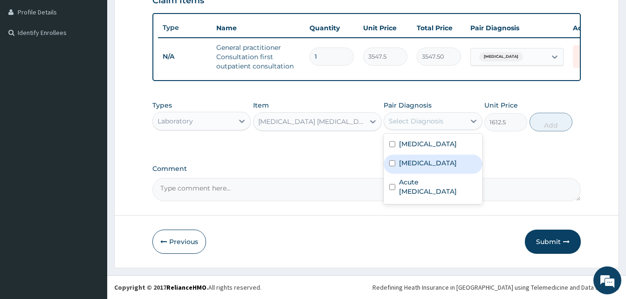
drag, startPoint x: 420, startPoint y: 163, endPoint x: 542, endPoint y: 138, distance: 124.8
click at [421, 163] on label "Malaria" at bounding box center [428, 163] width 58 height 9
checkbox input "true"
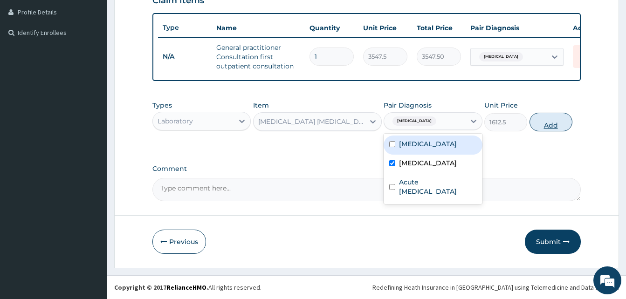
click at [563, 123] on button "Add" at bounding box center [551, 122] width 43 height 19
type input "0"
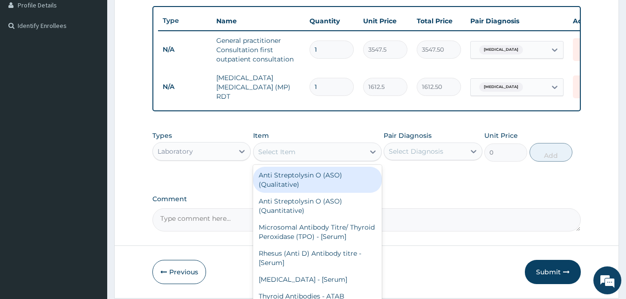
click at [317, 154] on div "Select Item" at bounding box center [309, 152] width 111 height 15
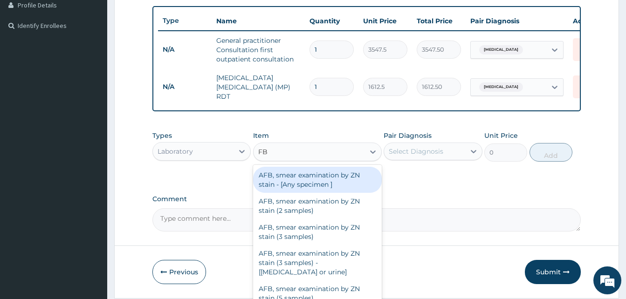
type input "FBC"
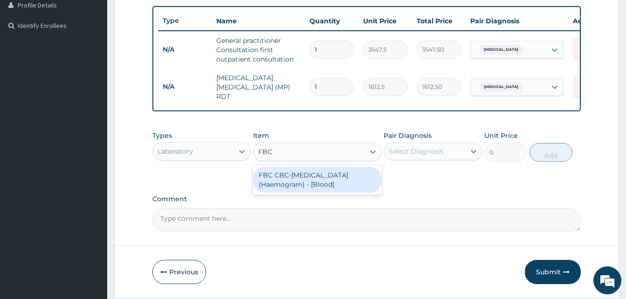
click at [301, 179] on div "FBC CBC-Complete Blood Count (Haemogram) - [Blood]" at bounding box center [317, 180] width 129 height 26
type input "4300"
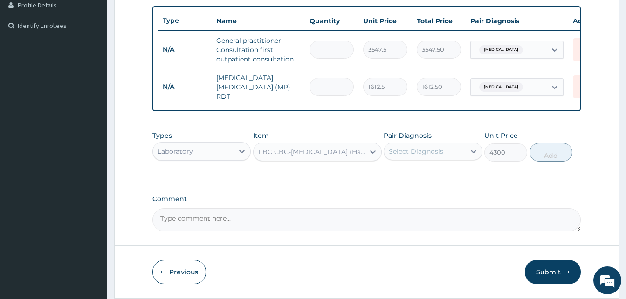
click at [424, 155] on div "Select Diagnosis" at bounding box center [416, 151] width 55 height 9
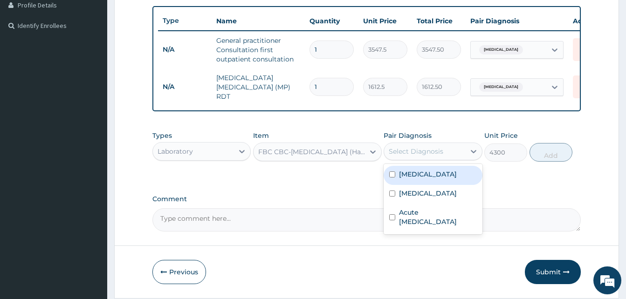
drag, startPoint x: 419, startPoint y: 178, endPoint x: 513, endPoint y: 174, distance: 93.3
click at [422, 178] on div "Sepsis" at bounding box center [433, 175] width 98 height 19
checkbox input "true"
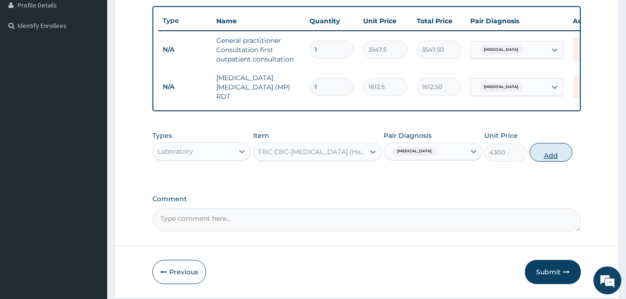
click at [543, 160] on button "Add" at bounding box center [551, 152] width 43 height 19
type input "0"
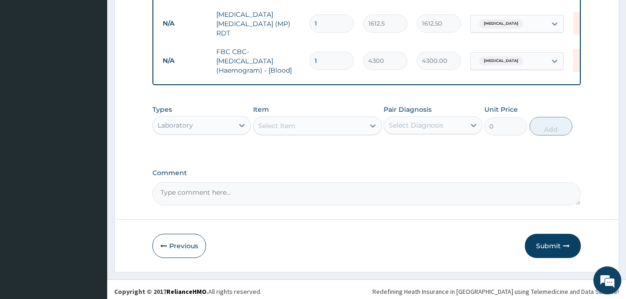
scroll to position [310, 0]
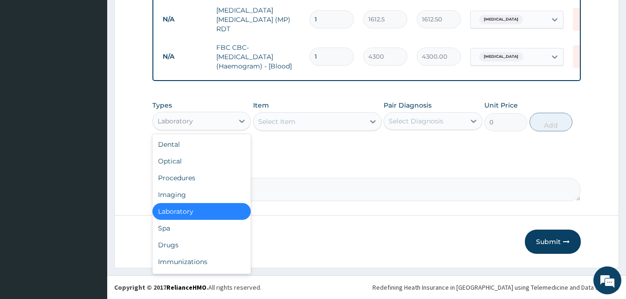
click at [215, 129] on div "Laboratory" at bounding box center [202, 121] width 98 height 19
click at [196, 239] on div "Drugs" at bounding box center [202, 245] width 98 height 17
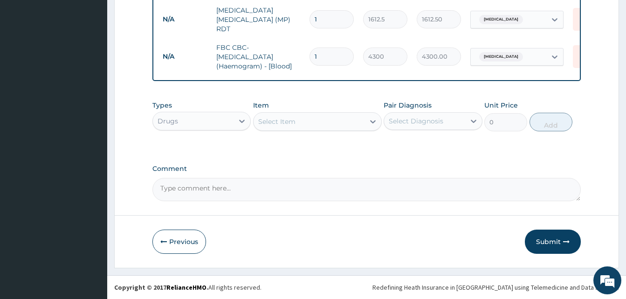
click at [297, 122] on div "Select Item" at bounding box center [309, 121] width 111 height 15
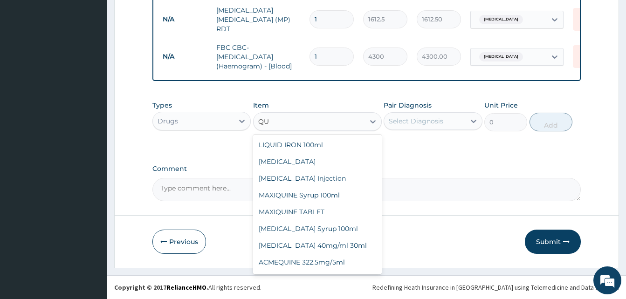
type input "Q"
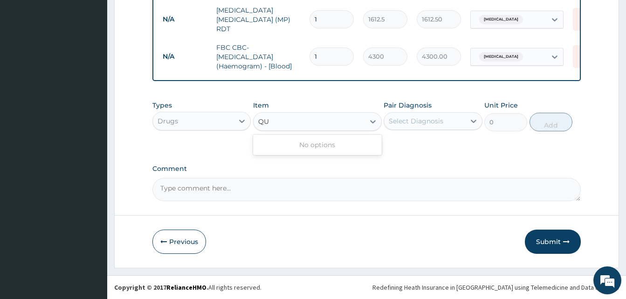
type input "Q"
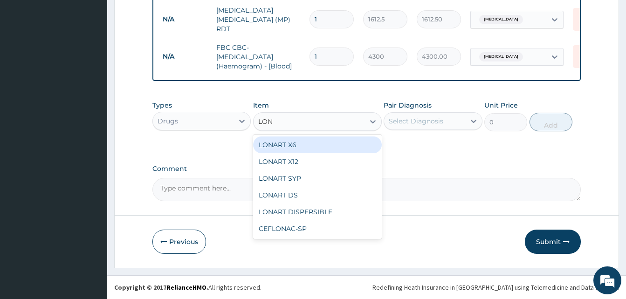
type input "LONA"
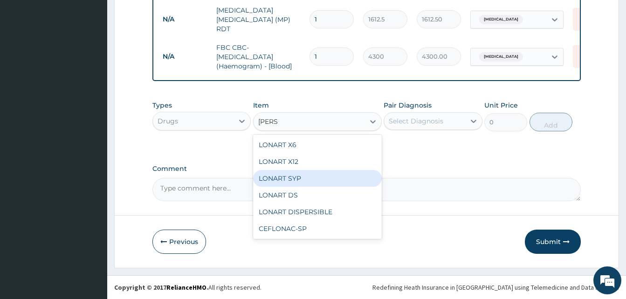
click at [292, 177] on div "LONART SYP" at bounding box center [317, 178] width 129 height 17
type input "2719.75"
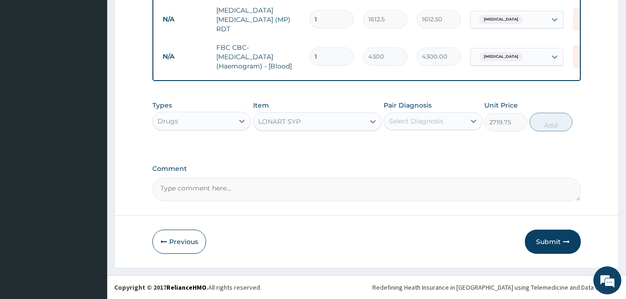
click at [447, 120] on div "Select Diagnosis" at bounding box center [424, 121] width 81 height 15
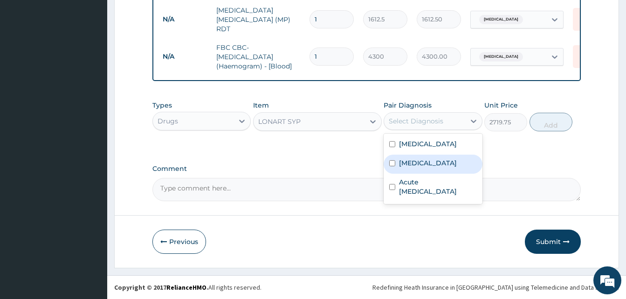
drag, startPoint x: 420, startPoint y: 163, endPoint x: 550, endPoint y: 141, distance: 132.0
click at [444, 163] on div "Malaria" at bounding box center [433, 164] width 98 height 19
checkbox input "true"
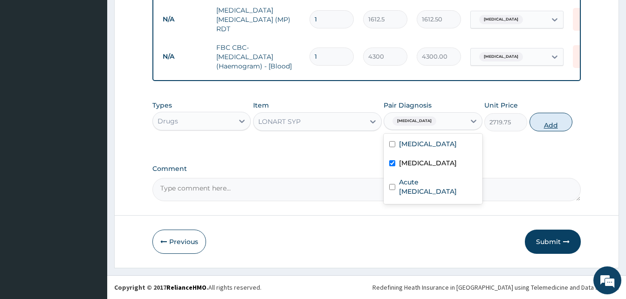
click at [559, 124] on button "Add" at bounding box center [551, 122] width 43 height 19
type input "0"
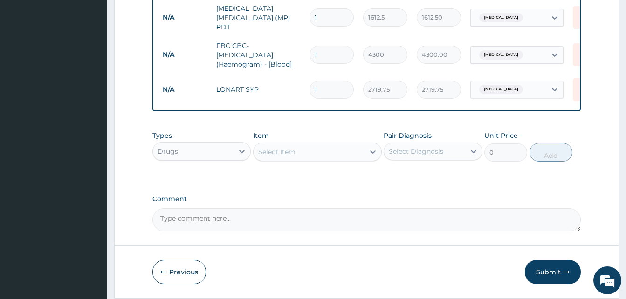
click at [330, 155] on div "Select Item" at bounding box center [309, 152] width 111 height 15
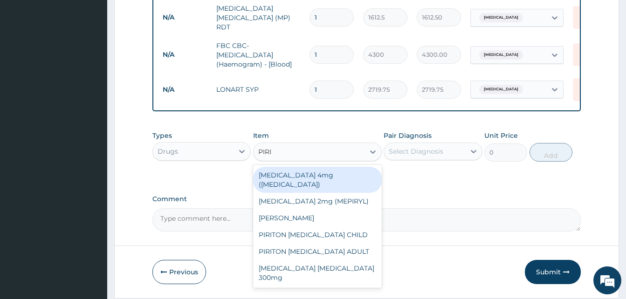
type input "PIRIT"
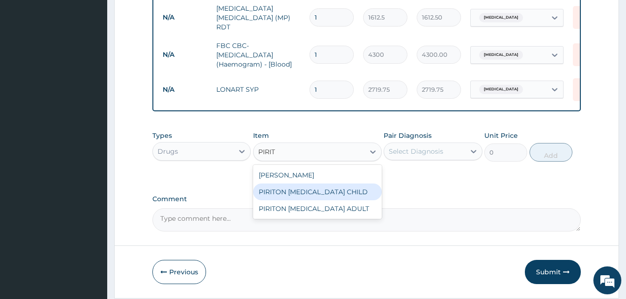
click at [334, 192] on div "PIRITON EXPECTORANT CHILD" at bounding box center [317, 192] width 129 height 17
type input "1182.5"
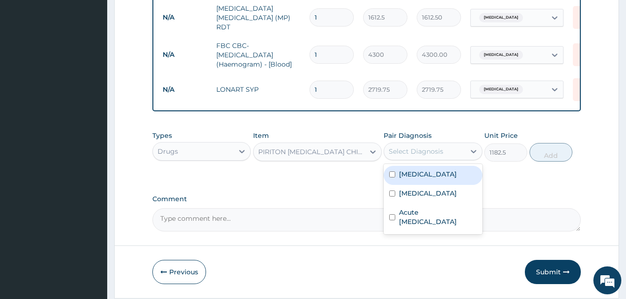
click at [412, 156] on div "Select Diagnosis" at bounding box center [416, 151] width 55 height 9
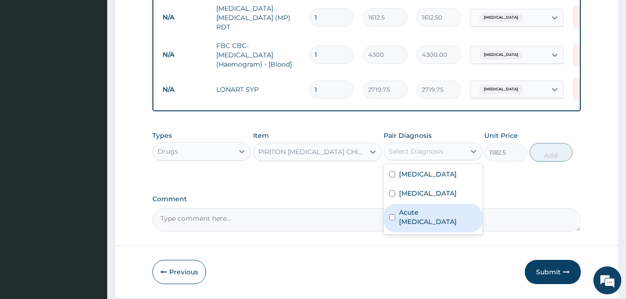
drag, startPoint x: 413, startPoint y: 220, endPoint x: 527, endPoint y: 173, distance: 123.2
click at [416, 220] on label "Acute upper respiratory infection" at bounding box center [437, 217] width 77 height 19
checkbox input "true"
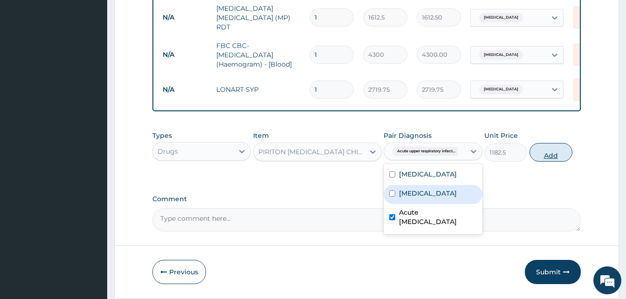
click at [557, 154] on button "Add" at bounding box center [551, 152] width 43 height 19
type input "0"
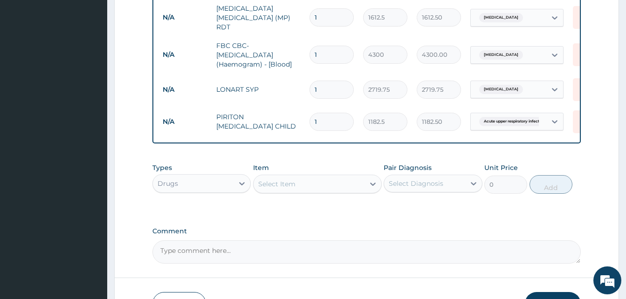
click at [312, 188] on div "Select Item" at bounding box center [309, 184] width 111 height 15
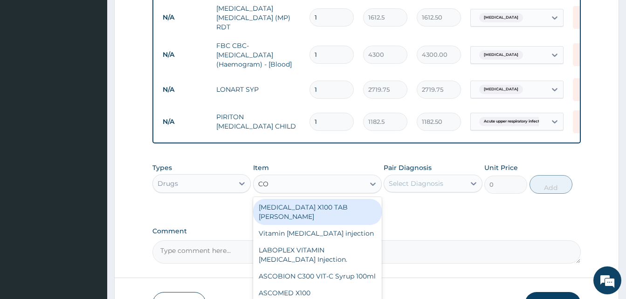
type input "COU"
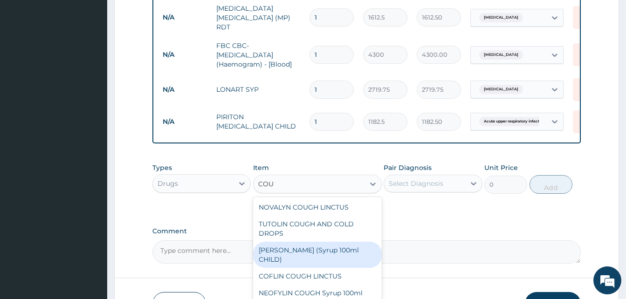
click at [316, 260] on div "EMZOLYN COUGH (Syrup 100ml CHILD)" at bounding box center [317, 255] width 129 height 26
type input "1478.125"
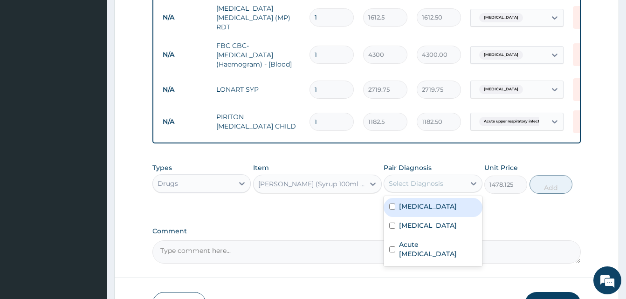
click at [440, 184] on div "Select Diagnosis" at bounding box center [416, 183] width 55 height 9
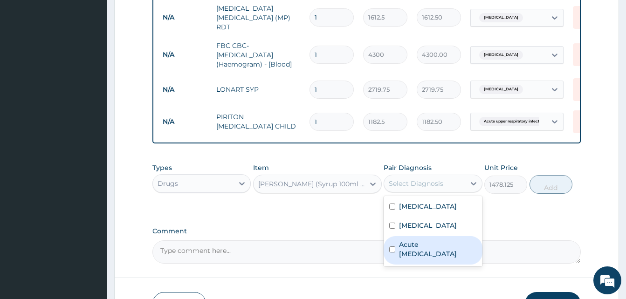
click at [419, 251] on label "Acute upper respiratory infection" at bounding box center [437, 249] width 77 height 19
checkbox input "true"
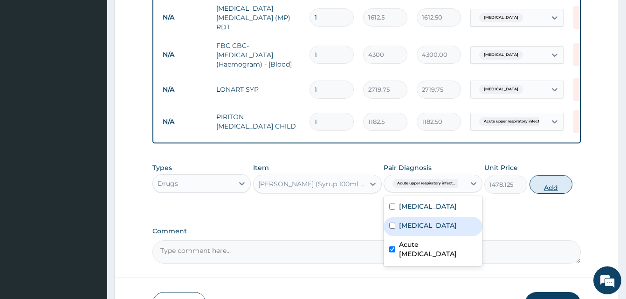
click at [564, 190] on button "Add" at bounding box center [551, 184] width 43 height 19
type input "0"
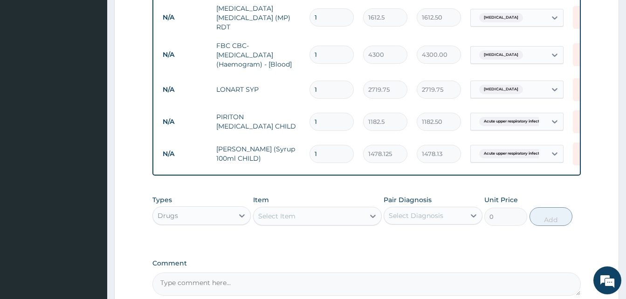
click at [288, 224] on div "Select Item" at bounding box center [309, 216] width 111 height 15
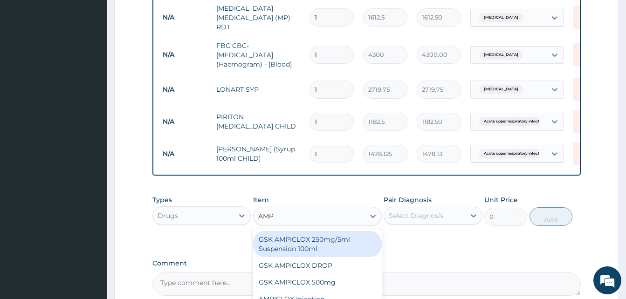
type input "AMPI"
click at [298, 243] on div "GSK AMPICLOX 250mg/5ml Suspension 100ml" at bounding box center [317, 244] width 129 height 26
type input "1714.625"
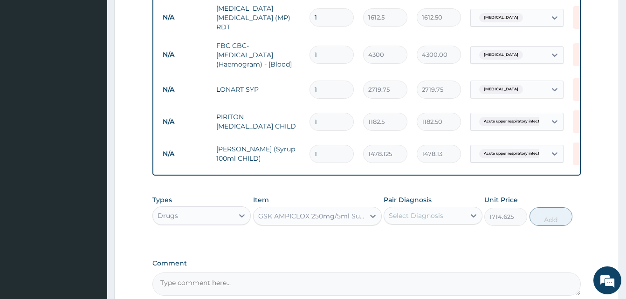
click at [431, 216] on div "Select Diagnosis" at bounding box center [416, 215] width 55 height 9
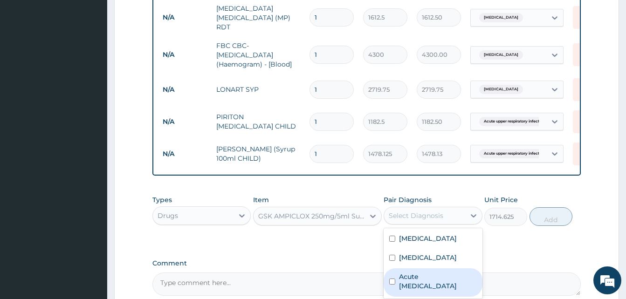
click at [420, 283] on label "Acute upper respiratory infection" at bounding box center [437, 281] width 77 height 19
checkbox input "true"
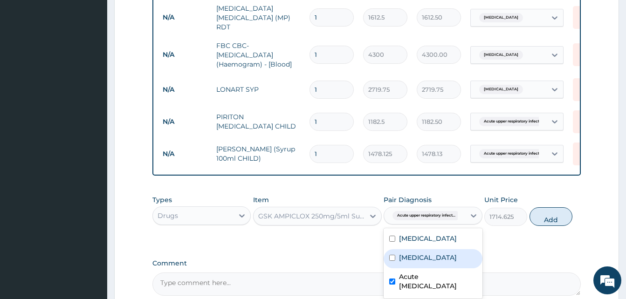
click at [415, 258] on label "Malaria" at bounding box center [428, 257] width 58 height 9
checkbox input "true"
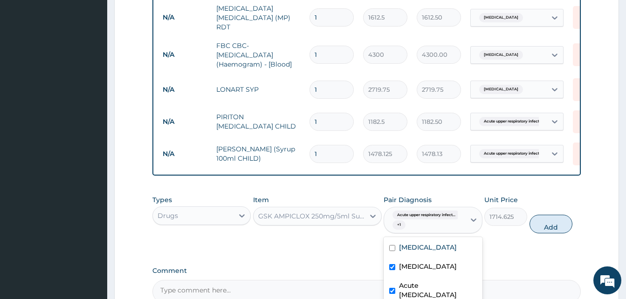
click at [395, 293] on input "checkbox" at bounding box center [392, 291] width 6 height 6
checkbox input "false"
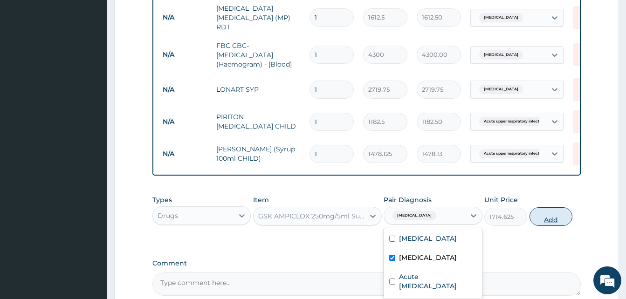
click at [547, 224] on button "Add" at bounding box center [551, 217] width 43 height 19
type input "0"
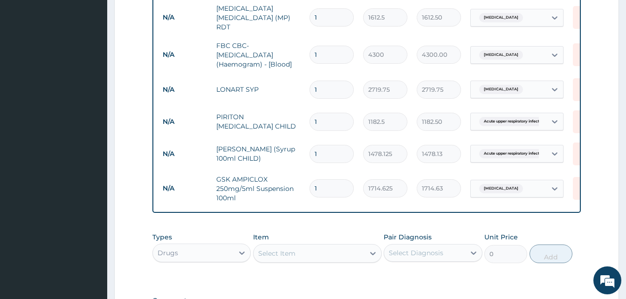
click at [316, 260] on div "Select Item" at bounding box center [309, 253] width 111 height 15
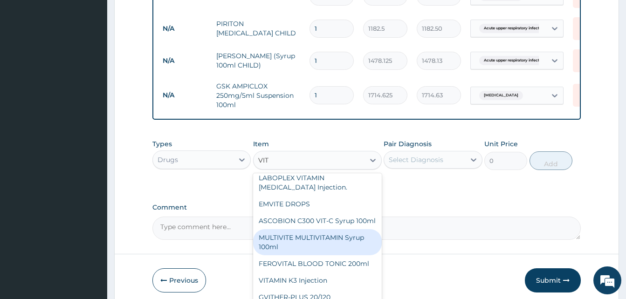
scroll to position [187, 0]
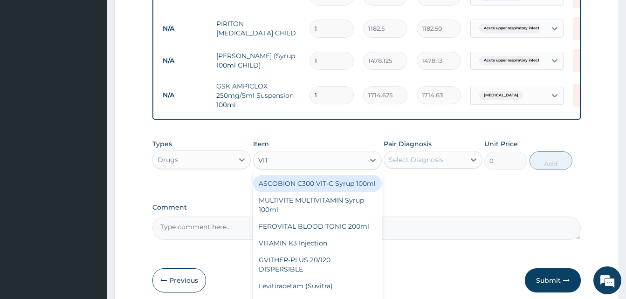
type input "VIT"
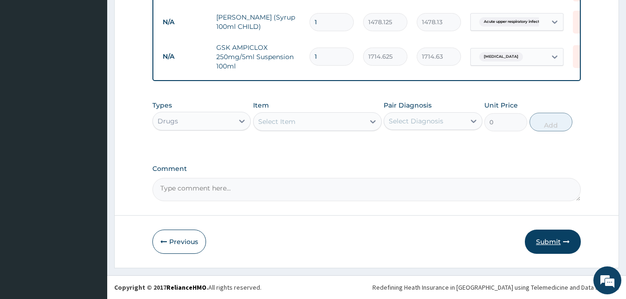
click at [563, 243] on icon "button" at bounding box center [566, 242] width 7 height 7
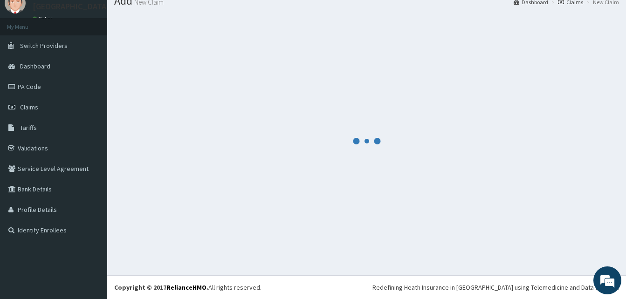
scroll to position [444, 0]
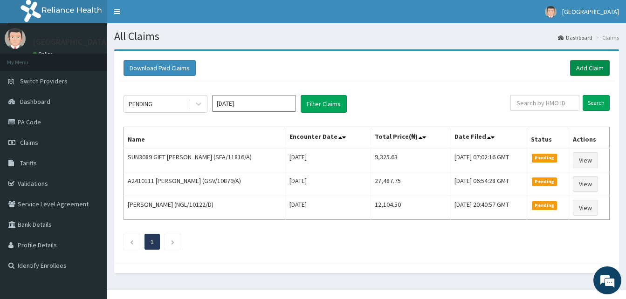
click at [598, 68] on link "Add Claim" at bounding box center [590, 68] width 40 height 16
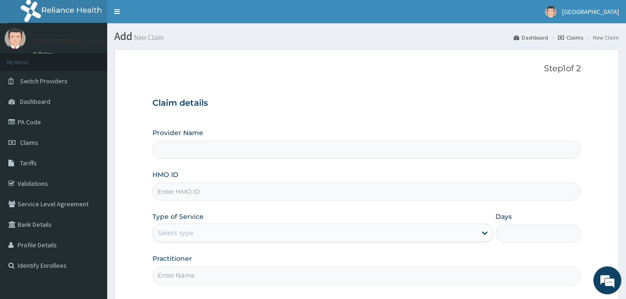
click at [188, 194] on input "HMO ID" at bounding box center [367, 192] width 429 height 18
type input "Dalet Medical service"
click at [412, 104] on h3 "Claim details" at bounding box center [367, 103] width 429 height 10
